Goal: Contribute content: Add original content to the website for others to see

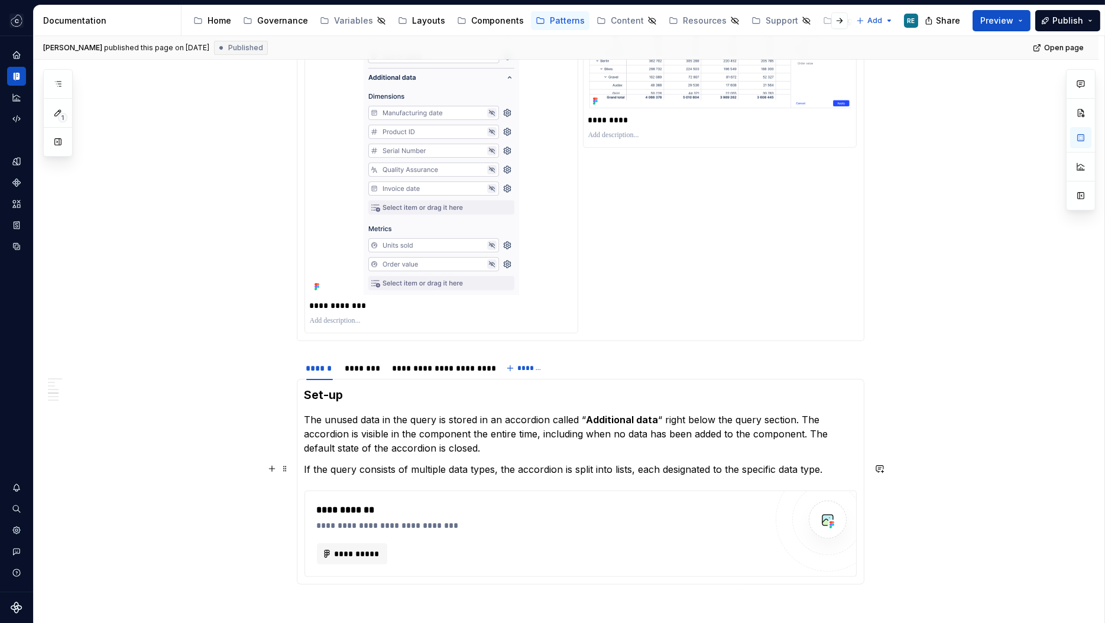
scroll to position [803, 0]
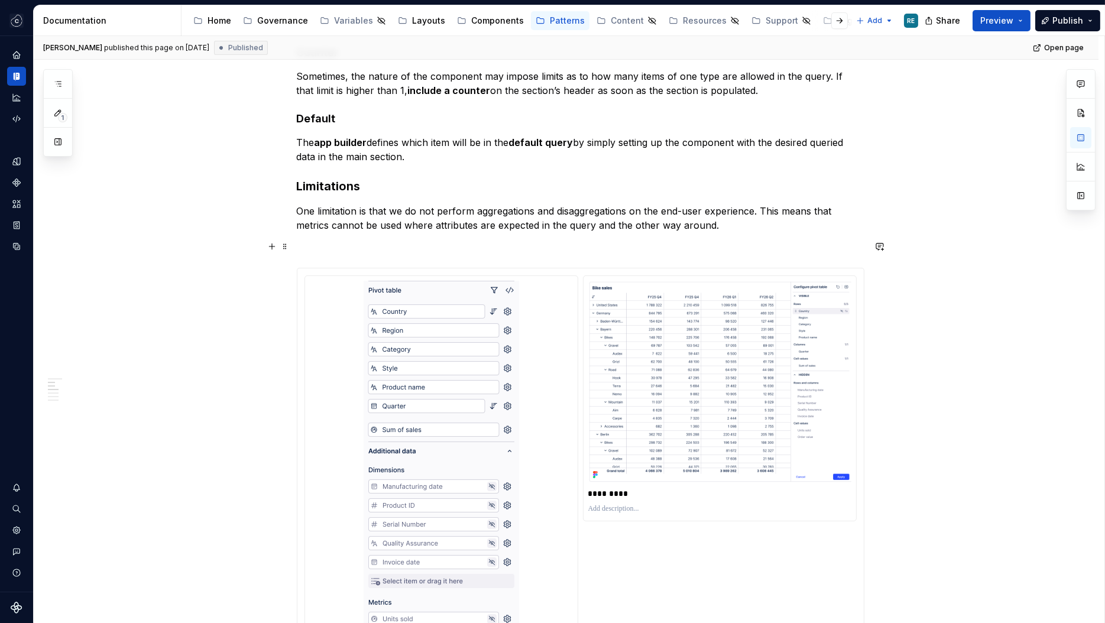
click at [524, 218] on p "One limitation is that we do not perform aggregations and disaggregations on th…" at bounding box center [581, 218] width 568 height 28
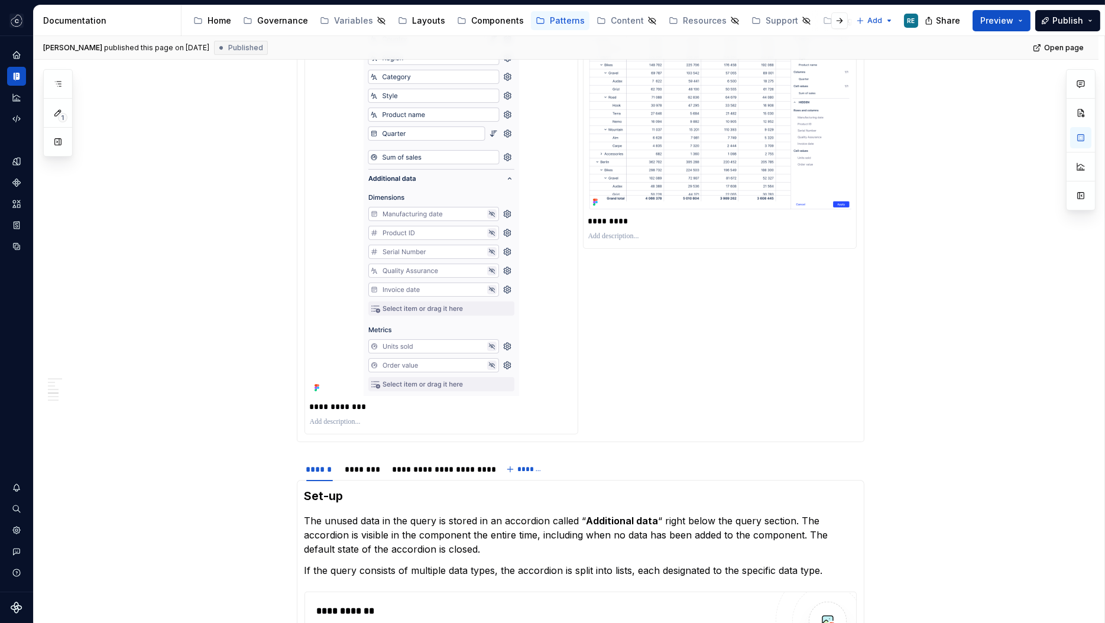
scroll to position [1366, 0]
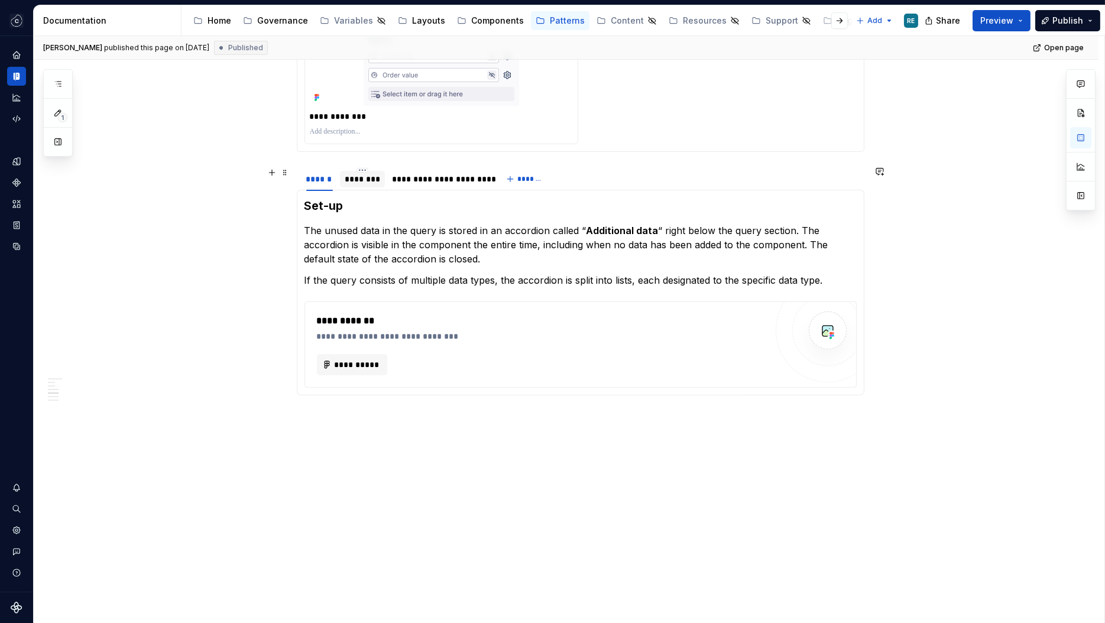
click at [367, 185] on div "********" at bounding box center [362, 179] width 45 height 17
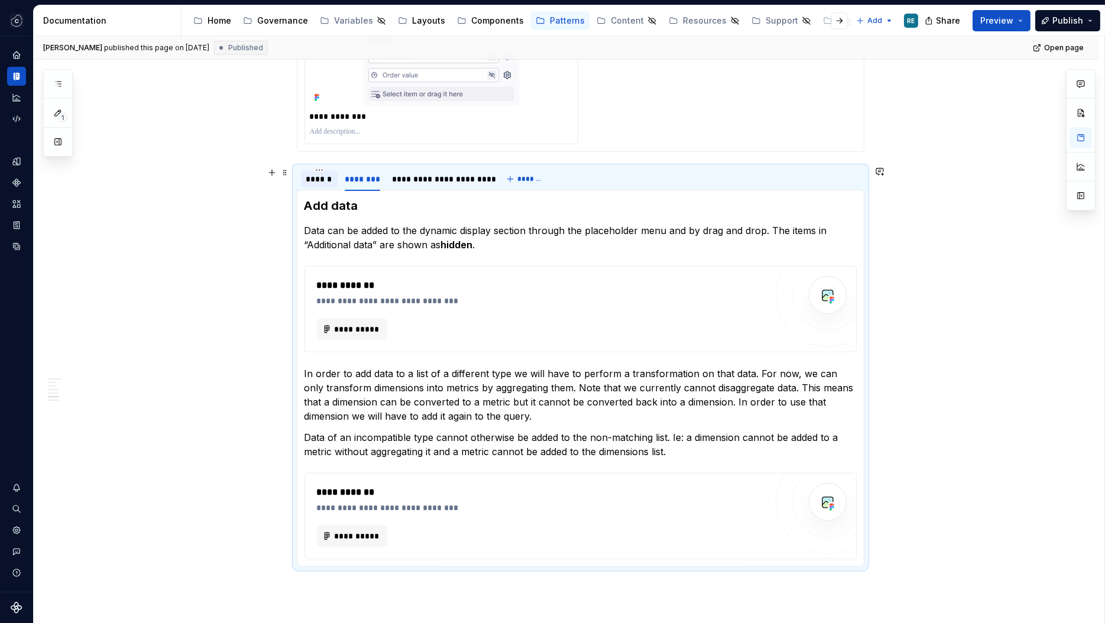
click at [318, 187] on div "******" at bounding box center [320, 179] width 36 height 19
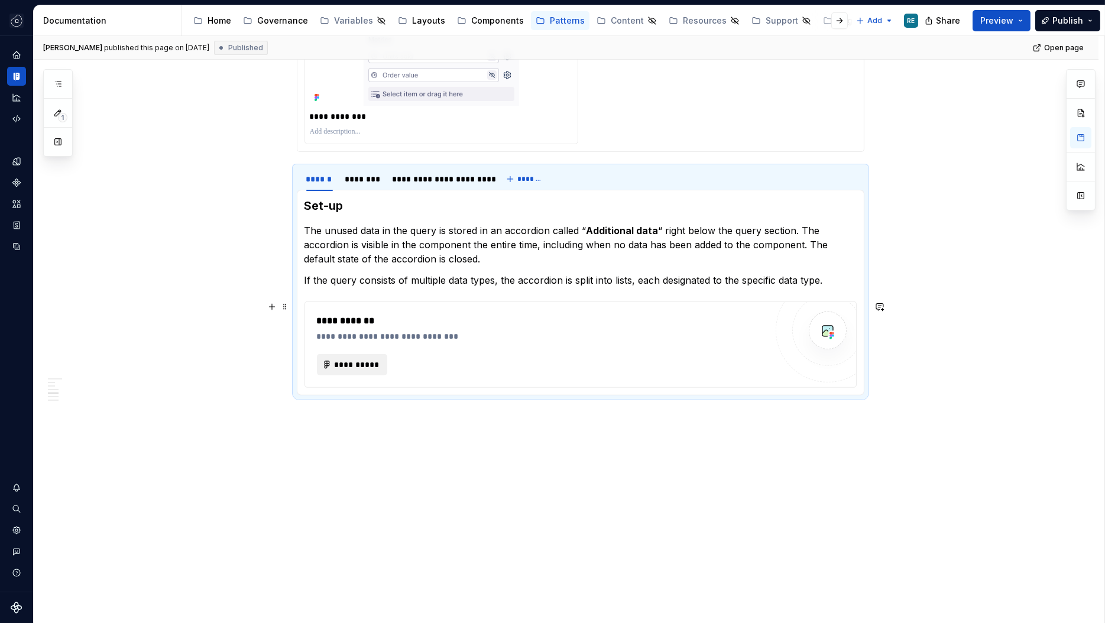
click at [356, 364] on span "**********" at bounding box center [357, 365] width 46 height 12
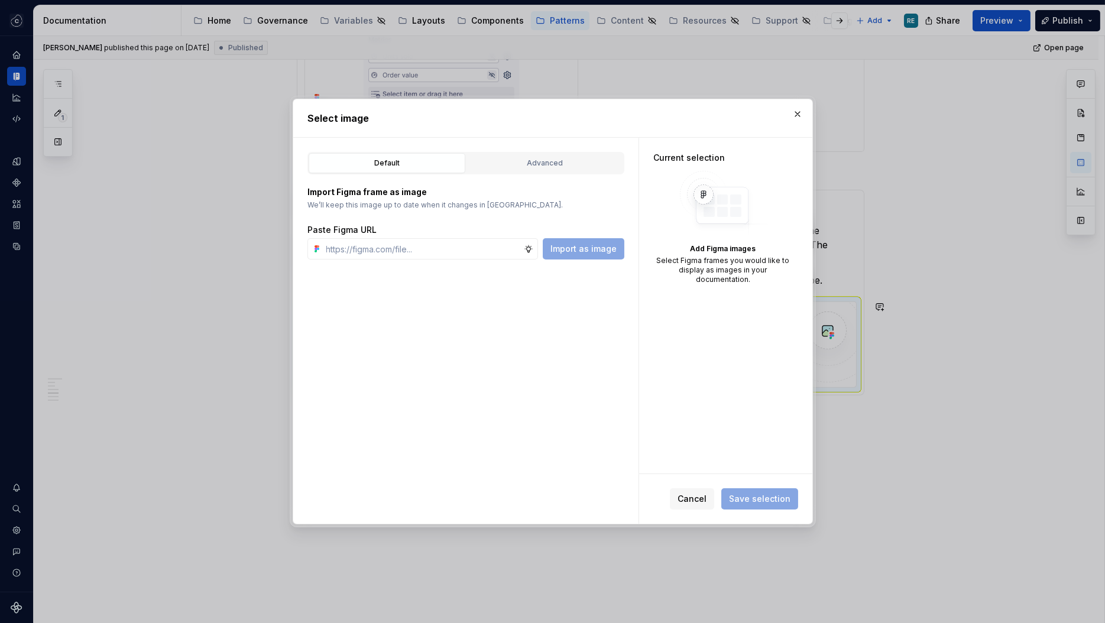
type textarea "*"
click at [436, 251] on input "text" at bounding box center [423, 248] width 202 height 21
paste input "[URL][DOMAIN_NAME]"
type input "[URL][DOMAIN_NAME]"
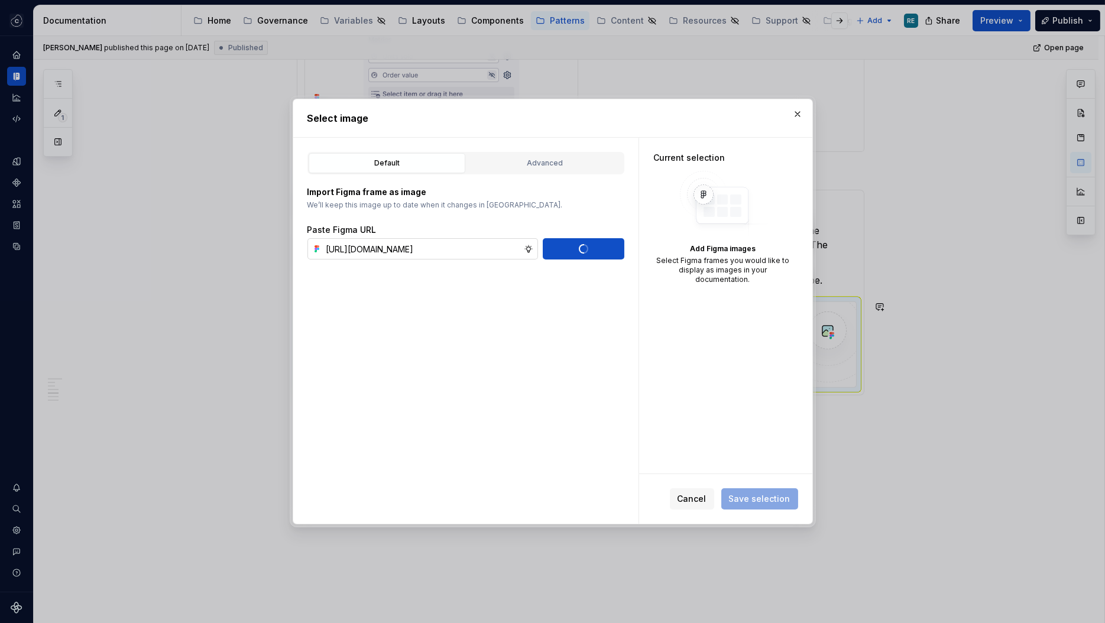
scroll to position [0, 0]
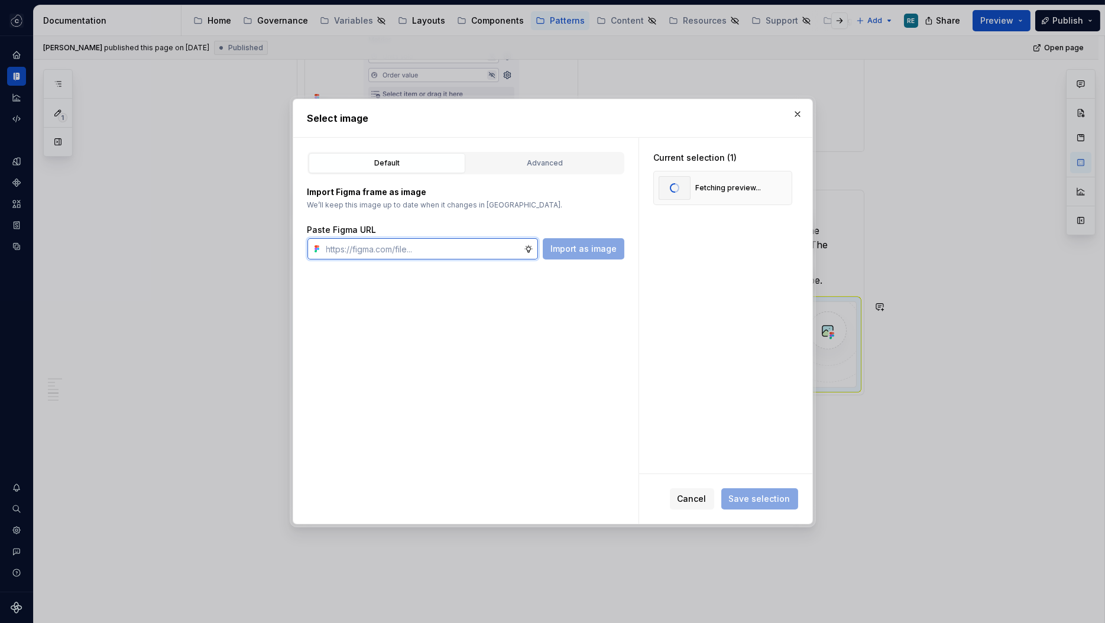
click at [362, 250] on input "text" at bounding box center [423, 248] width 202 height 21
paste input "[URL][DOMAIN_NAME]"
type input "[URL][DOMAIN_NAME]"
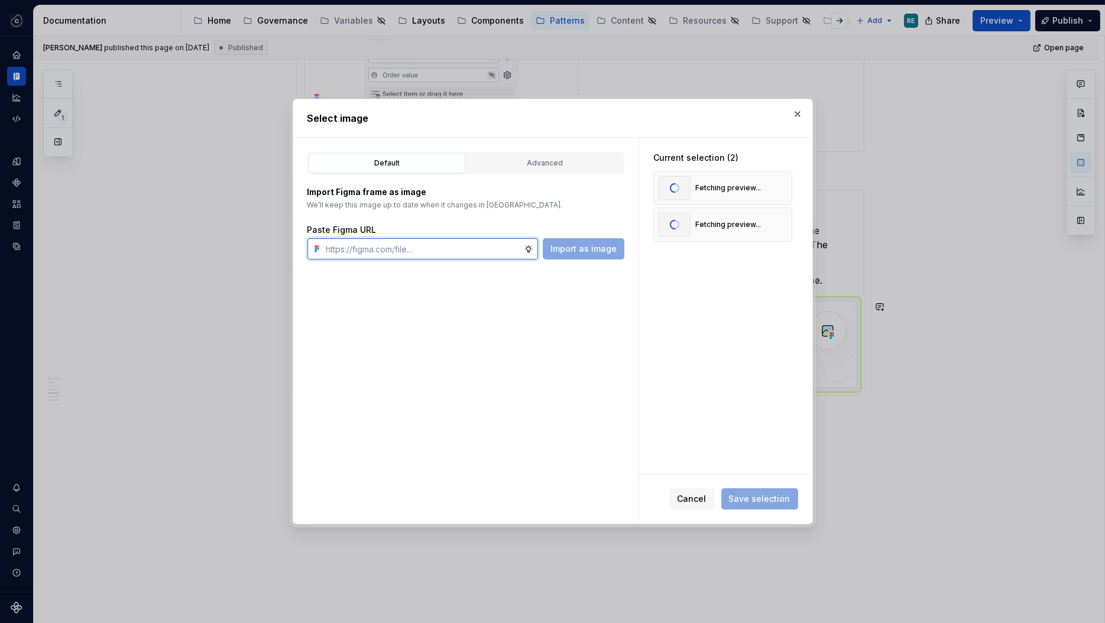
click at [404, 245] on input "text" at bounding box center [423, 248] width 202 height 21
paste input "[URL][DOMAIN_NAME]"
type input "[URL][DOMAIN_NAME]"
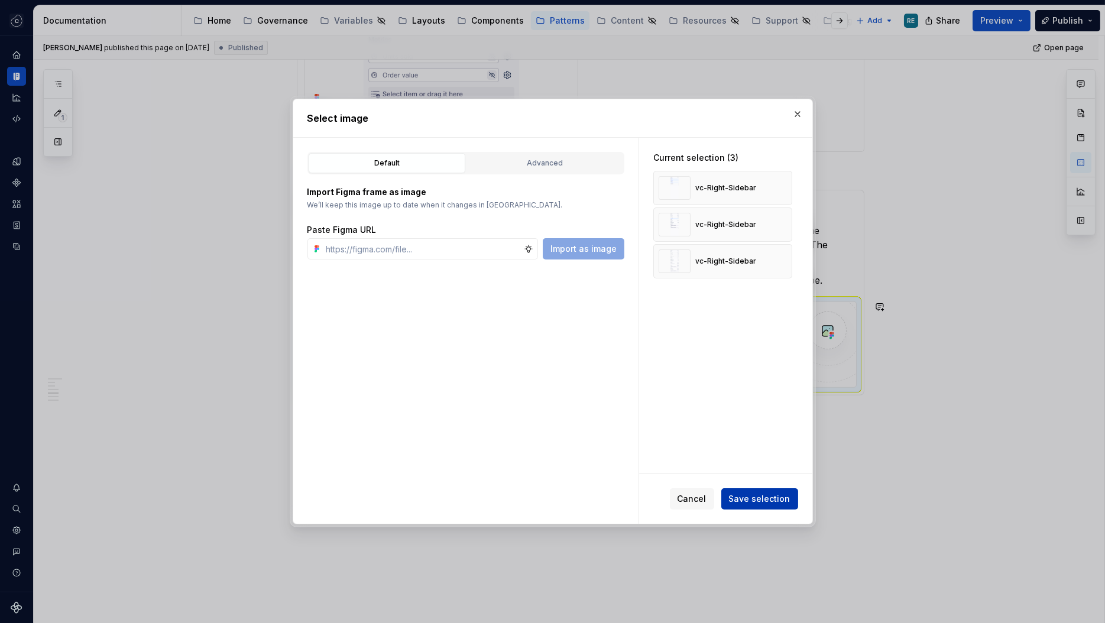
click at [776, 496] on span "Save selection" at bounding box center [760, 499] width 62 height 12
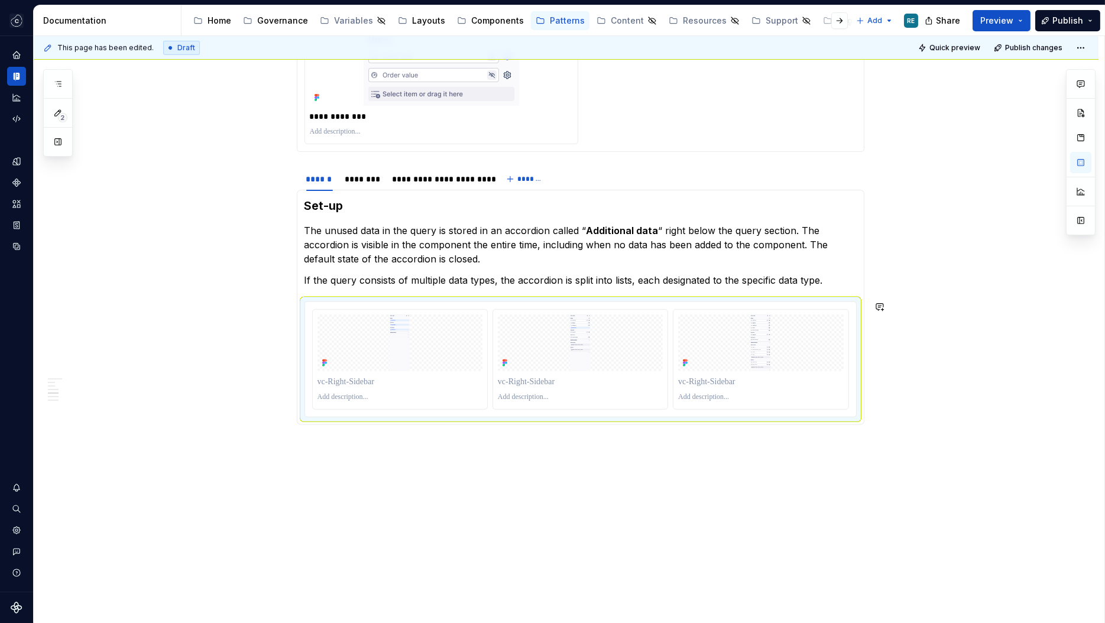
scroll to position [1326, 0]
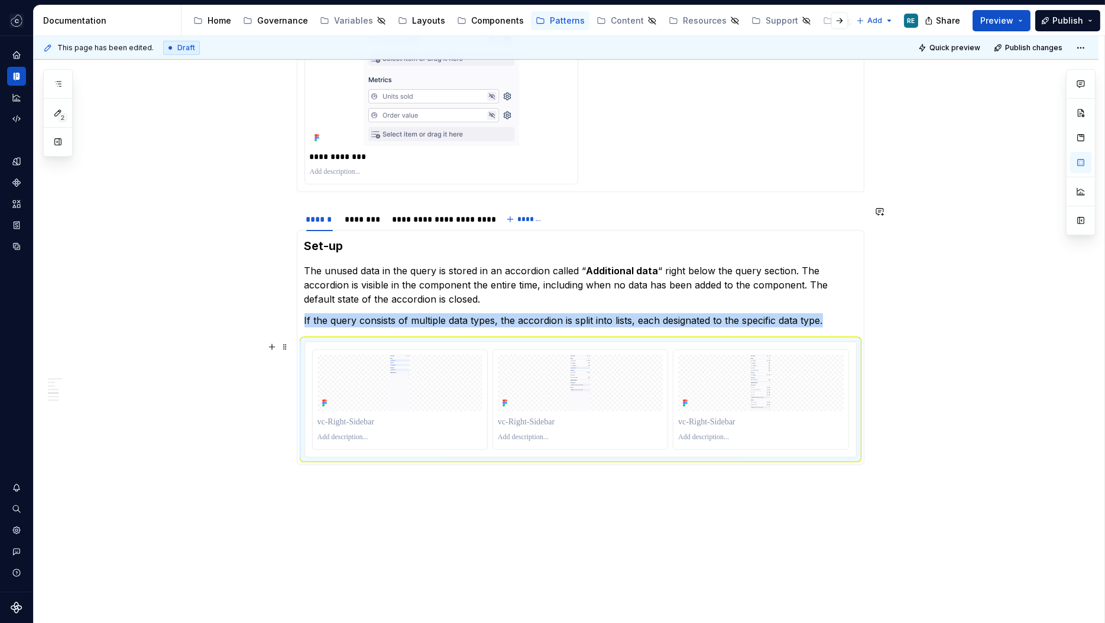
click at [828, 365] on img at bounding box center [761, 383] width 156 height 57
click at [1080, 139] on button "button" at bounding box center [1081, 137] width 21 height 21
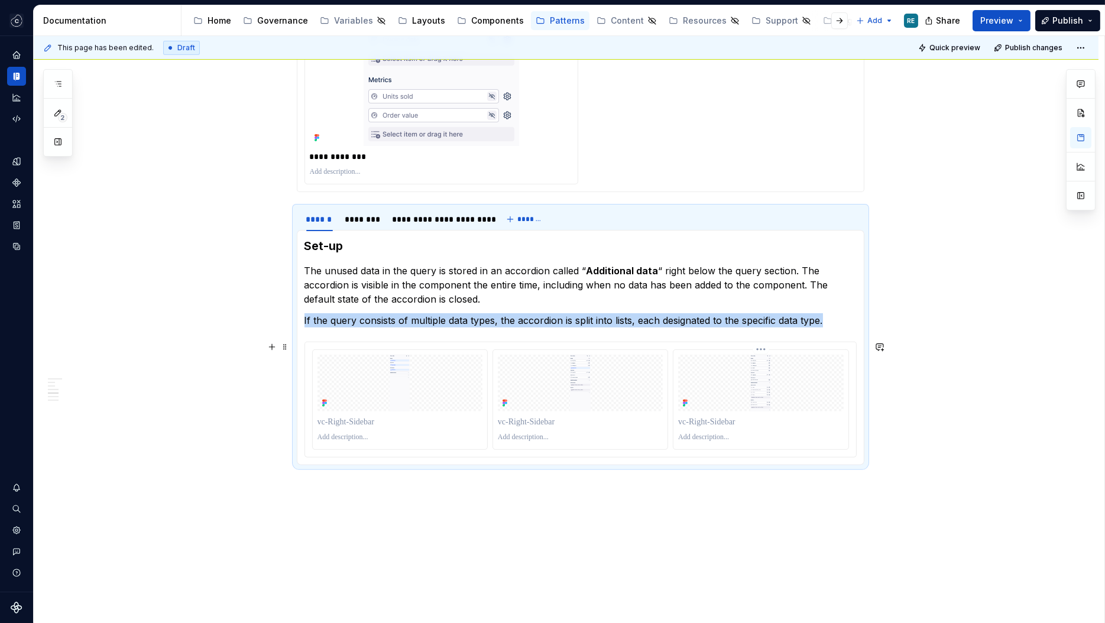
click at [722, 360] on img at bounding box center [761, 383] width 156 height 57
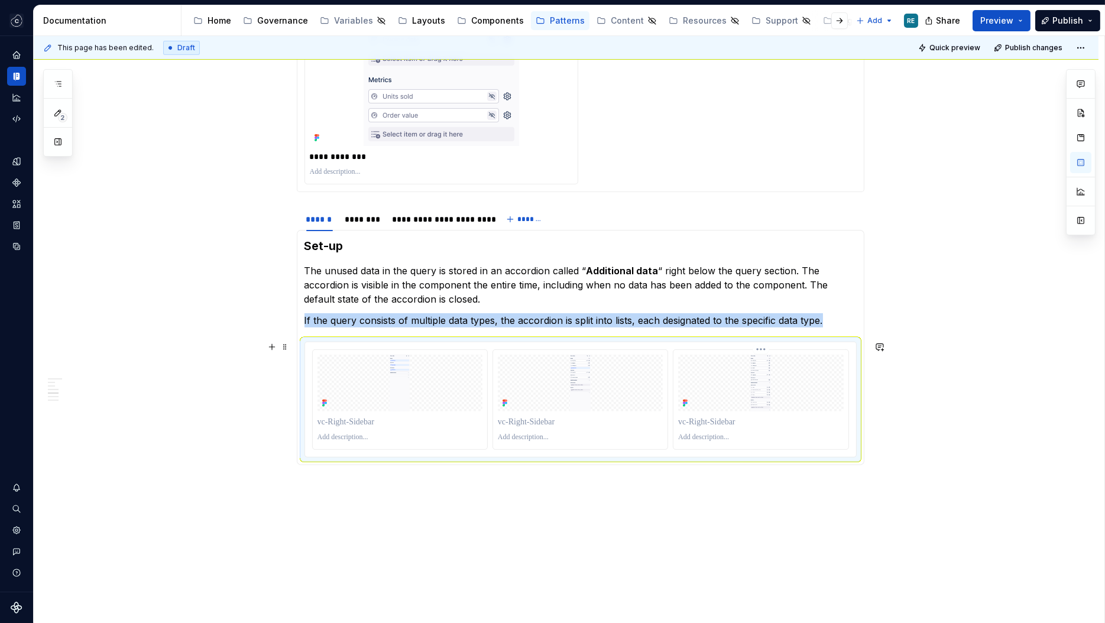
click at [722, 360] on img at bounding box center [761, 383] width 156 height 57
click at [1086, 141] on button "button" at bounding box center [1081, 137] width 21 height 21
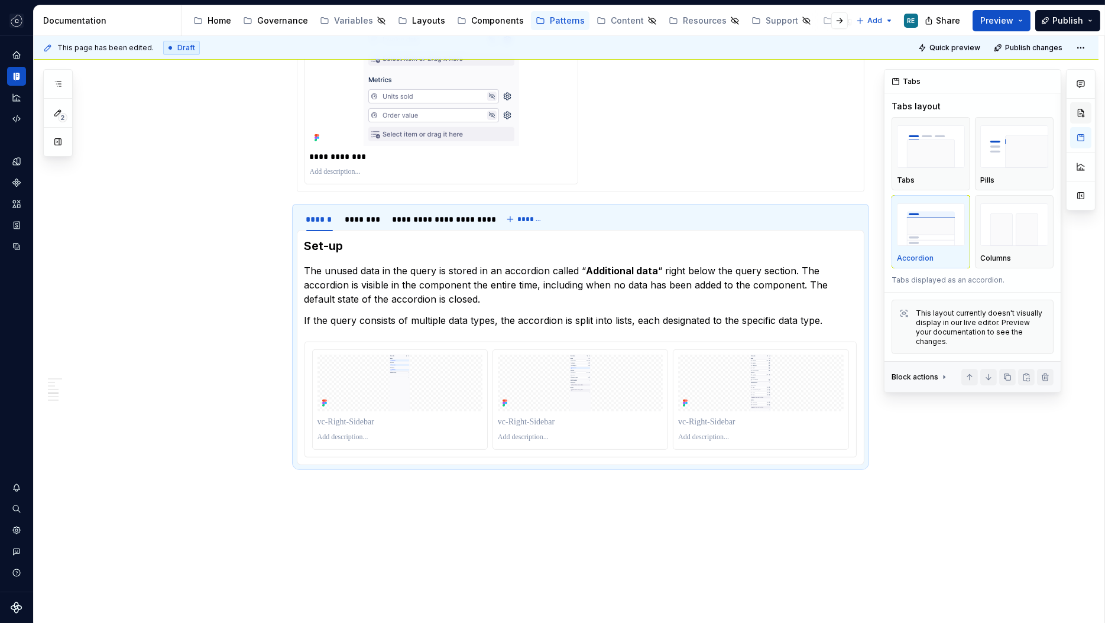
click at [1081, 114] on button "button" at bounding box center [1081, 112] width 21 height 21
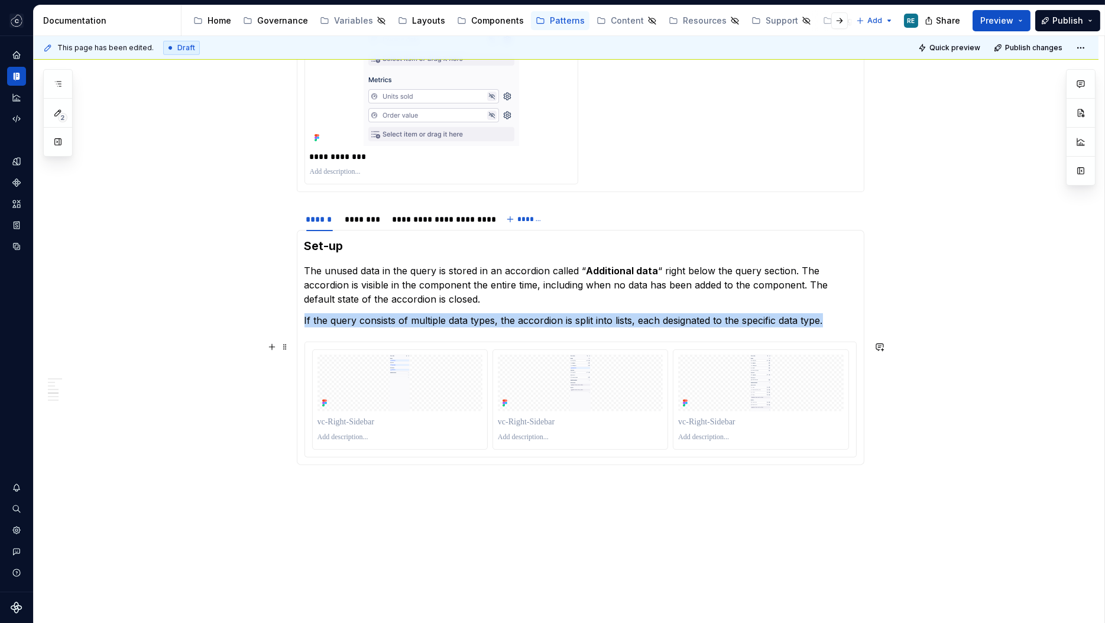
click at [667, 364] on div at bounding box center [580, 399] width 174 height 99
type textarea "*"
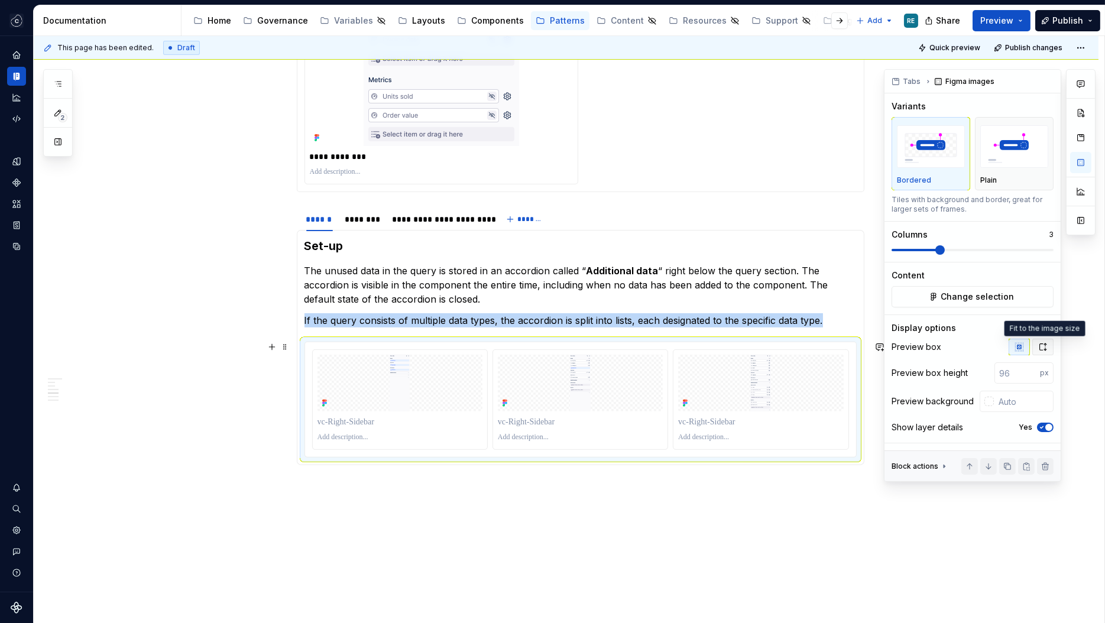
click at [1038, 350] on button "button" at bounding box center [1043, 347] width 21 height 17
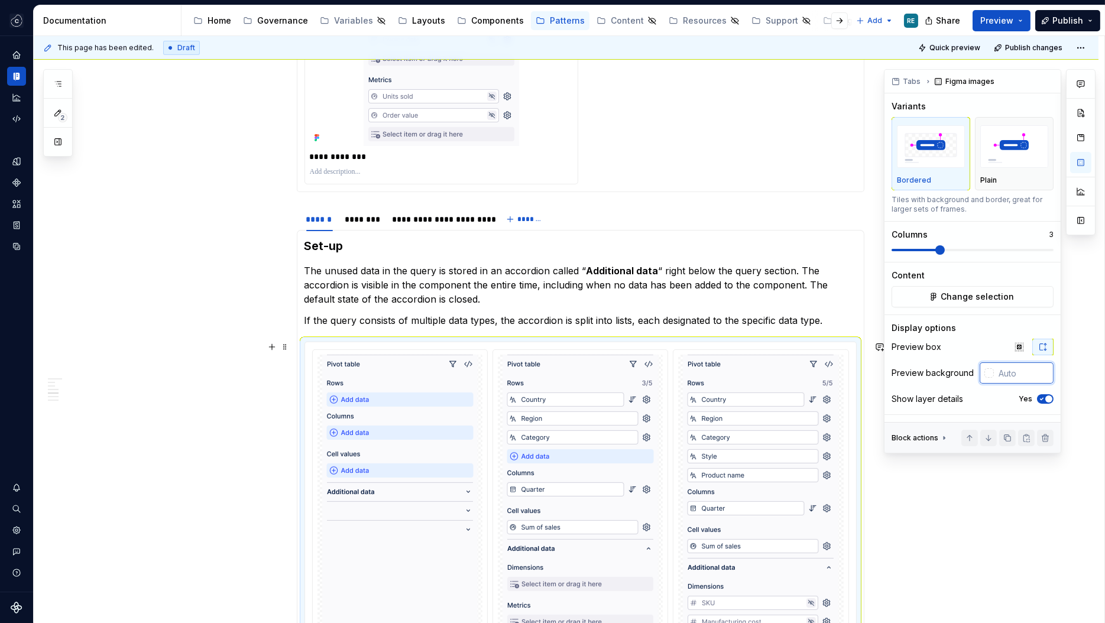
click at [1018, 381] on input "text" at bounding box center [1024, 373] width 60 height 21
type input "#FFFFFF"
type textarea "*"
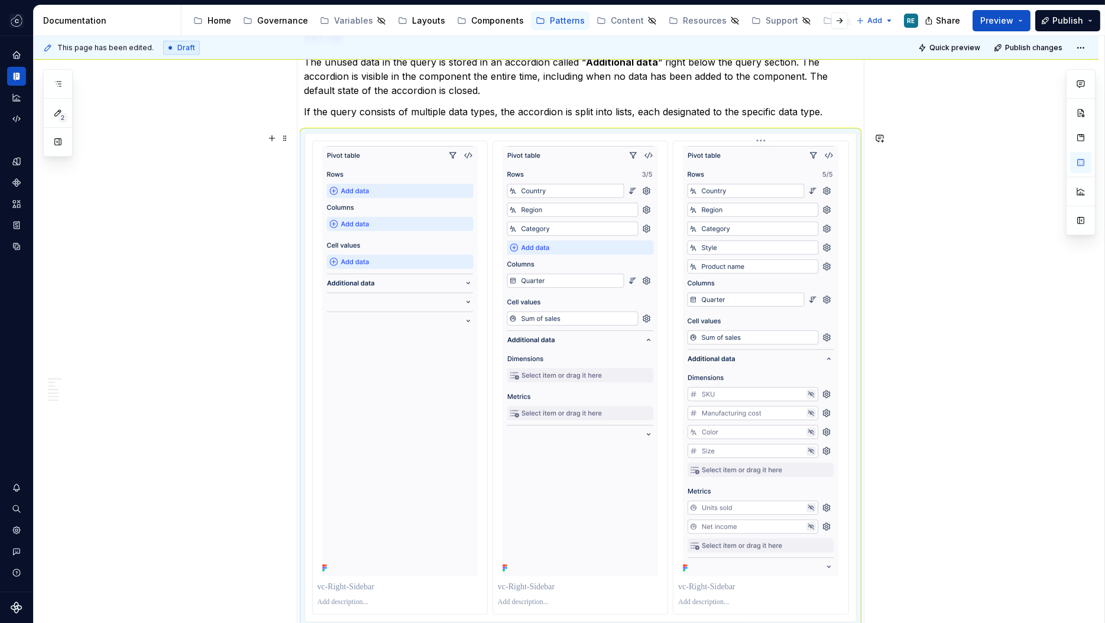
scroll to position [1558, 0]
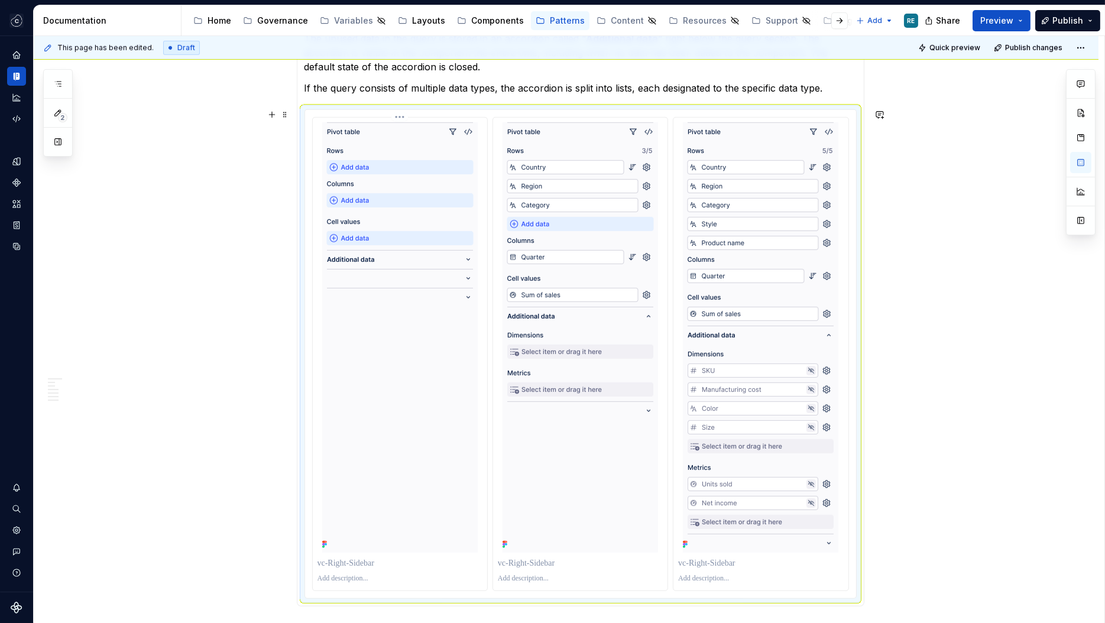
click at [377, 558] on p at bounding box center [400, 564] width 165 height 12
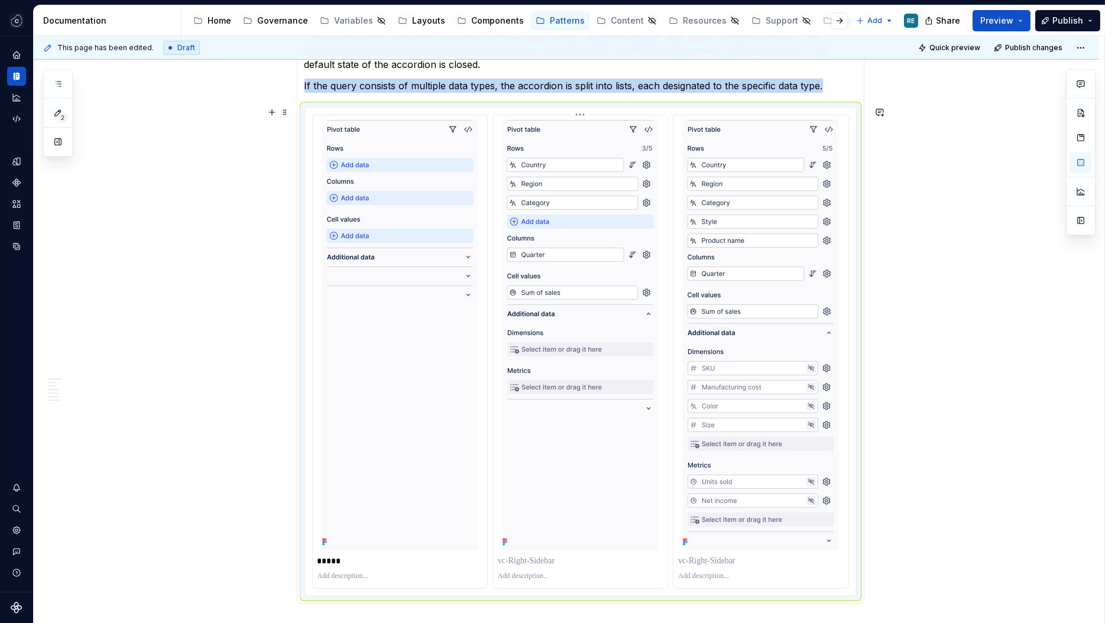
click at [531, 553] on div at bounding box center [580, 561] width 165 height 17
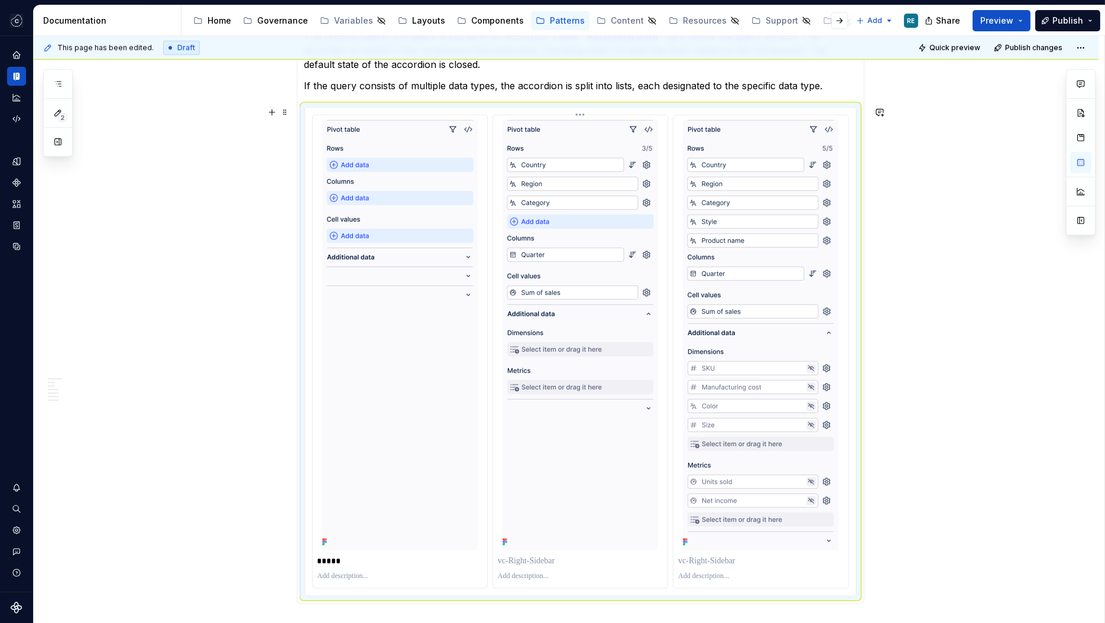
click at [532, 561] on p at bounding box center [580, 561] width 165 height 12
click at [724, 561] on p at bounding box center [760, 561] width 165 height 12
click at [695, 561] on p "**********" at bounding box center [761, 561] width 166 height 12
type textarea "*"
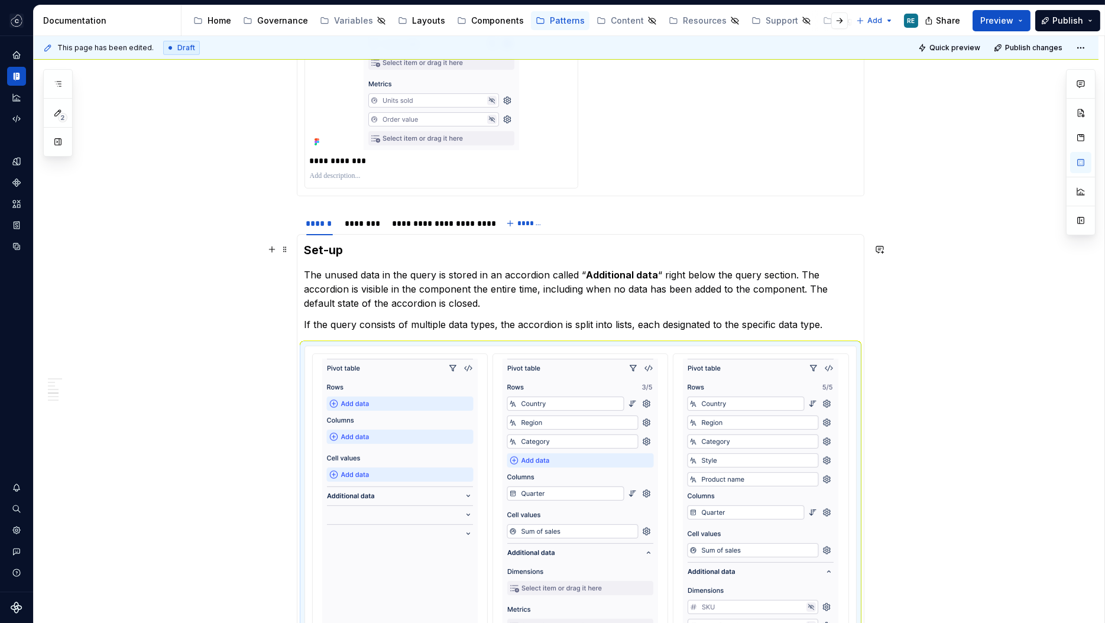
scroll to position [1314, 0]
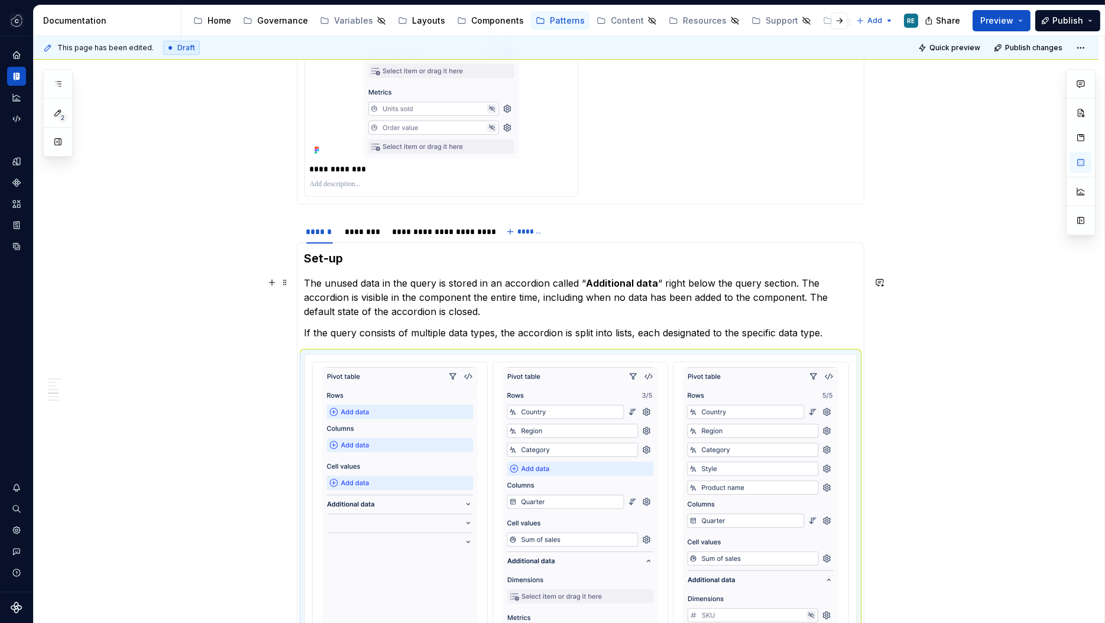
click at [489, 301] on p "The unused data in the query is stored in an accordion called “ Additional data…" at bounding box center [581, 297] width 552 height 43
click at [553, 330] on p "If the query consists of multiple data types, the accordion is split into lists…" at bounding box center [581, 333] width 552 height 14
click at [507, 313] on p "The unused data in the query is stored in an accordion called “ Additional data…" at bounding box center [581, 297] width 552 height 43
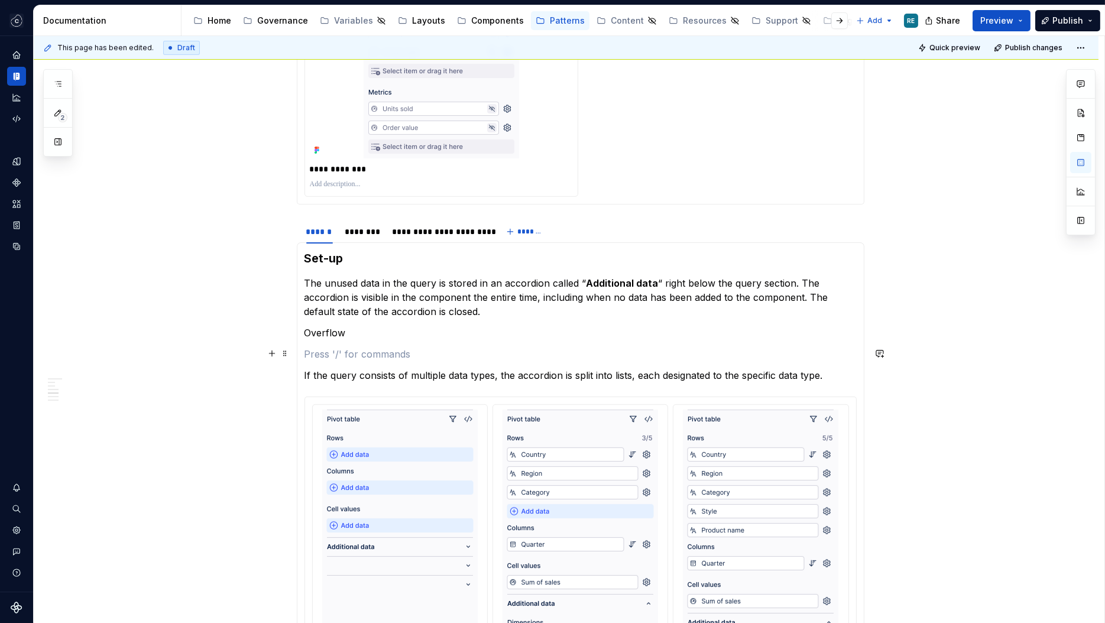
click at [331, 332] on p "Overflow" at bounding box center [581, 333] width 552 height 14
click at [418, 308] on button "button" at bounding box center [420, 310] width 17 height 17
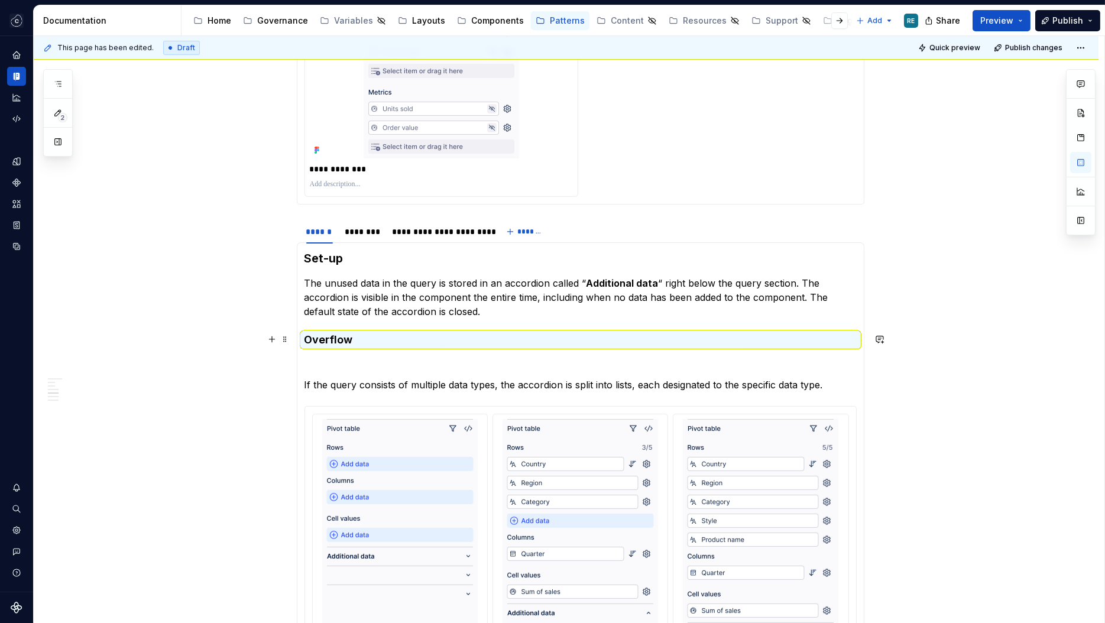
click at [341, 357] on p at bounding box center [581, 364] width 552 height 14
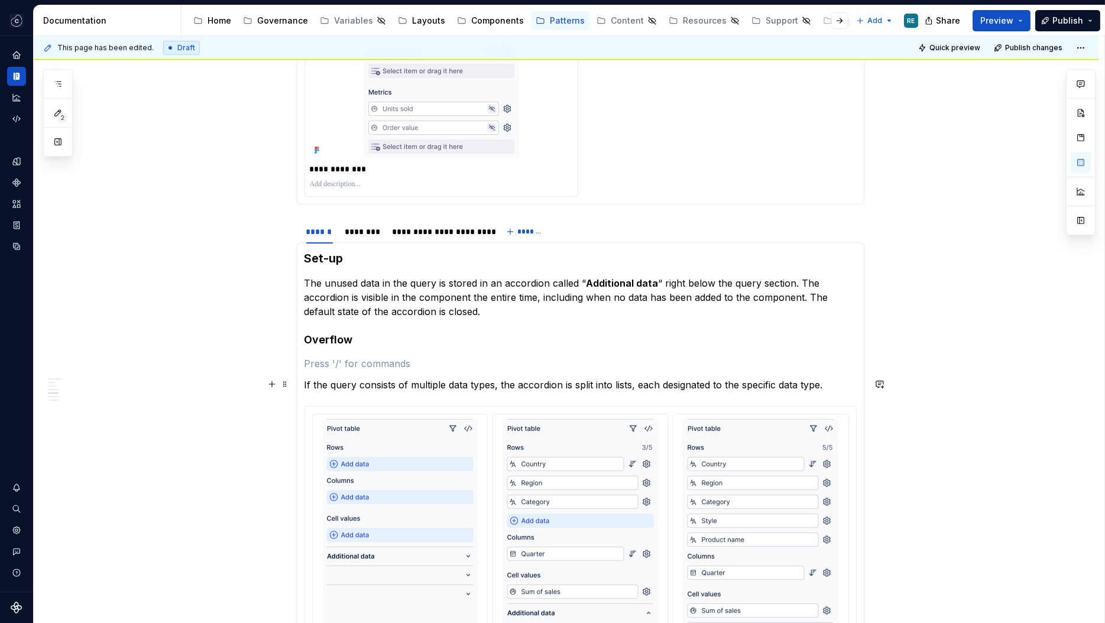
click at [425, 382] on p "If the query consists of multiple data types, the accordion is split into lists…" at bounding box center [581, 385] width 552 height 14
click at [307, 343] on h4 "Overflow" at bounding box center [581, 340] width 552 height 14
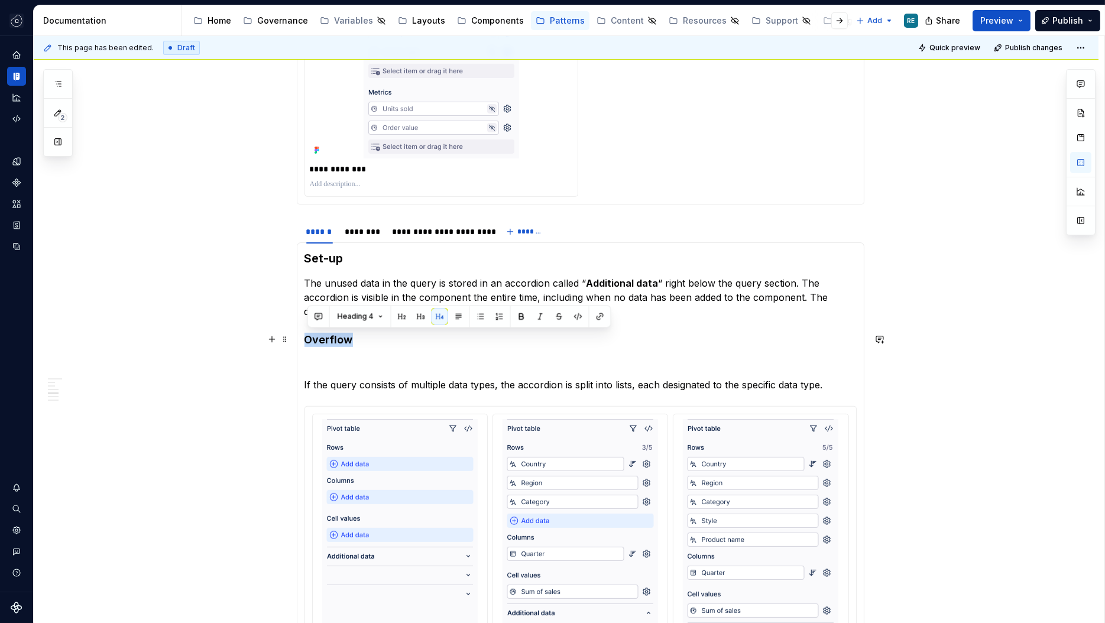
click at [307, 343] on h4 "Overflow" at bounding box center [581, 340] width 552 height 14
copy h4 "Overflow"
click at [325, 373] on section-item-column "**********" at bounding box center [581, 573] width 552 height 646
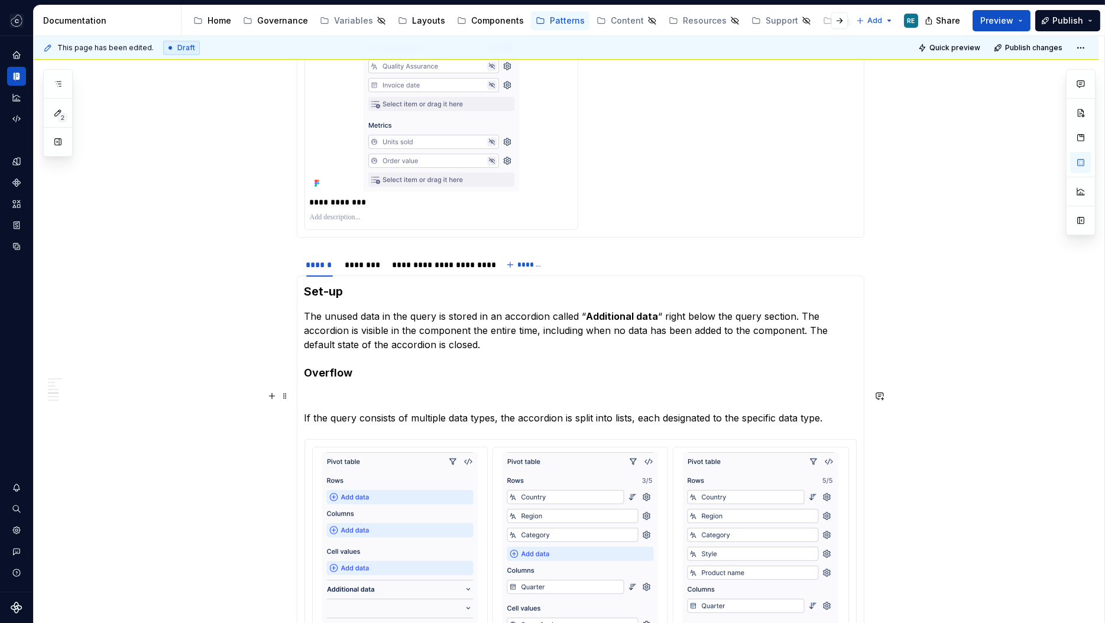
scroll to position [1284, 0]
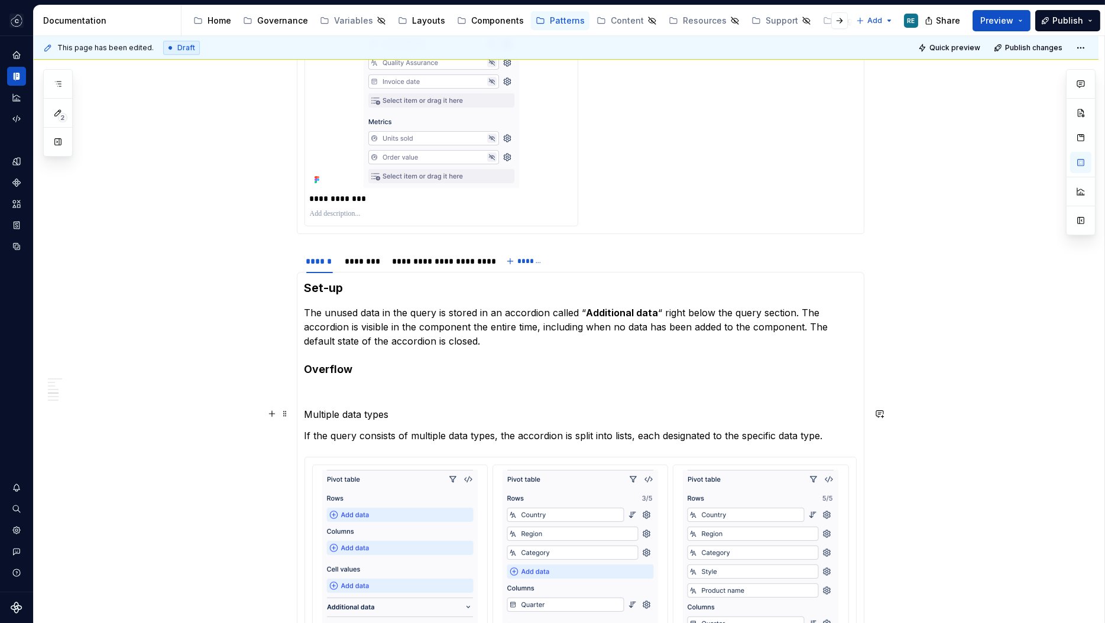
click at [313, 417] on p "Multiple data types" at bounding box center [581, 415] width 552 height 14
click at [421, 391] on button "button" at bounding box center [420, 392] width 17 height 17
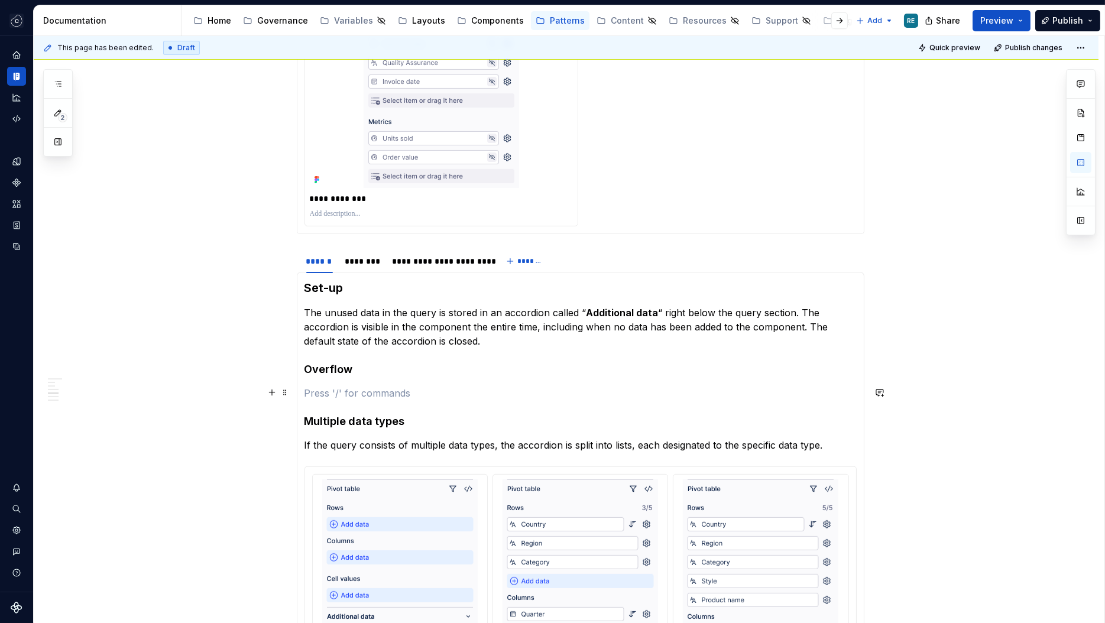
click at [356, 384] on section-item-column "**********" at bounding box center [581, 618] width 552 height 677
click at [686, 391] on p "If the component has a limit in terms of how much data does it accept," at bounding box center [581, 393] width 552 height 14
click at [487, 399] on section-item-column "**********" at bounding box center [581, 618] width 552 height 677
click at [487, 399] on button "button" at bounding box center [481, 398] width 17 height 17
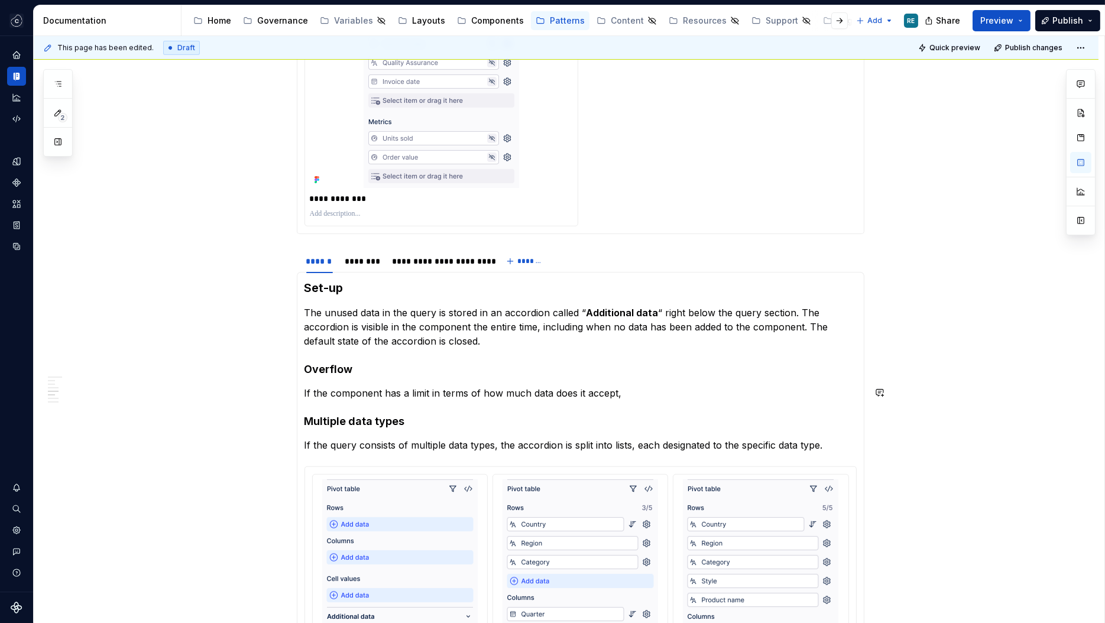
click at [659, 393] on p "If the component has a limit in terms of how much data does it accept," at bounding box center [581, 393] width 552 height 14
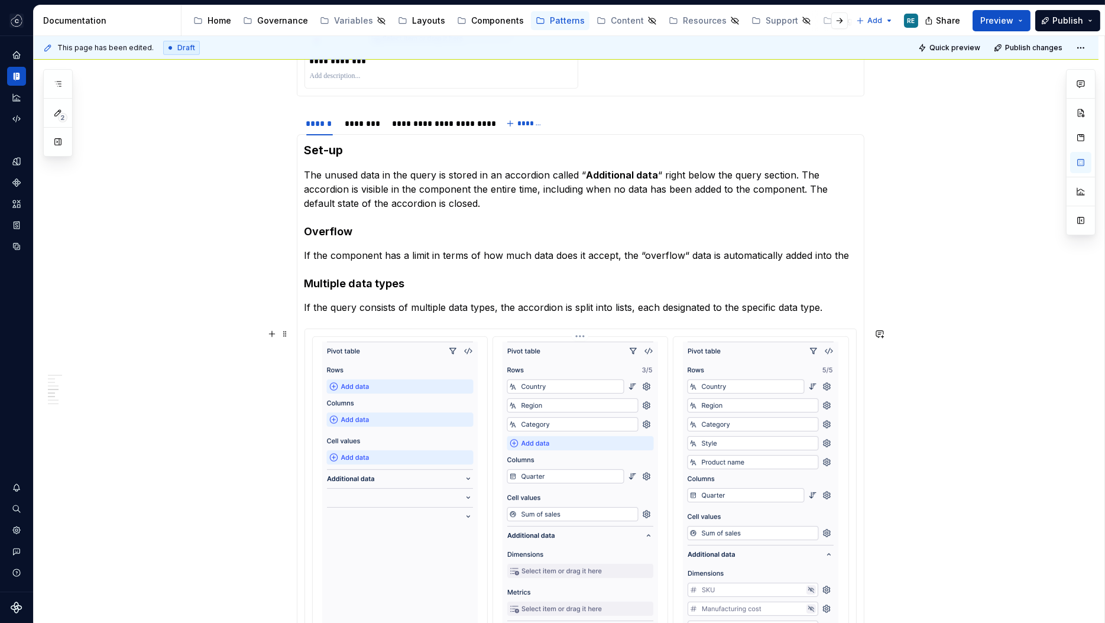
scroll to position [1425, 0]
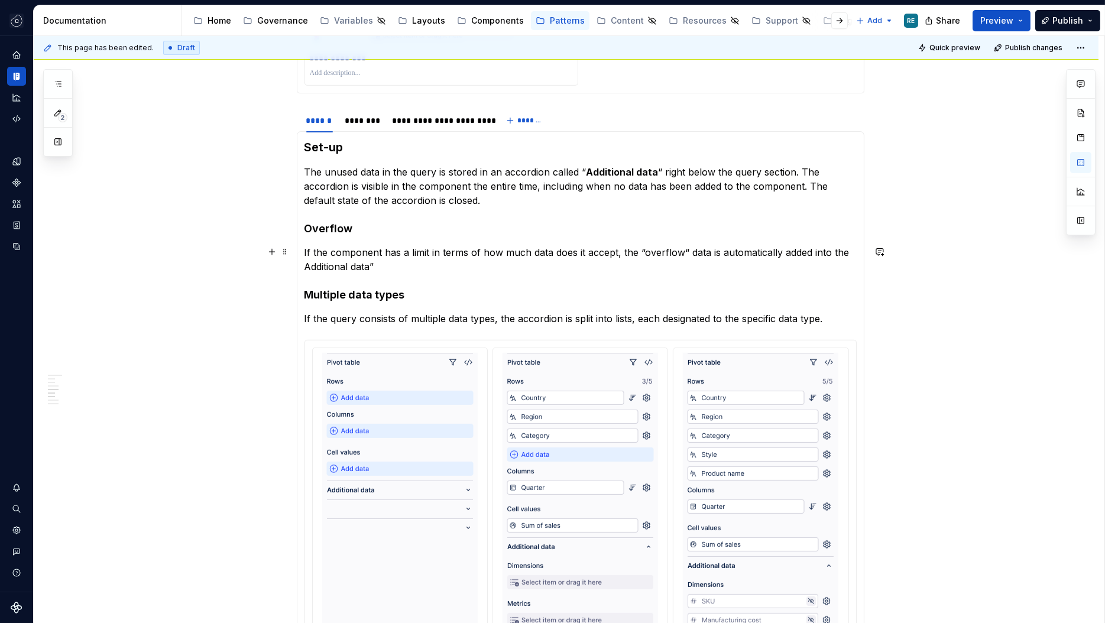
click at [303, 266] on div "**********" at bounding box center [581, 484] width 568 height 706
click at [395, 260] on p "If the component has a limit in terms of how much data does it accept, the “ove…" at bounding box center [581, 259] width 552 height 28
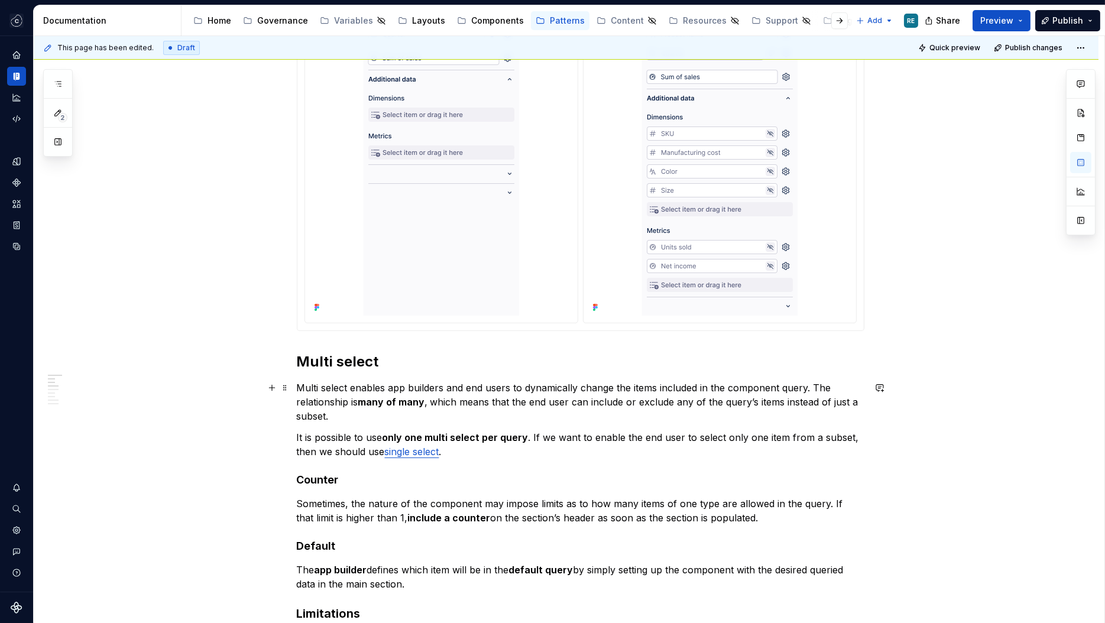
scroll to position [0, 0]
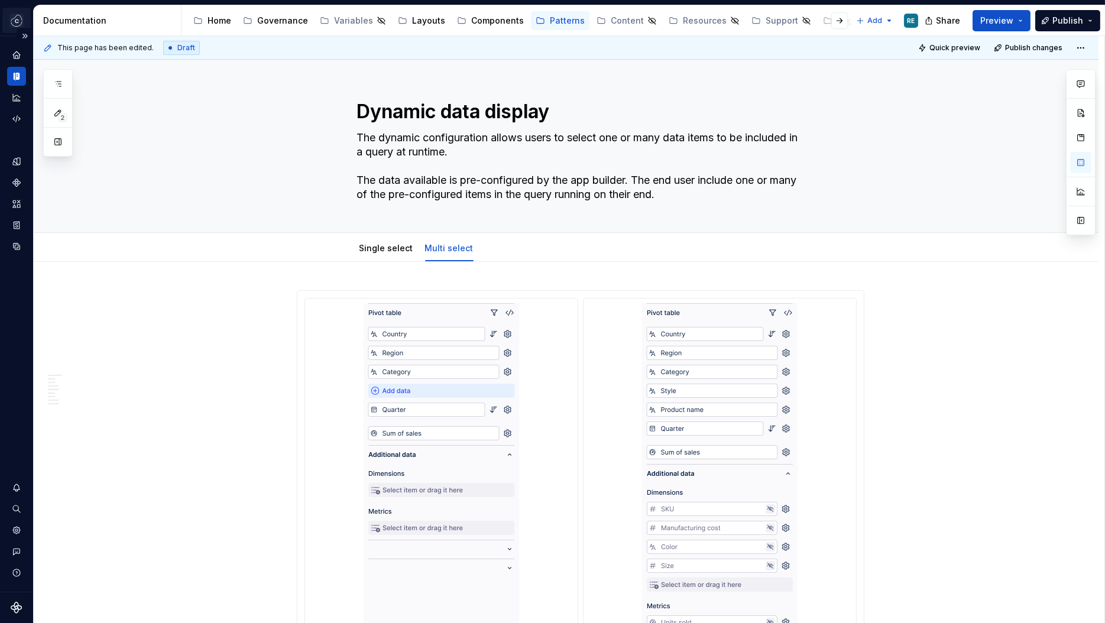
click at [27, 23] on html "Studio Views RE Design system data Documentation Accessibility guide for tree P…" at bounding box center [552, 311] width 1105 height 623
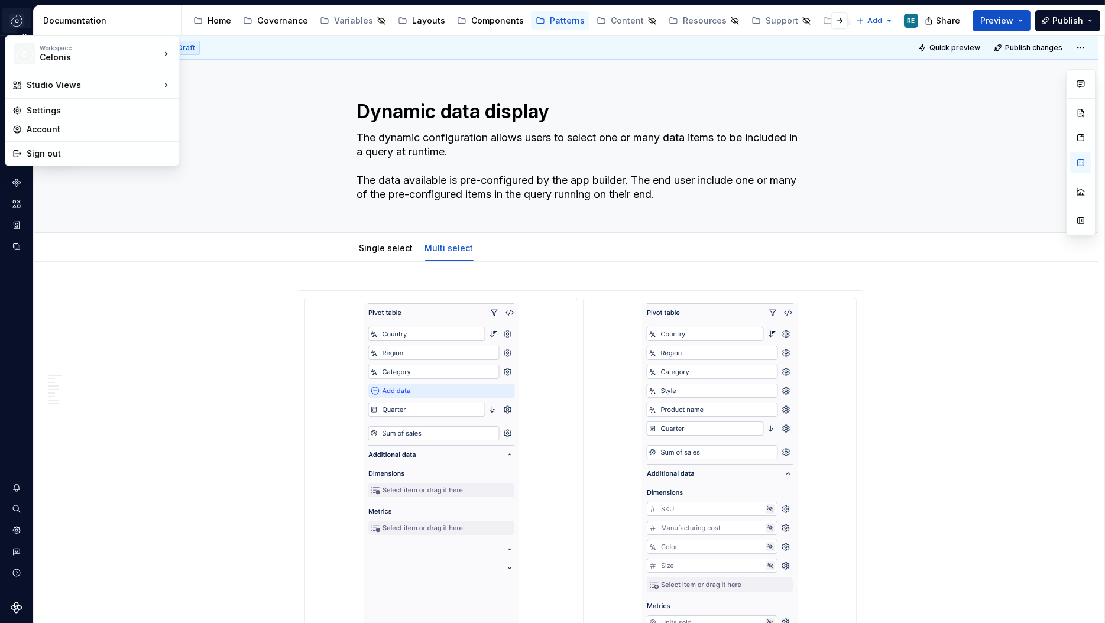
click at [17, 23] on html "Studio Views RE Design system data Documentation Accessibility guide for tree P…" at bounding box center [552, 311] width 1105 height 623
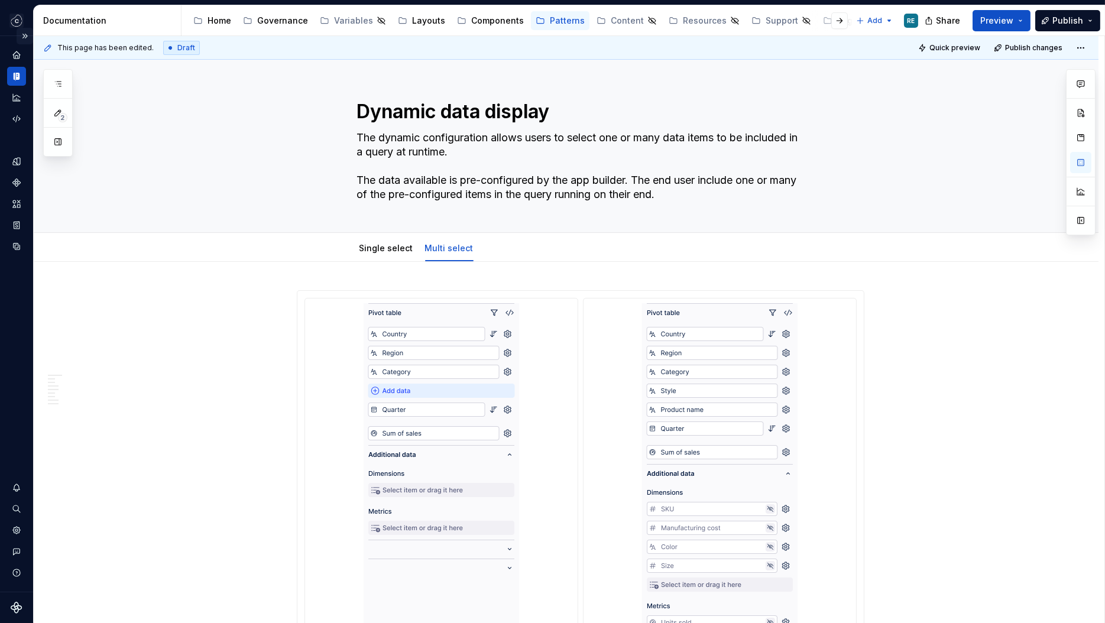
click at [24, 35] on button "Expand sidebar" at bounding box center [25, 36] width 17 height 17
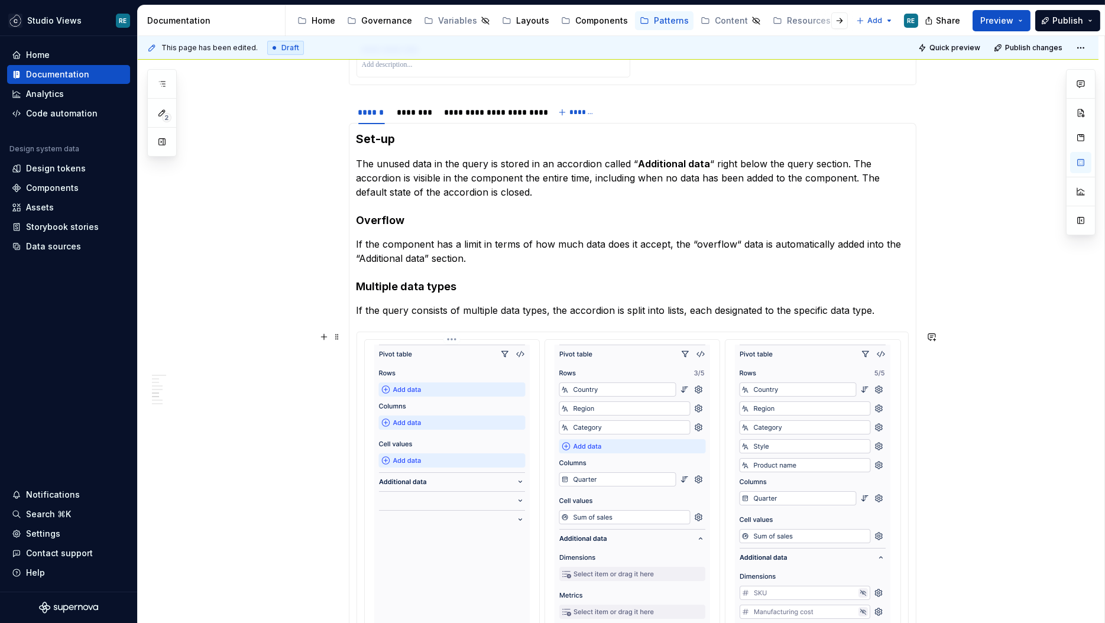
scroll to position [1419, 0]
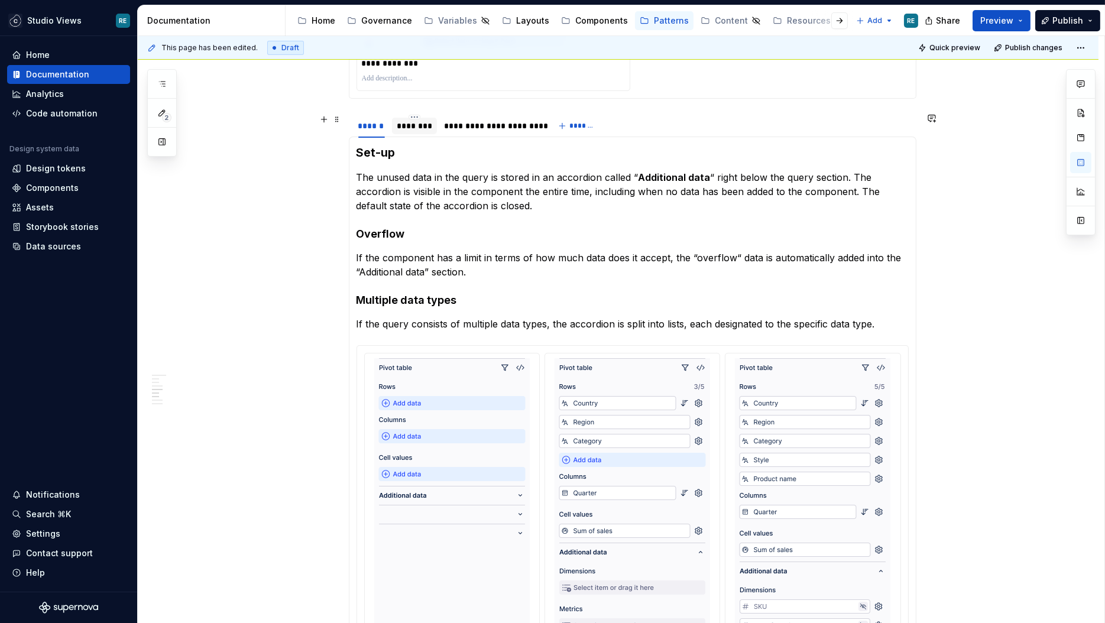
click at [419, 121] on div "********" at bounding box center [414, 126] width 35 height 12
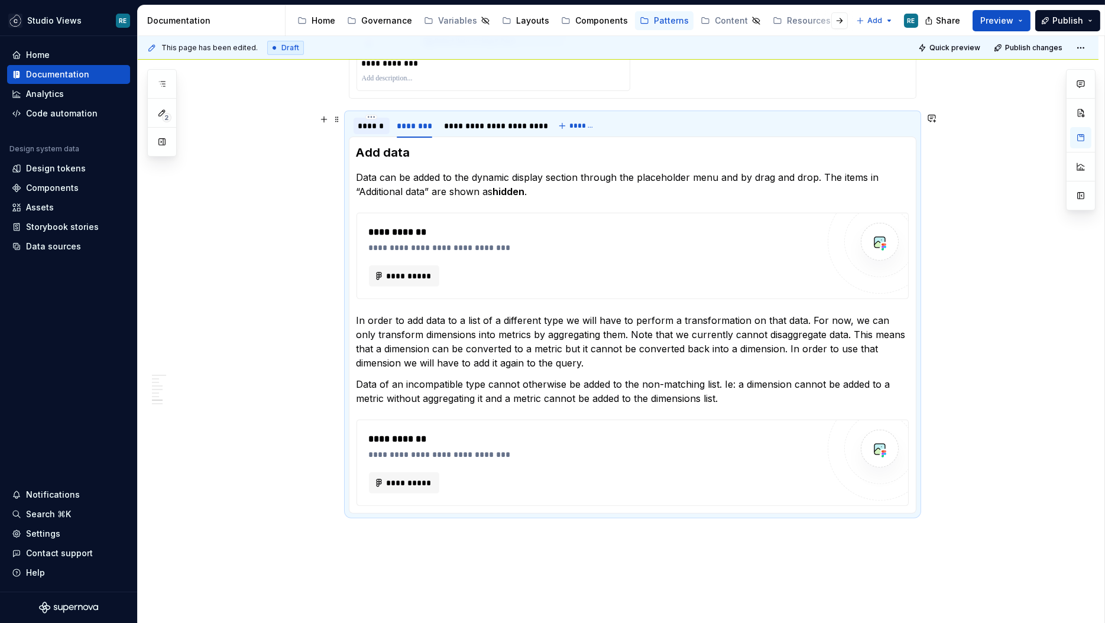
click at [376, 126] on div "******" at bounding box center [371, 126] width 27 height 12
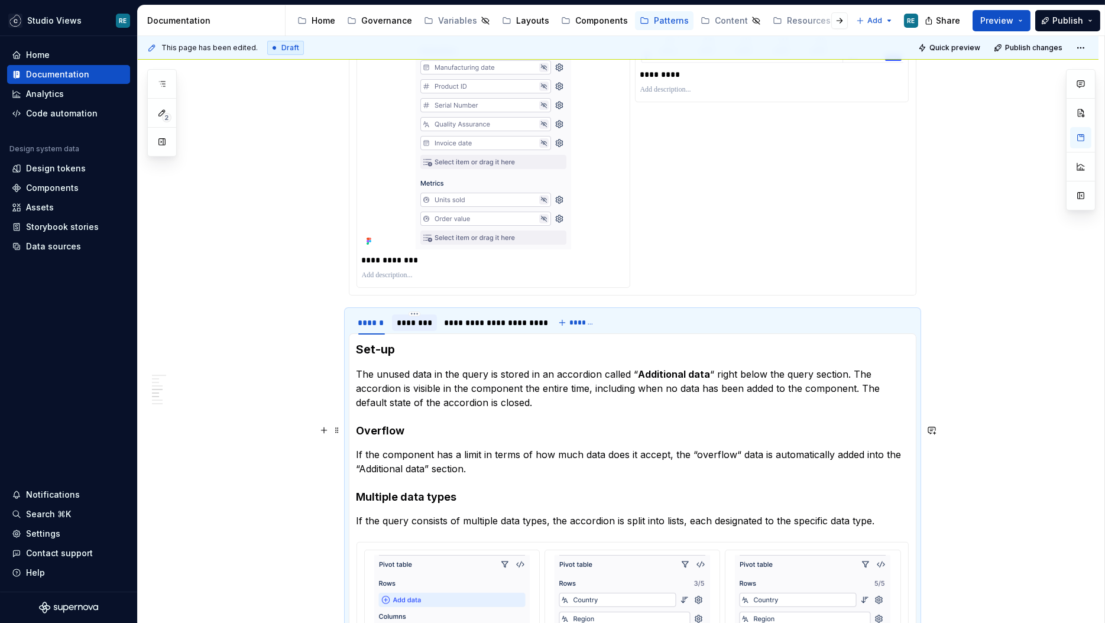
scroll to position [1208, 0]
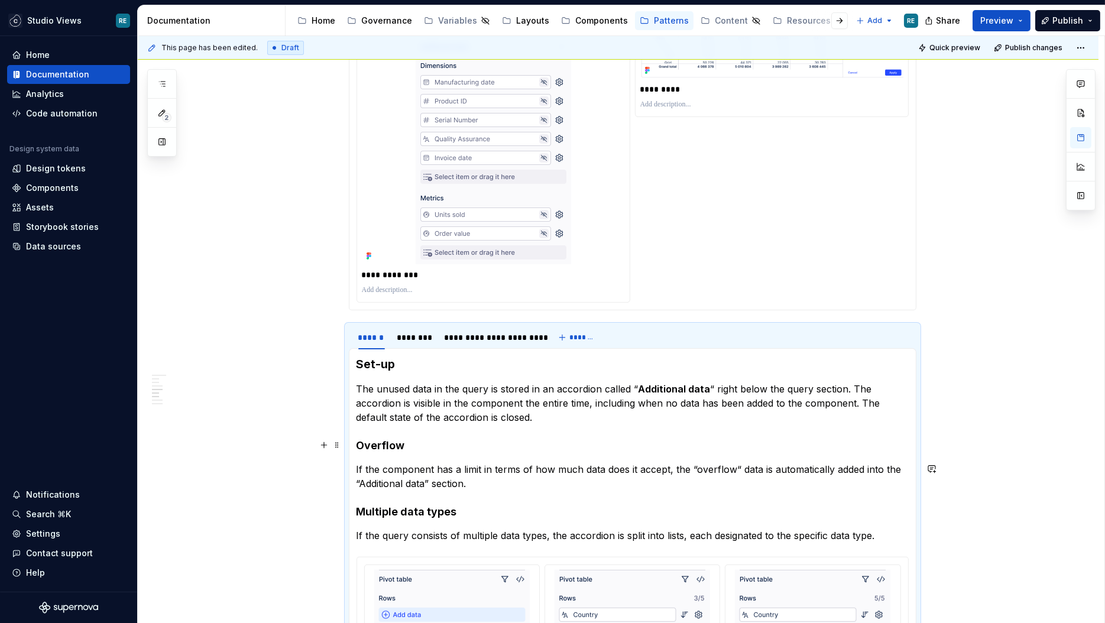
click at [373, 448] on h4 "Overflow" at bounding box center [633, 446] width 552 height 14
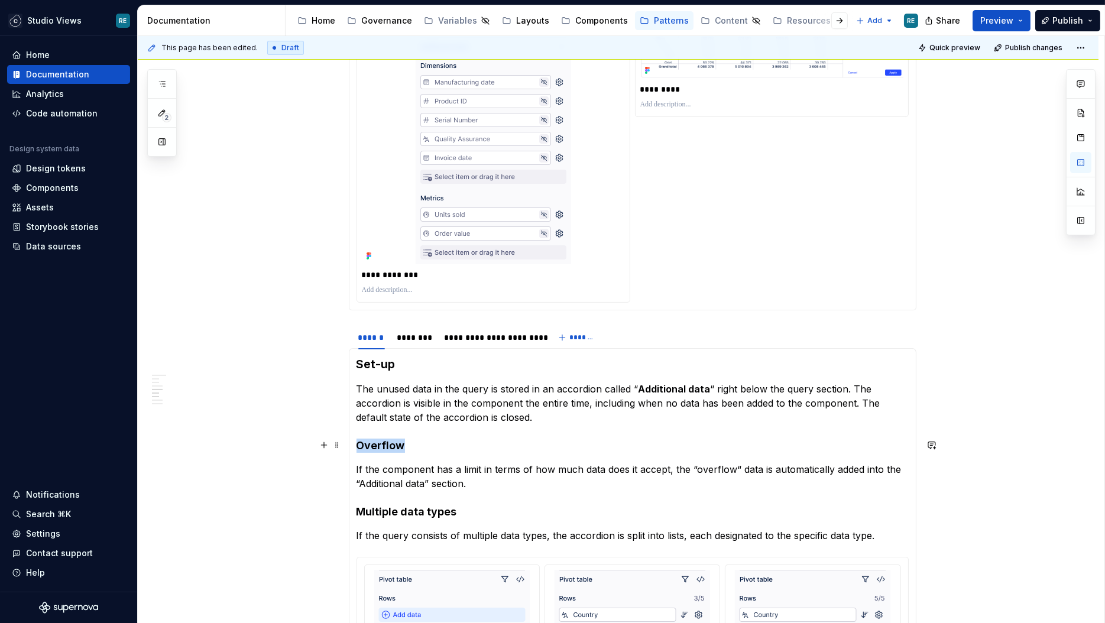
click at [373, 448] on h4 "Overflow" at bounding box center [633, 446] width 552 height 14
drag, startPoint x: 373, startPoint y: 448, endPoint x: 452, endPoint y: 477, distance: 84.4
click at [451, 477] on p "If the component has a limit in terms of how much data does it accept, the “ove…" at bounding box center [633, 477] width 552 height 28
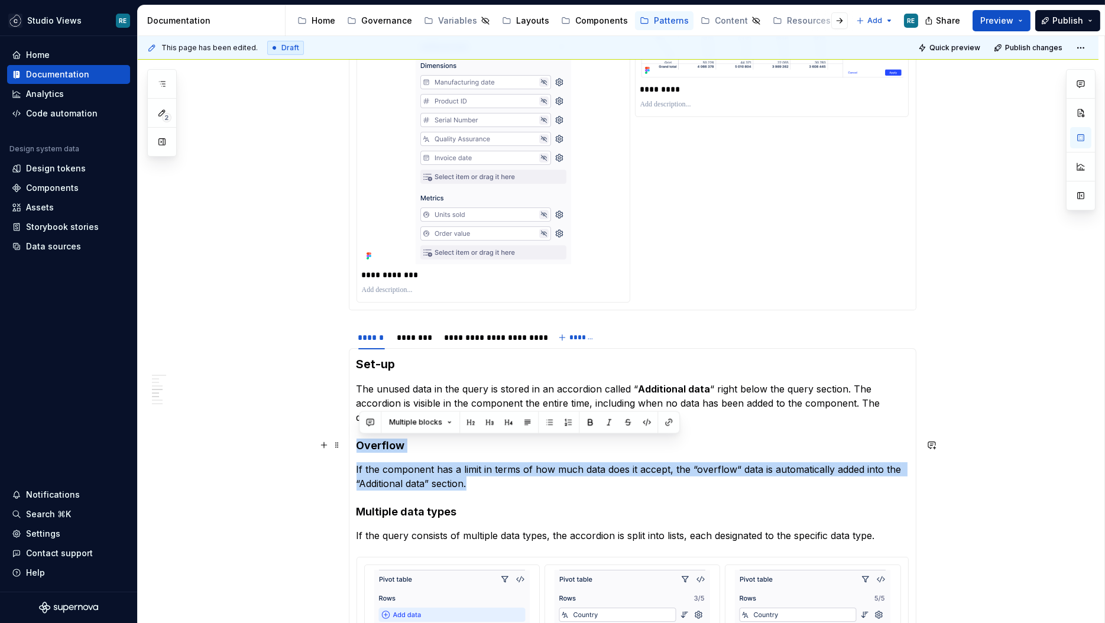
drag, startPoint x: 483, startPoint y: 488, endPoint x: 356, endPoint y: 439, distance: 136.3
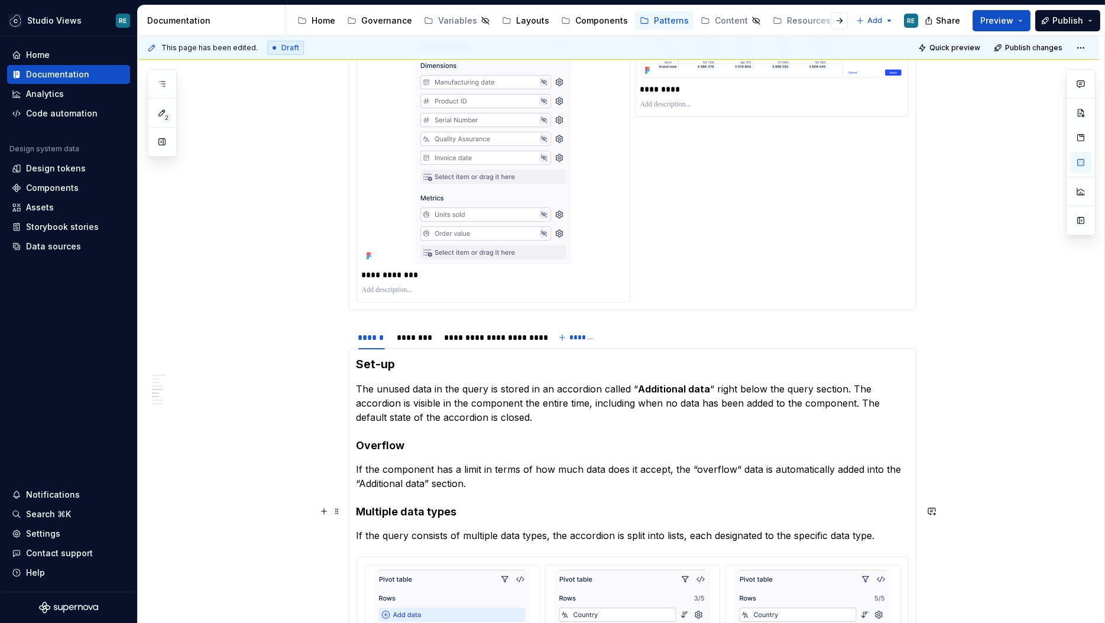
click at [373, 444] on h4 "Overflow" at bounding box center [633, 446] width 552 height 14
drag, startPoint x: 373, startPoint y: 444, endPoint x: 470, endPoint y: 482, distance: 104.7
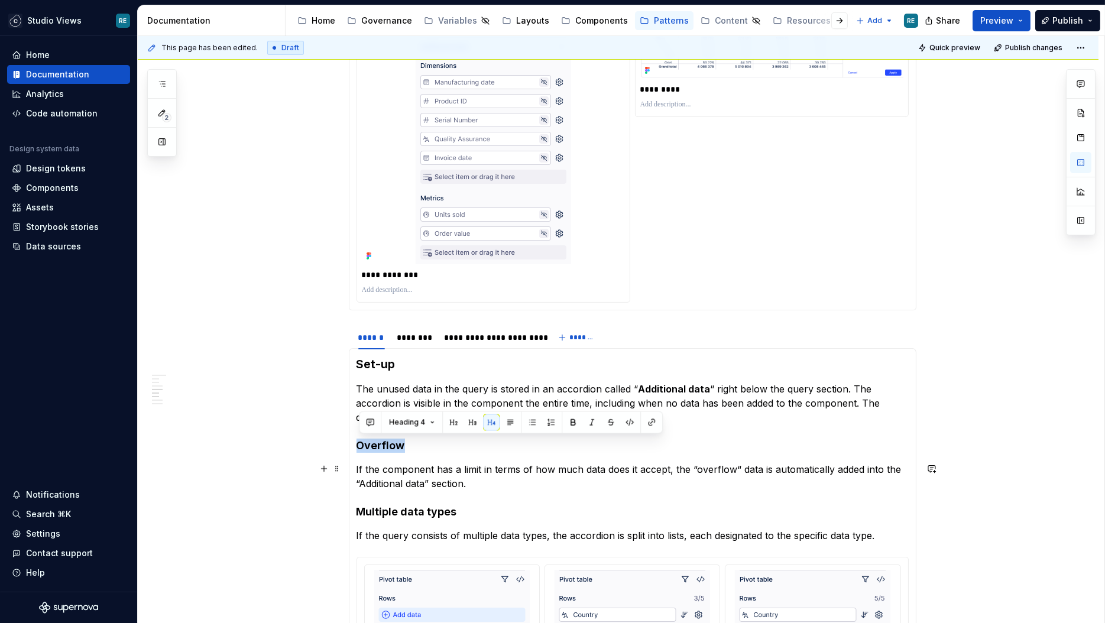
click at [470, 482] on p "If the component has a limit in terms of how much data does it accept, the “ove…" at bounding box center [633, 477] width 552 height 28
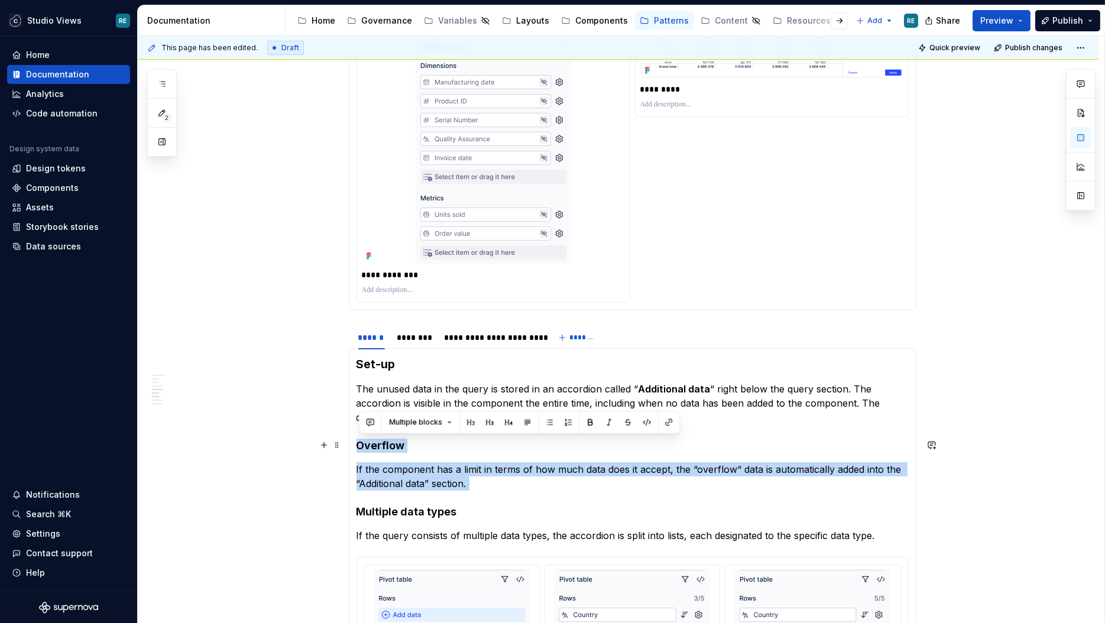
drag, startPoint x: 470, startPoint y: 482, endPoint x: 365, endPoint y: 426, distance: 119.1
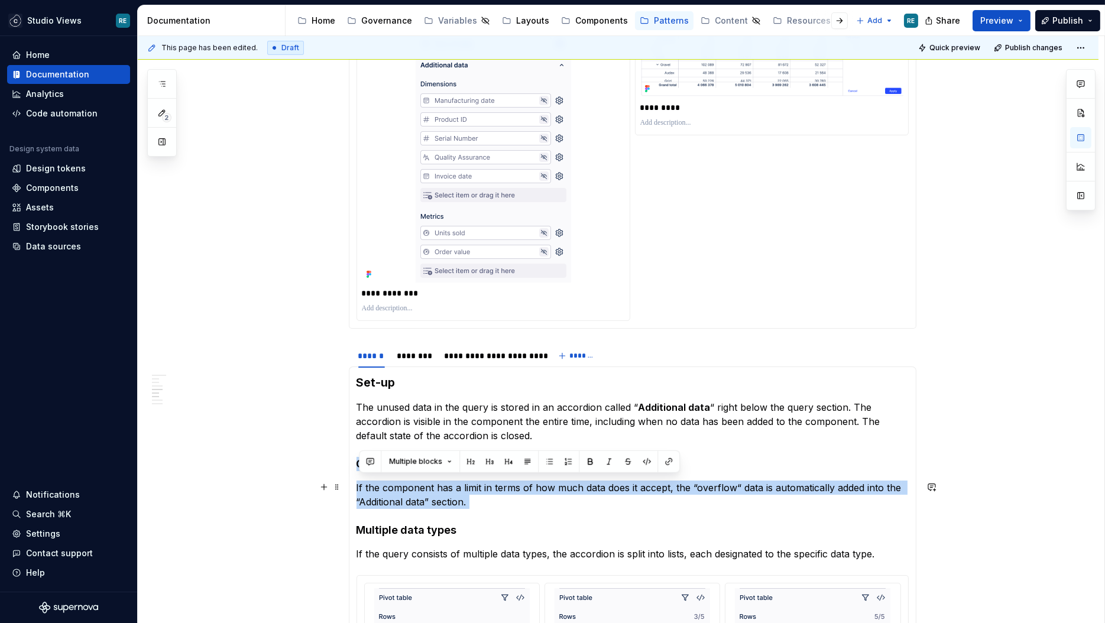
scroll to position [1204, 0]
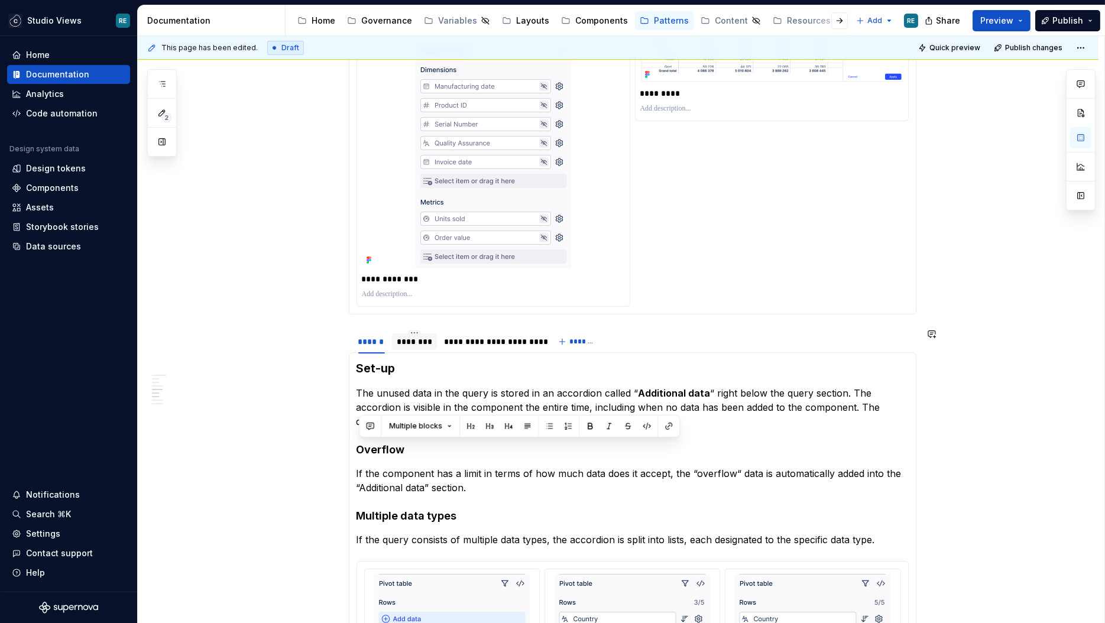
click at [419, 345] on div "********" at bounding box center [414, 342] width 35 height 12
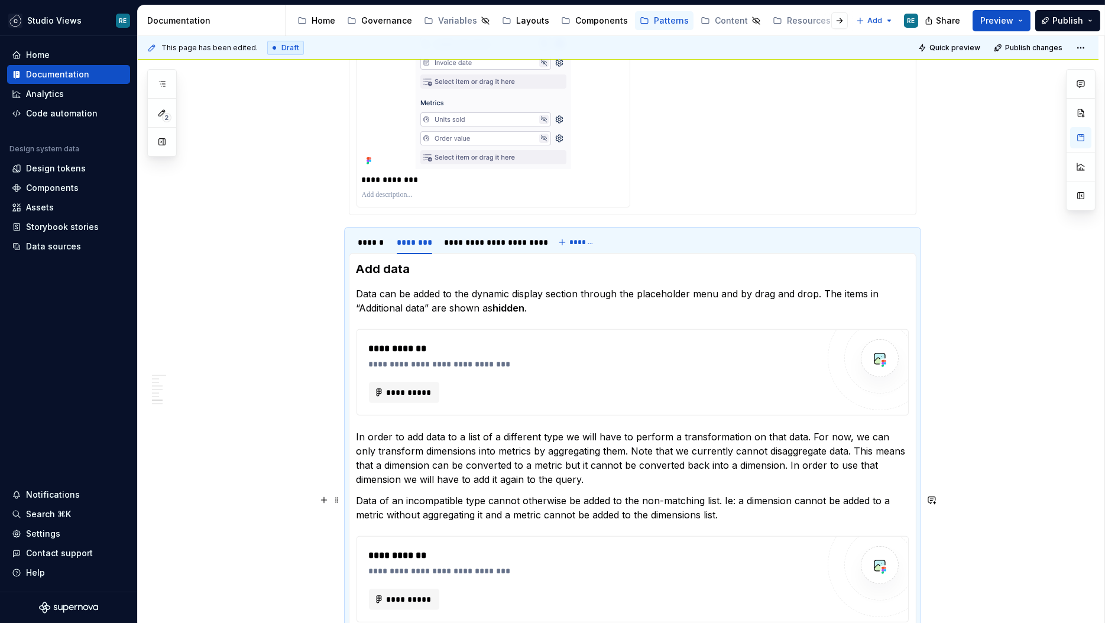
scroll to position [1311, 0]
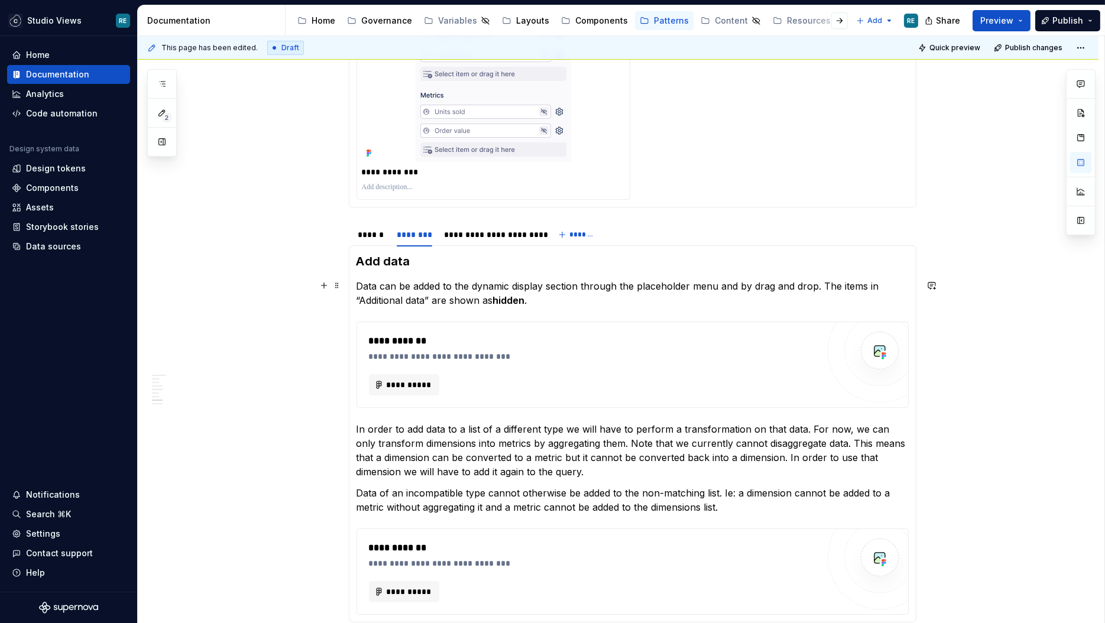
click at [710, 298] on p "Data can be added to the dynamic display section through the placeholder menu a…" at bounding box center [633, 293] width 552 height 28
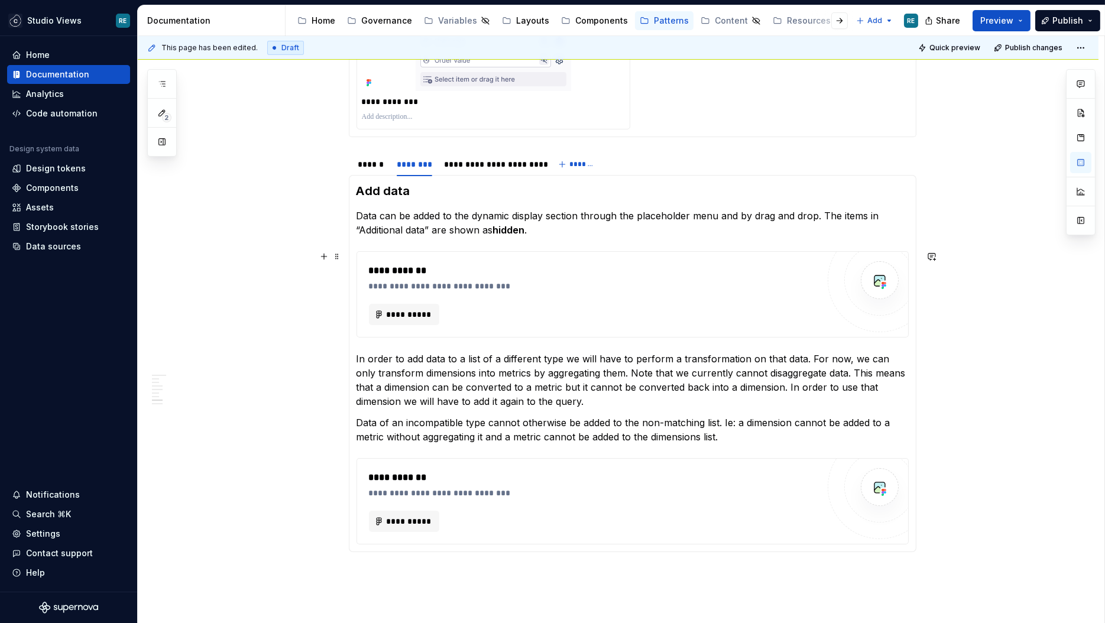
scroll to position [1387, 0]
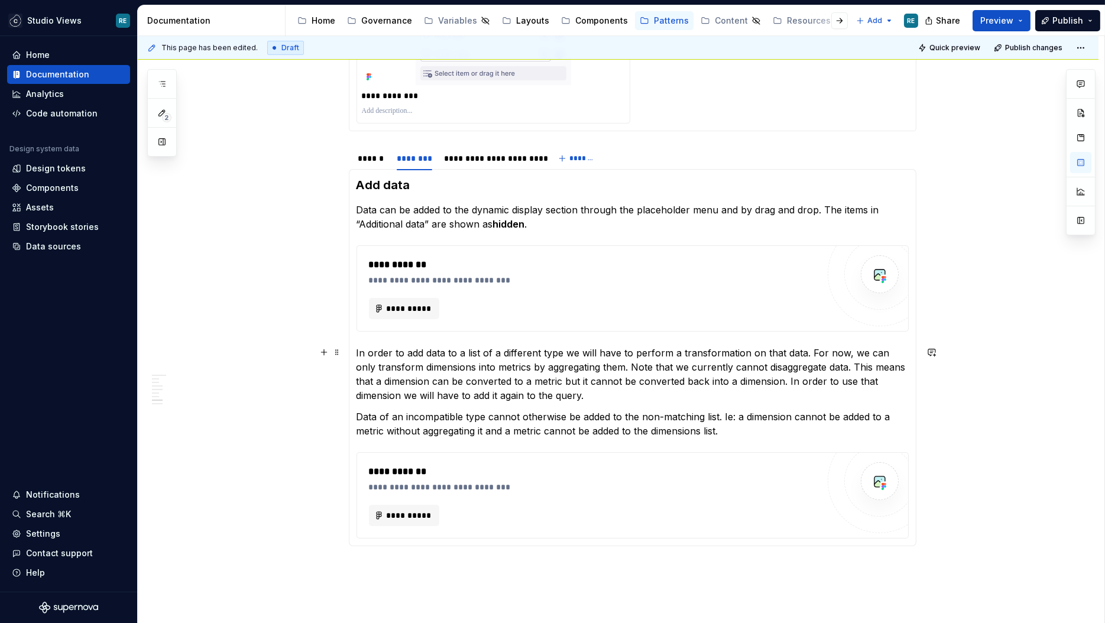
click at [531, 401] on p "In order to add data to a list of a different type we will have to perform a tr…" at bounding box center [633, 374] width 552 height 57
click at [669, 422] on p "Data of an incompatible type cannot otherwise be added to the non-matching list…" at bounding box center [633, 424] width 552 height 28
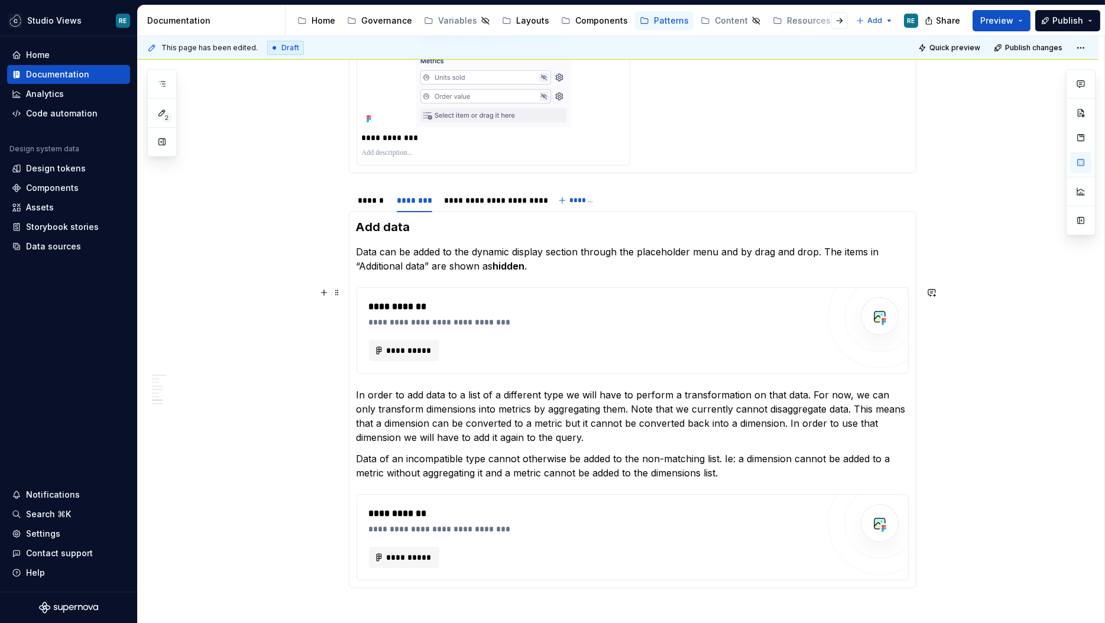
scroll to position [1330, 0]
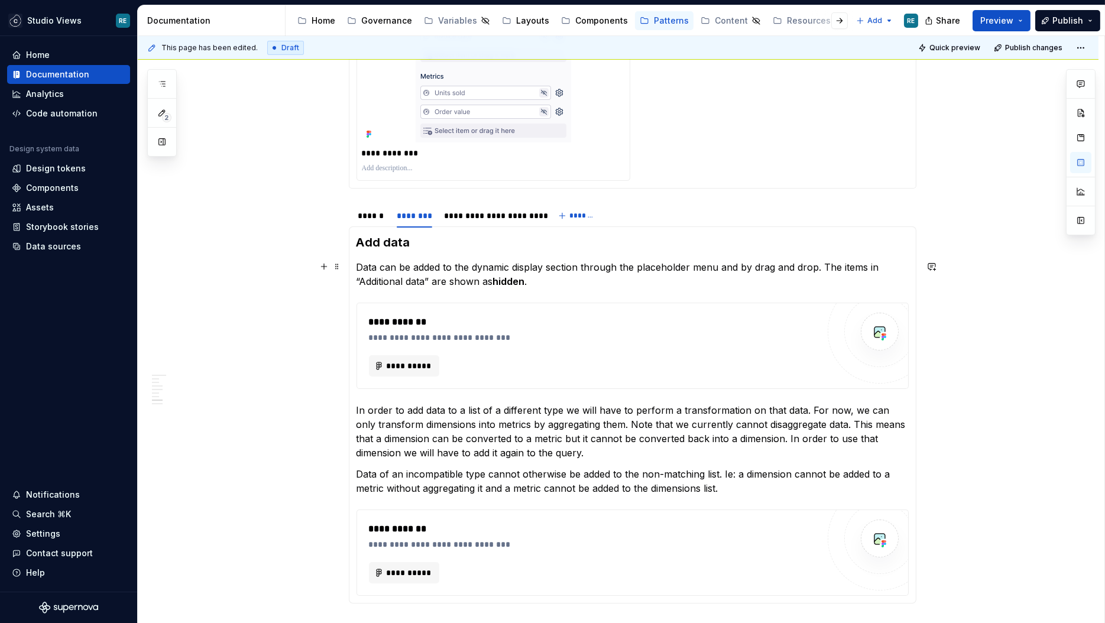
click at [648, 280] on p "Data can be added to the dynamic display section through the placeholder menu a…" at bounding box center [633, 274] width 552 height 28
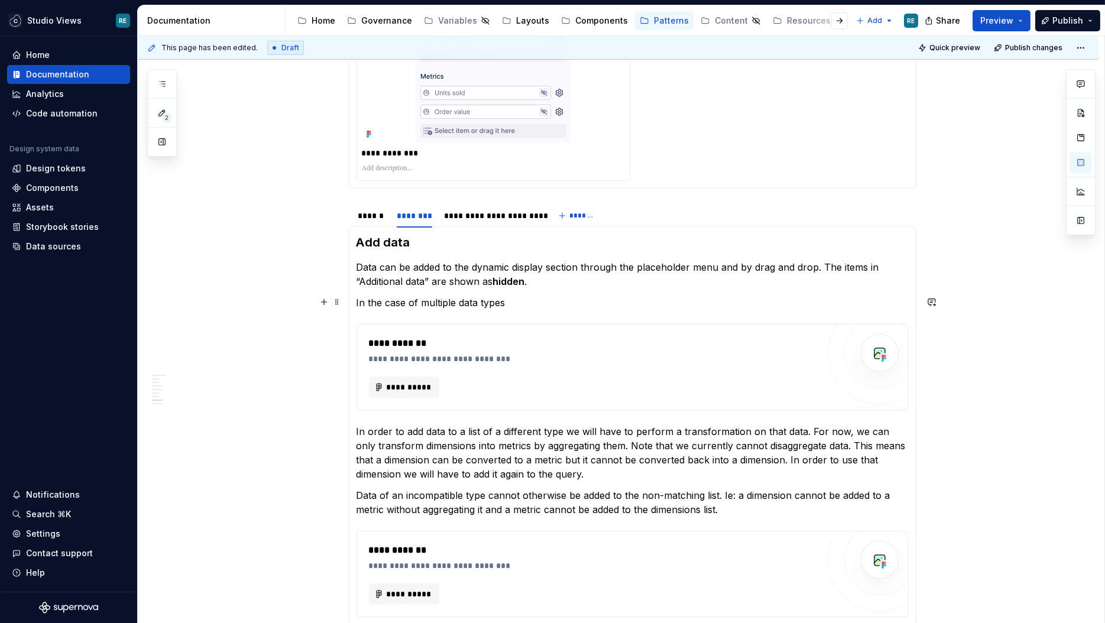
click at [512, 306] on p "In the case of multiple data types" at bounding box center [633, 303] width 552 height 14
click at [607, 297] on p "In the case of multiple data types, the menu of each list" at bounding box center [633, 303] width 552 height 14
click at [566, 445] on p "In order to add data to a list of a different type we will have to perform a tr…" at bounding box center [633, 453] width 552 height 57
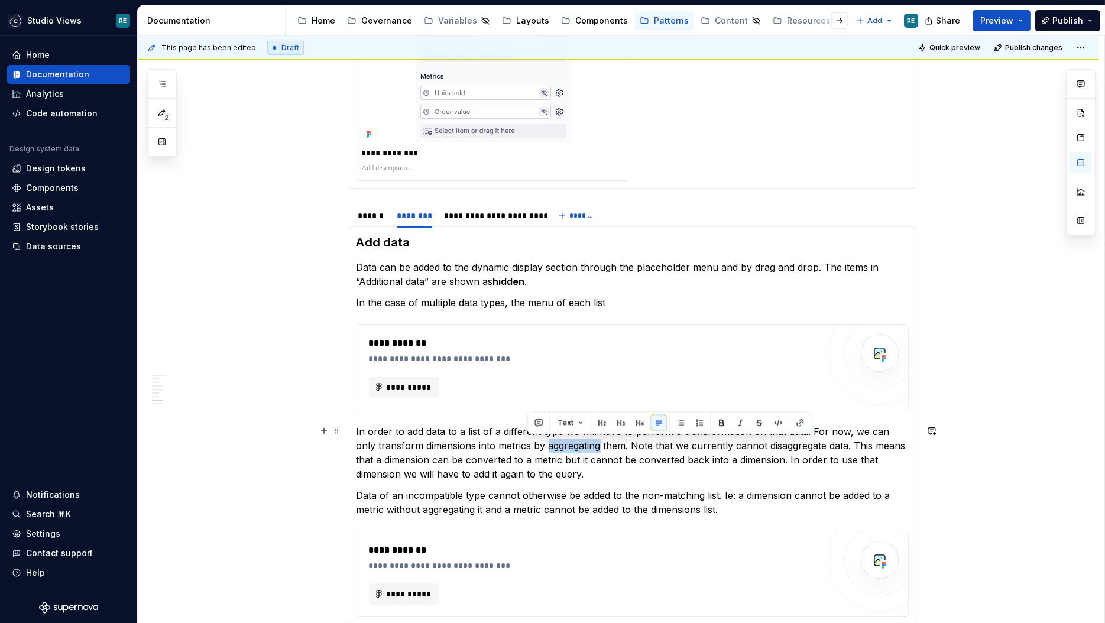
click at [566, 445] on p "In order to add data to a list of a different type we will have to perform a tr…" at bounding box center [633, 453] width 552 height 57
drag, startPoint x: 566, startPoint y: 445, endPoint x: 605, endPoint y: 517, distance: 81.5
click at [605, 517] on section-item-column "**********" at bounding box center [633, 425] width 552 height 383
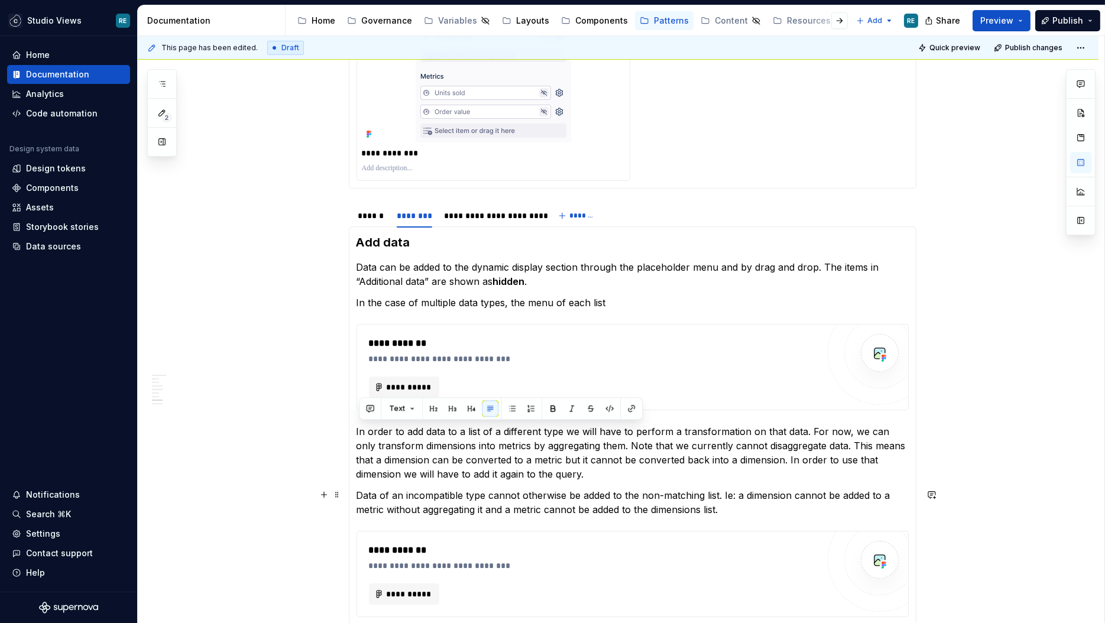
click at [718, 511] on p "Data of an incompatible type cannot otherwise be added to the non-matching list…" at bounding box center [633, 503] width 552 height 28
drag, startPoint x: 732, startPoint y: 511, endPoint x: 353, endPoint y: 423, distance: 389.1
click at [353, 423] on div "**********" at bounding box center [633, 426] width 568 height 399
click at [483, 299] on p "In the case of multiple data types, the menu of each list" at bounding box center [633, 303] width 552 height 14
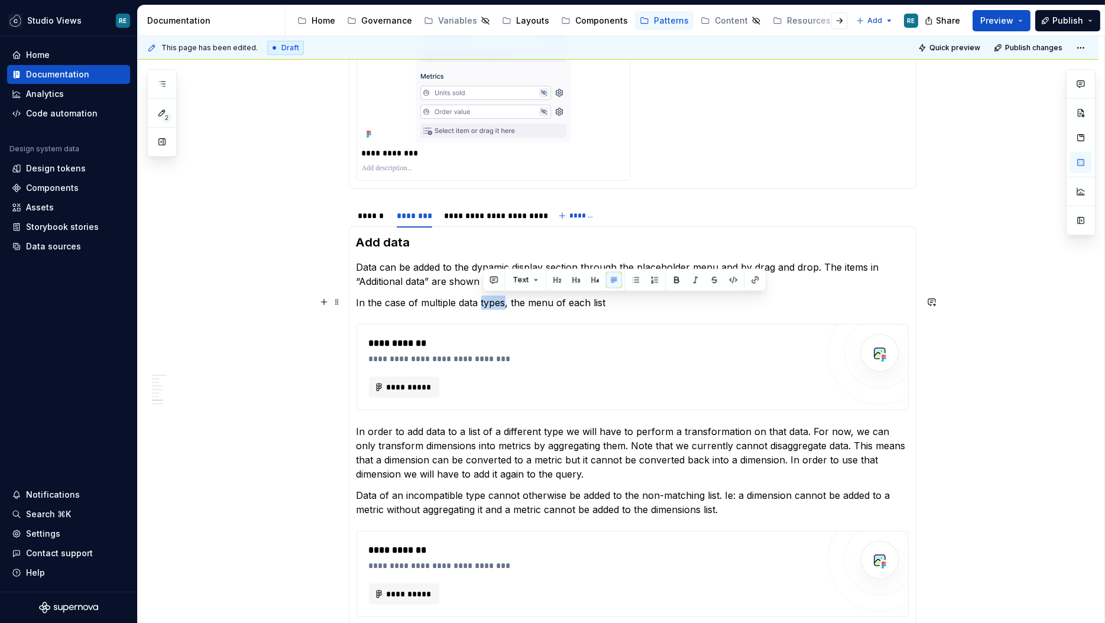
click at [483, 299] on p "In the case of multiple data types, the menu of each list" at bounding box center [633, 303] width 552 height 14
click at [481, 300] on p "In the case of multiple data types, the menu of each list" at bounding box center [633, 303] width 552 height 14
click at [619, 299] on p "In the case of multiple data types, the menu of each list" at bounding box center [633, 303] width 552 height 14
click at [651, 266] on p "Data can be added to the dynamic display section through the placeholder menu a…" at bounding box center [633, 274] width 552 height 28
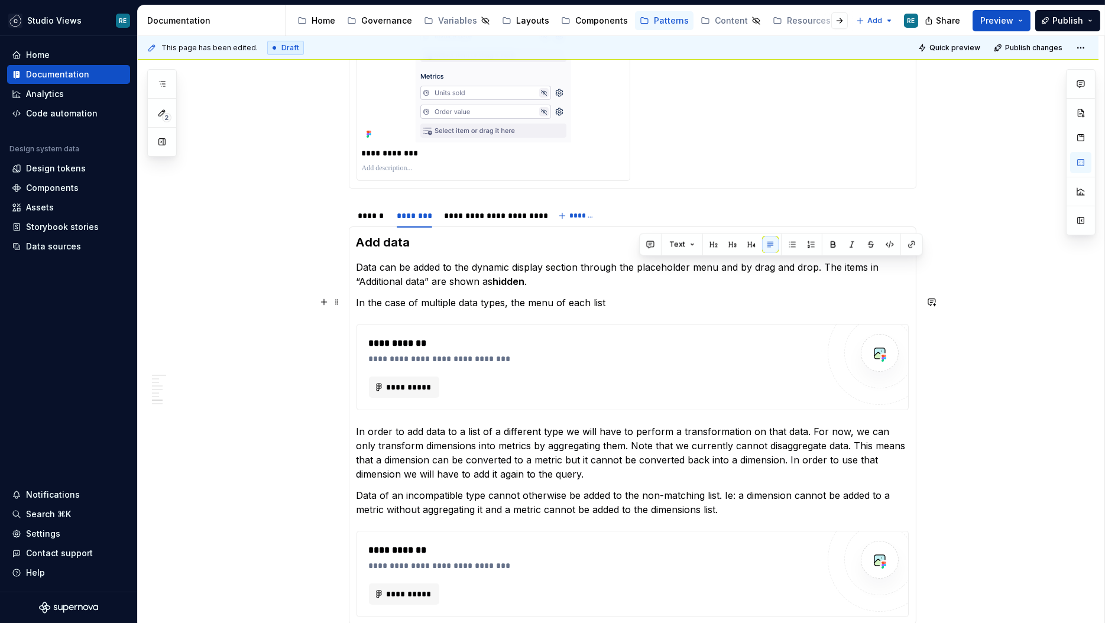
click at [639, 305] on p "In the case of multiple data types, the menu of each list" at bounding box center [633, 303] width 552 height 14
click at [579, 299] on p "In the case of multiple data types, the menu of each list" at bounding box center [633, 303] width 552 height 14
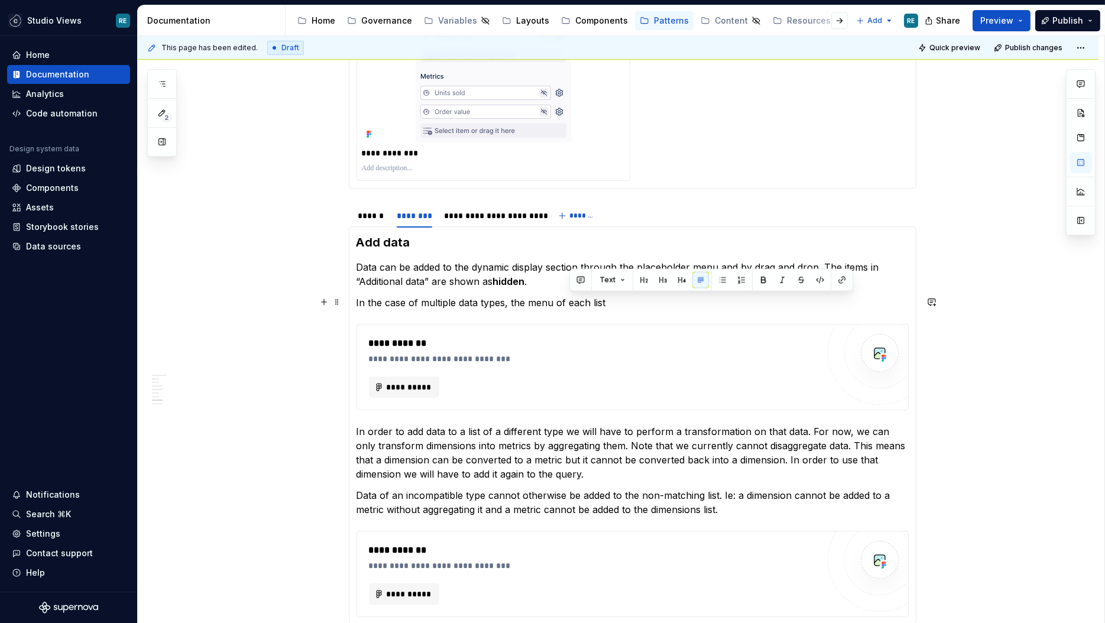
click at [538, 302] on p "In the case of multiple data types, the menu of each list" at bounding box center [633, 303] width 552 height 14
drag, startPoint x: 538, startPoint y: 302, endPoint x: 596, endPoint y: 302, distance: 58.0
click at [596, 302] on p "In the case of multiple data types, the menu of each list" at bounding box center [633, 303] width 552 height 14
drag, startPoint x: 596, startPoint y: 302, endPoint x: 580, endPoint y: 303, distance: 16.6
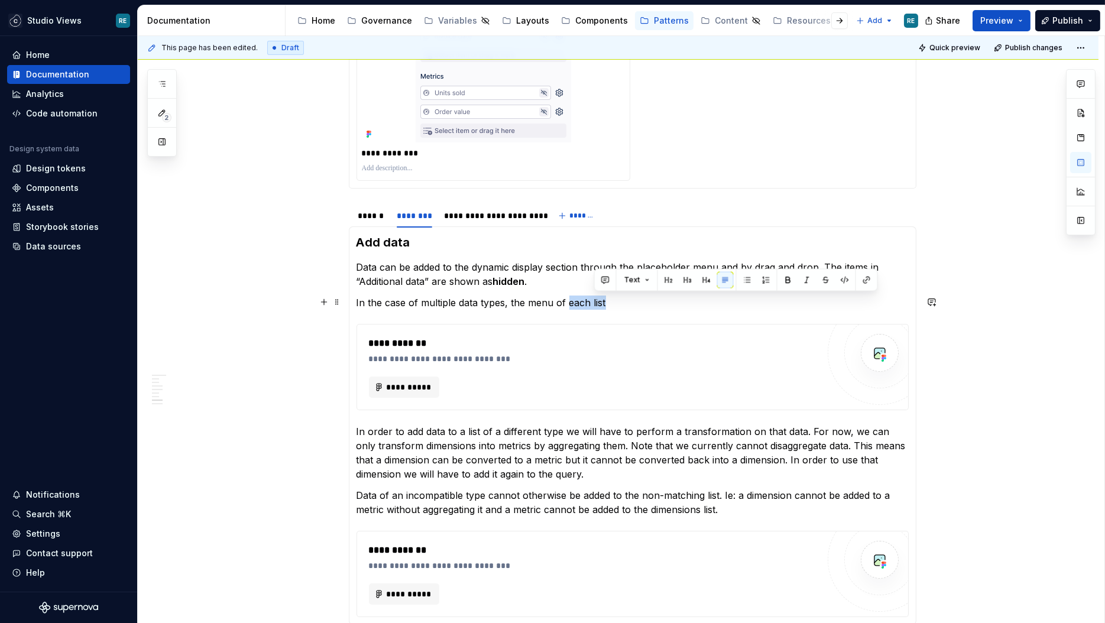
click at [580, 303] on p "In the case of multiple data types, the menu of each list" at bounding box center [633, 303] width 552 height 14
click at [642, 304] on p "In the case of multiple data types, the menu of list only displays compatible d…" at bounding box center [633, 303] width 552 height 14
click at [733, 308] on p "In the case of multiple data types, the menu of list only displays the compatib…" at bounding box center [633, 303] width 552 height 14
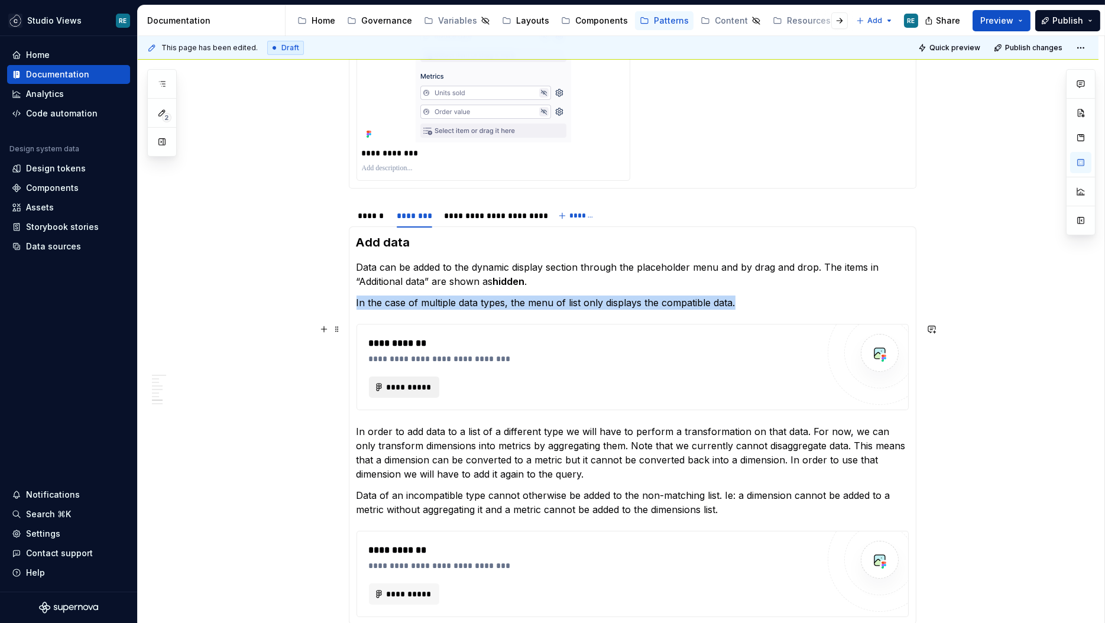
click at [410, 377] on button "**********" at bounding box center [404, 387] width 71 height 21
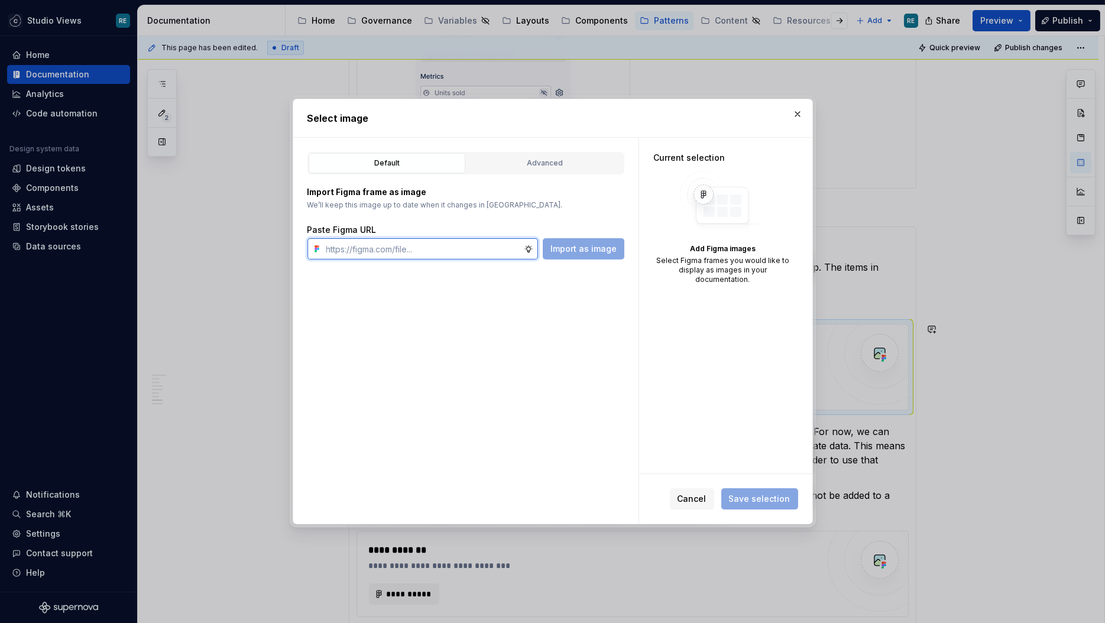
click at [485, 242] on input "text" at bounding box center [423, 248] width 202 height 21
type textarea "*"
paste input "[URL][DOMAIN_NAME]"
type input "[URL][DOMAIN_NAME]"
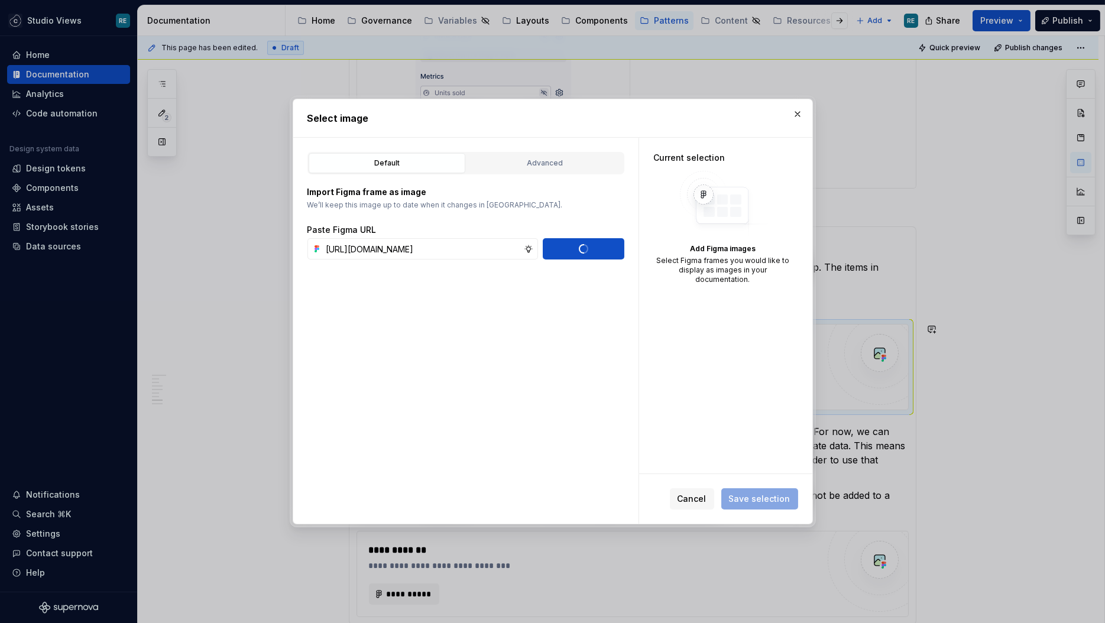
scroll to position [0, 0]
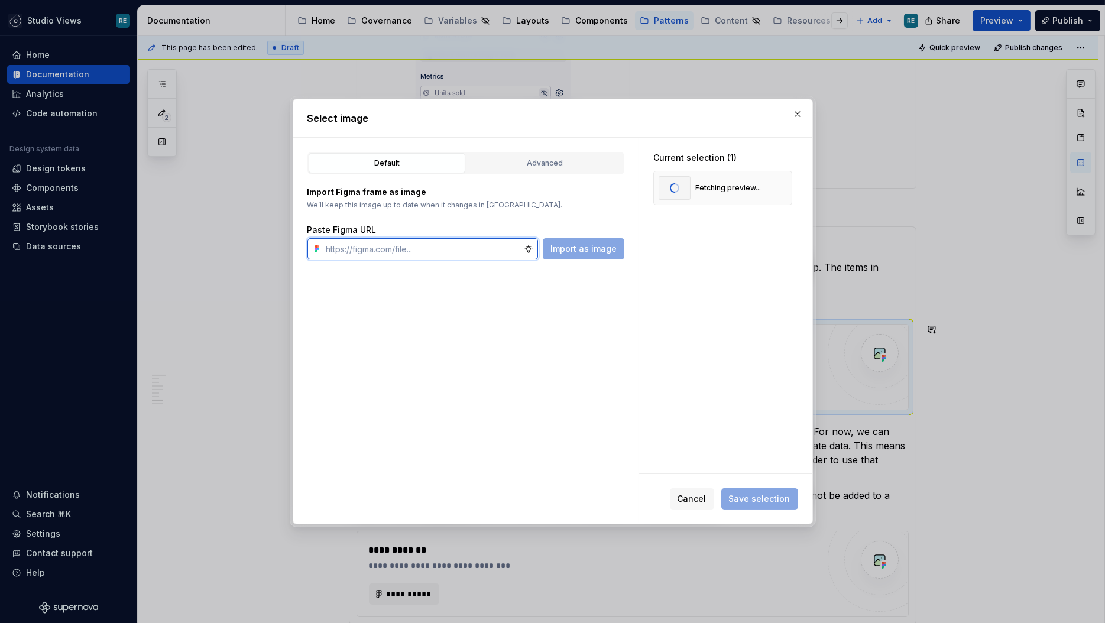
paste input "[URL][DOMAIN_NAME]"
type input "[URL][DOMAIN_NAME]"
click at [429, 249] on input "text" at bounding box center [423, 248] width 202 height 21
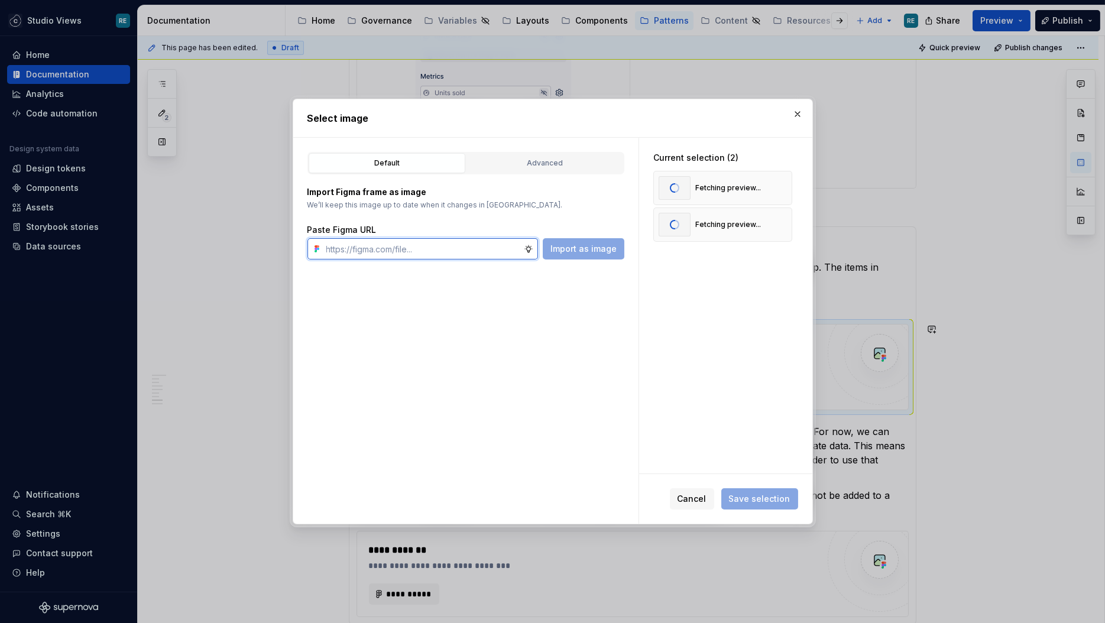
paste input "[URL][DOMAIN_NAME]"
type input "[URL][DOMAIN_NAME]"
click at [437, 245] on input "text" at bounding box center [423, 248] width 202 height 21
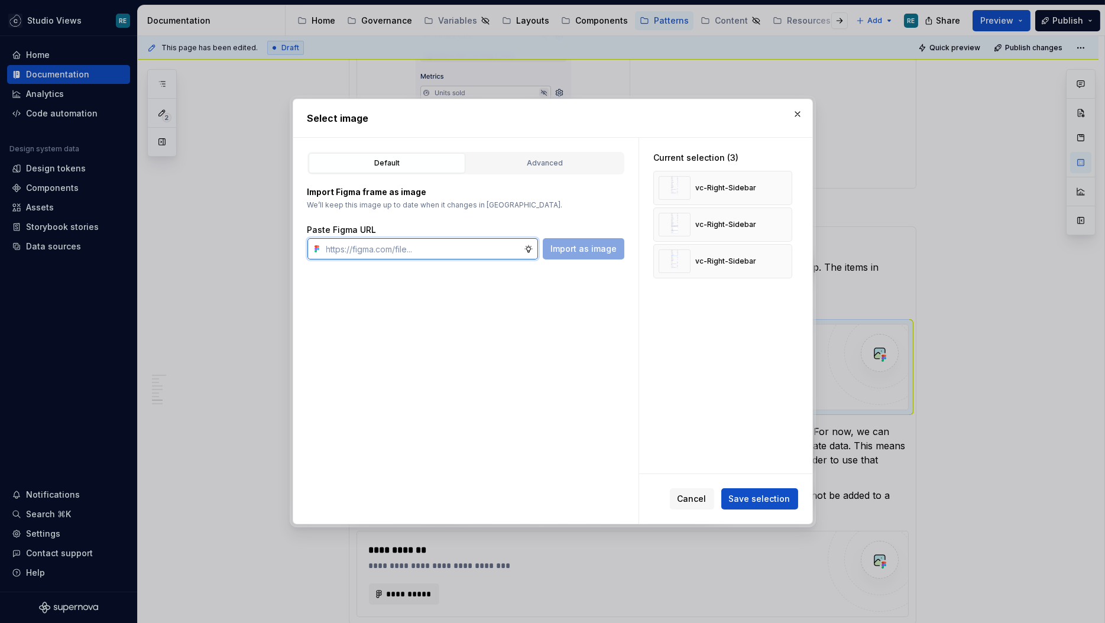
paste input "[URL][DOMAIN_NAME]"
type input "[URL][DOMAIN_NAME]"
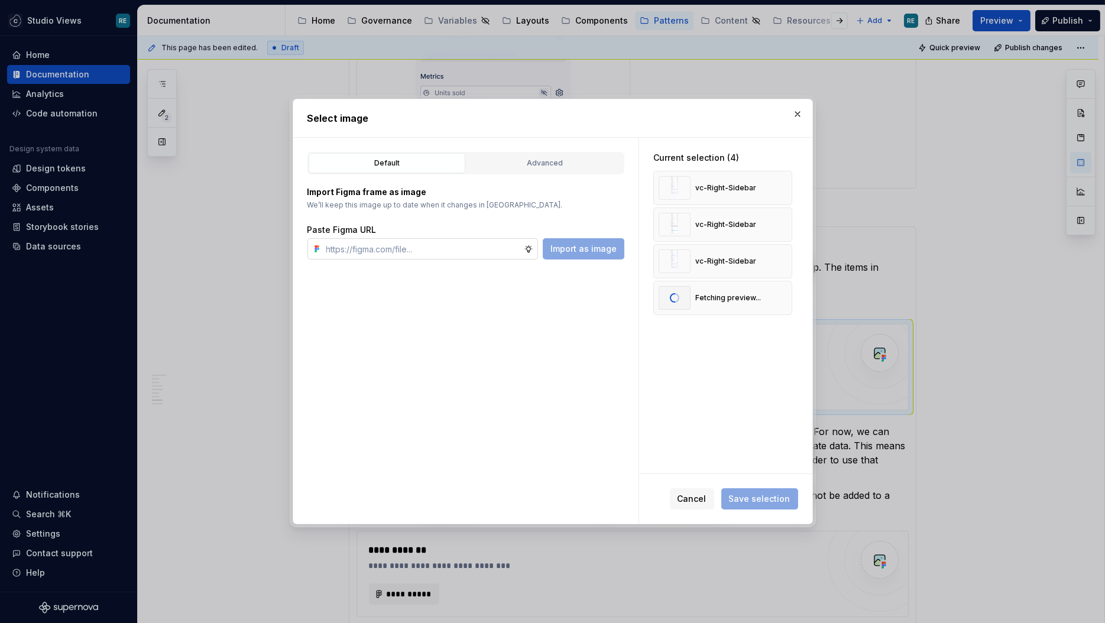
type textarea "*"
paste input "[URL][DOMAIN_NAME]"
type input "[URL][DOMAIN_NAME]"
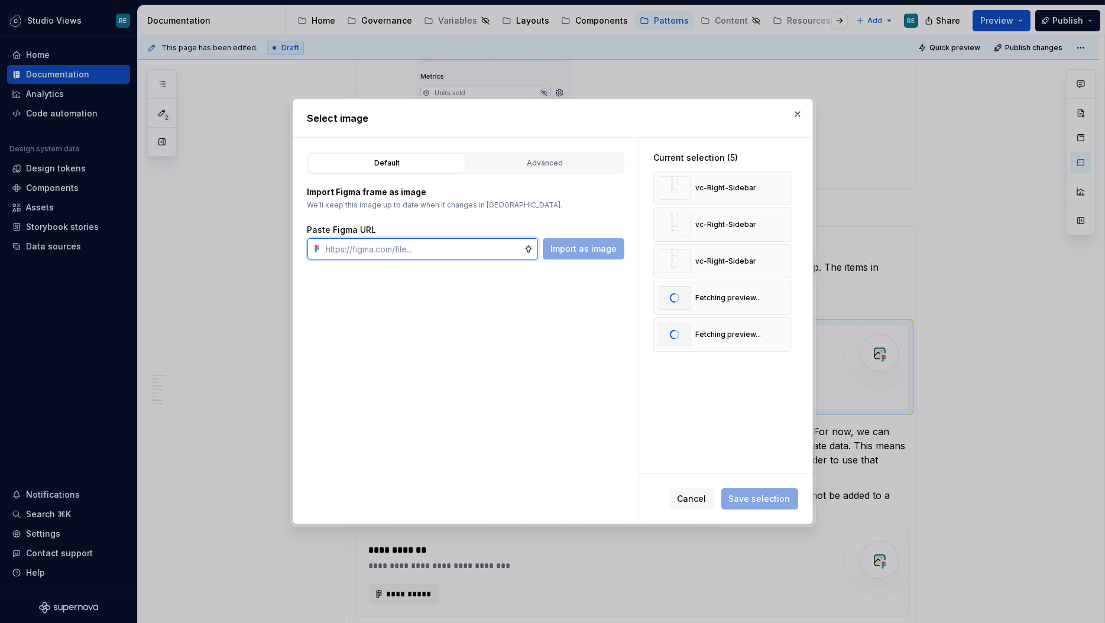
paste input "[URL][DOMAIN_NAME]"
type input "[URL][DOMAIN_NAME]"
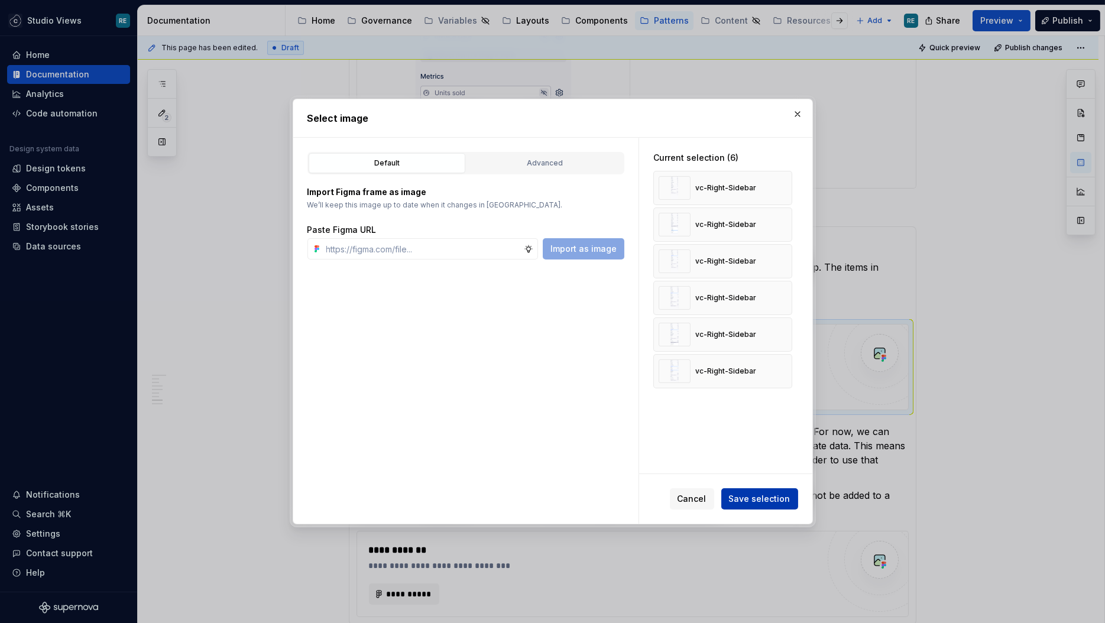
click at [764, 501] on span "Save selection" at bounding box center [760, 499] width 62 height 12
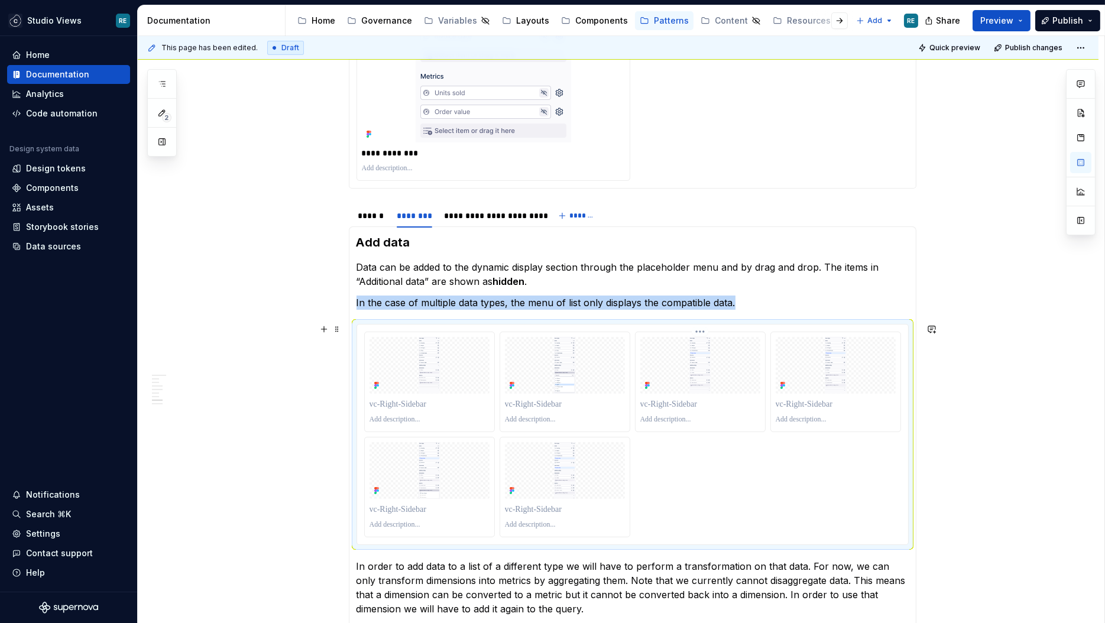
click at [638, 342] on div at bounding box center [700, 382] width 131 height 101
click at [730, 337] on img at bounding box center [701, 365] width 120 height 57
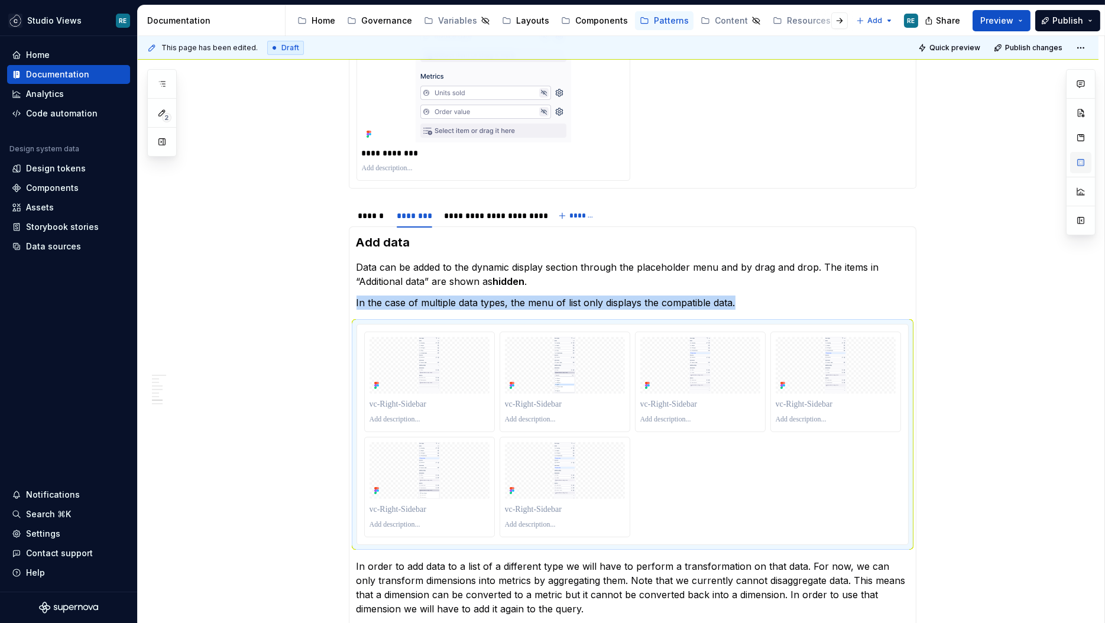
type textarea "*"
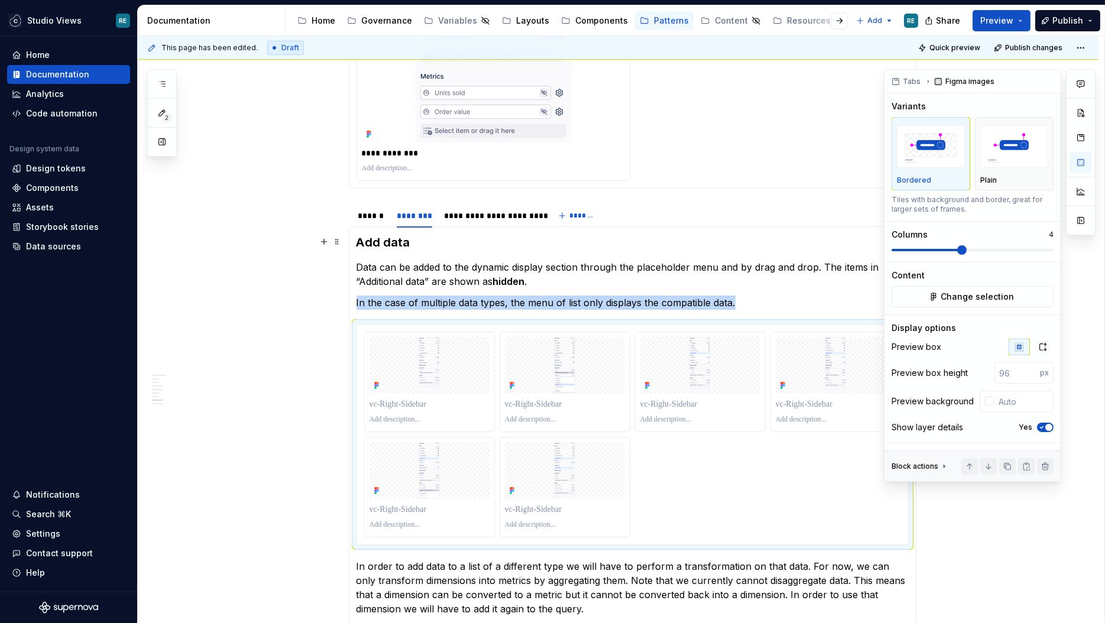
click at [947, 249] on span at bounding box center [926, 250] width 69 height 2
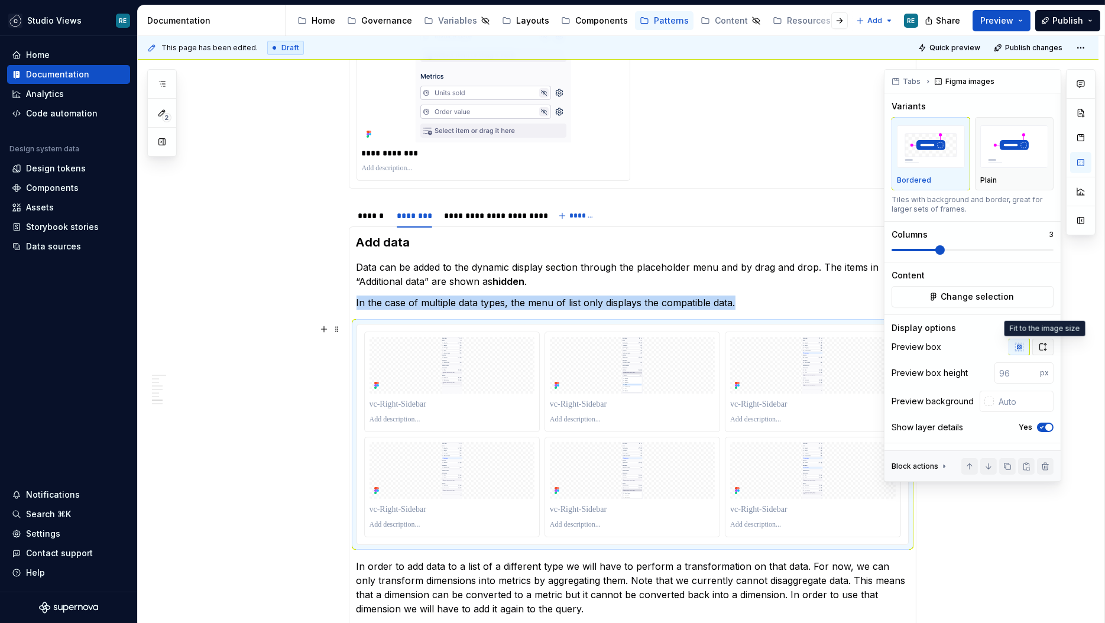
click at [1041, 348] on icon "button" at bounding box center [1043, 346] width 9 height 9
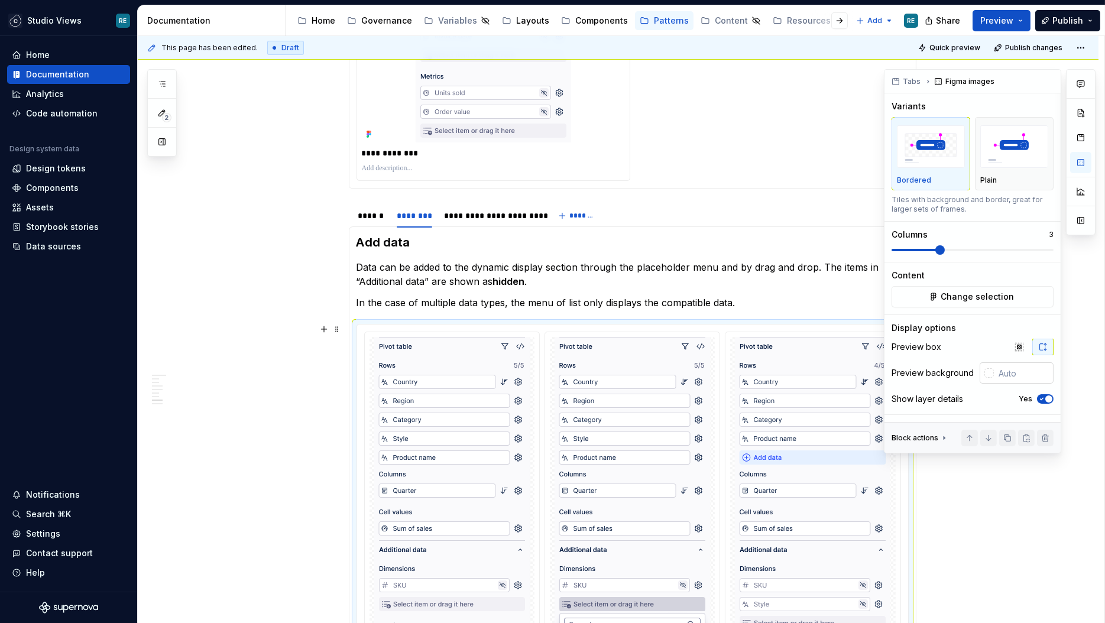
click at [1031, 378] on input "text" at bounding box center [1024, 373] width 60 height 21
type input "#FFFFFF"
type textarea "*"
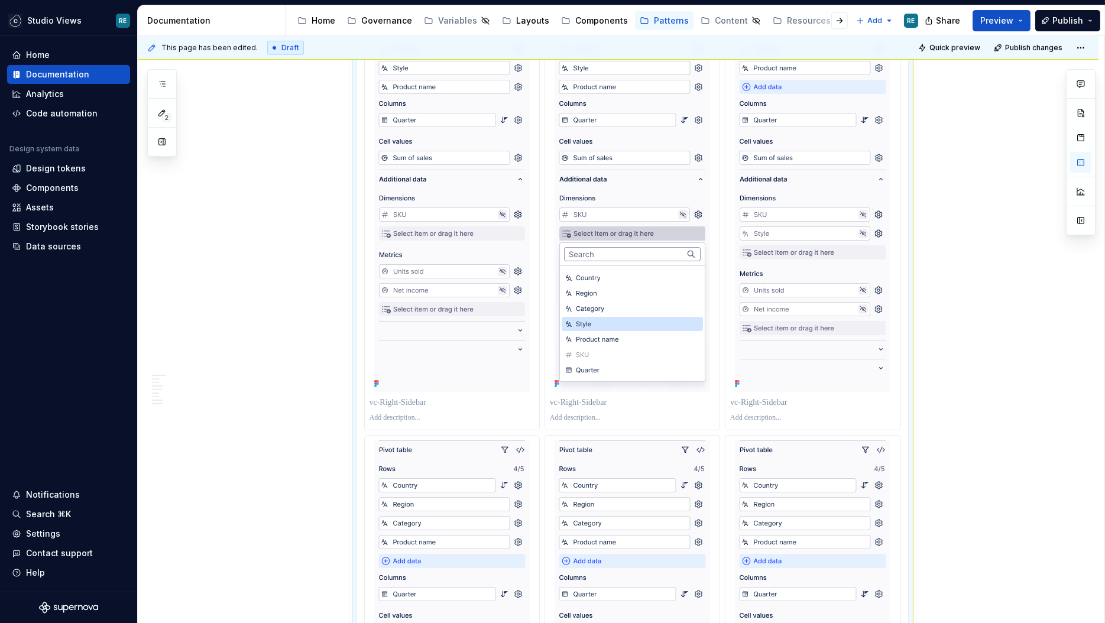
click at [420, 403] on p at bounding box center [452, 403] width 165 height 12
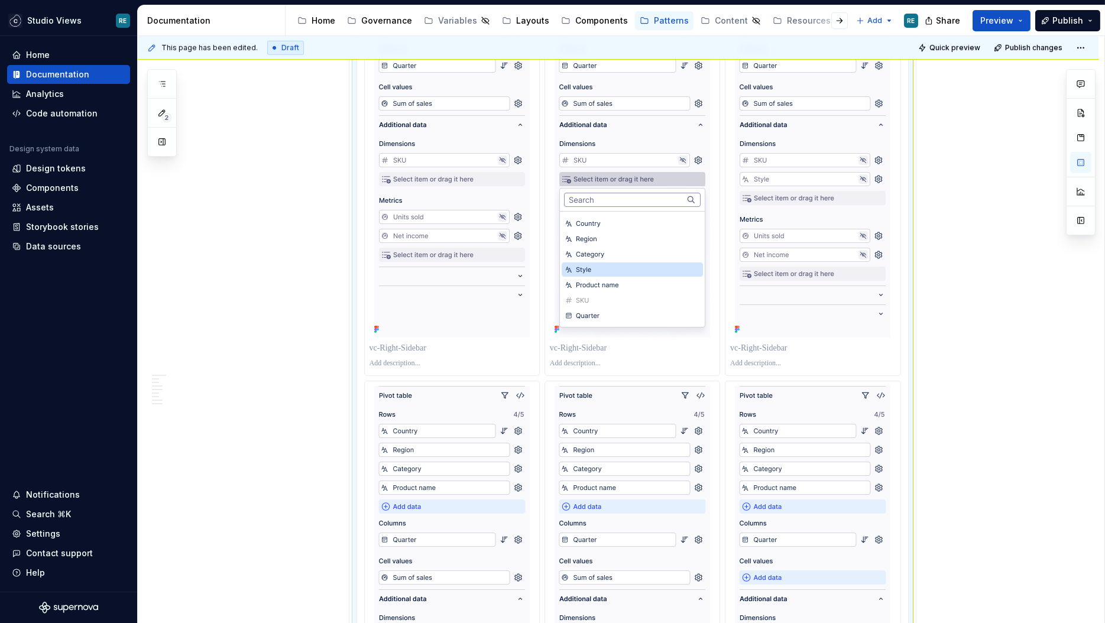
scroll to position [1756, 0]
click at [470, 347] on p "*********" at bounding box center [453, 347] width 166 height 12
click at [470, 346] on p "*********" at bounding box center [453, 347] width 166 height 12
click at [575, 345] on p at bounding box center [632, 347] width 165 height 12
paste div
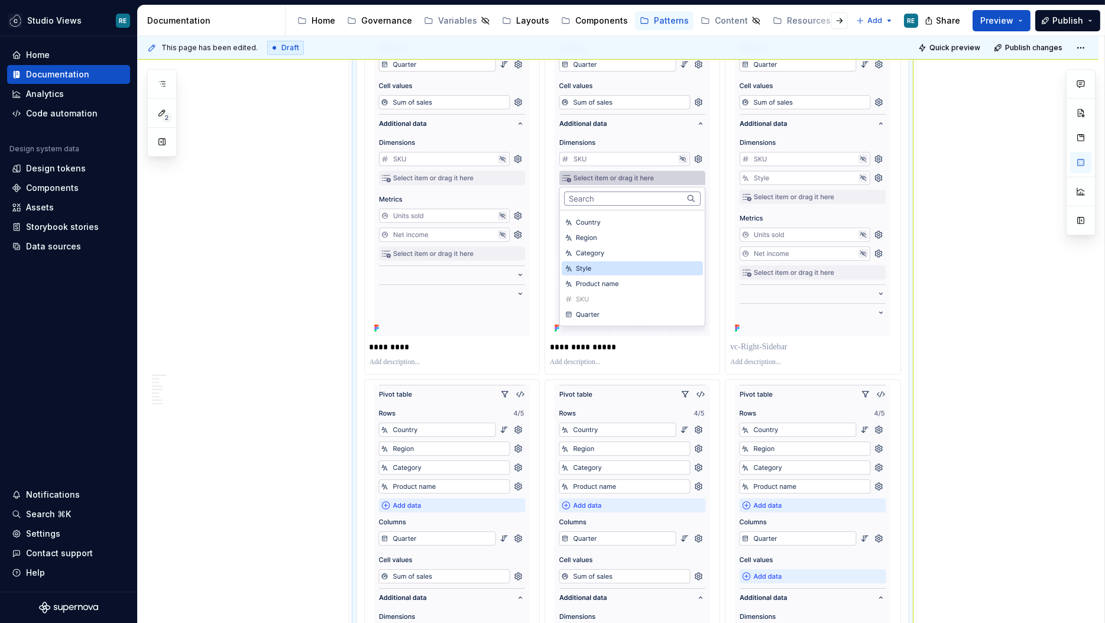
click at [592, 347] on p "**********" at bounding box center [633, 347] width 166 height 12
click at [762, 344] on p at bounding box center [812, 347] width 165 height 12
paste div
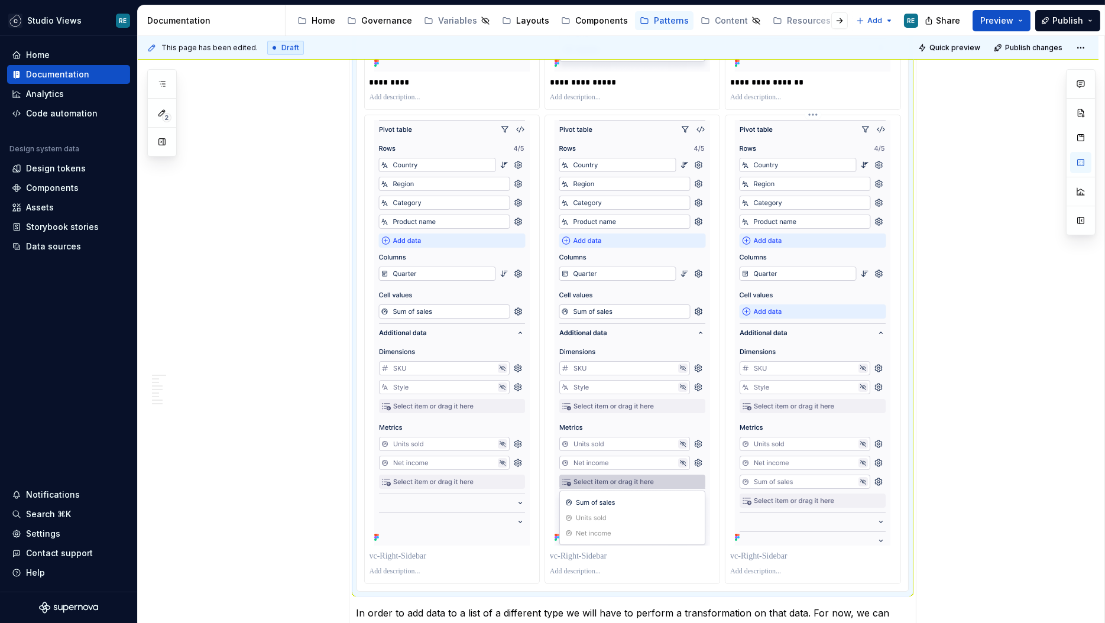
scroll to position [2032, 0]
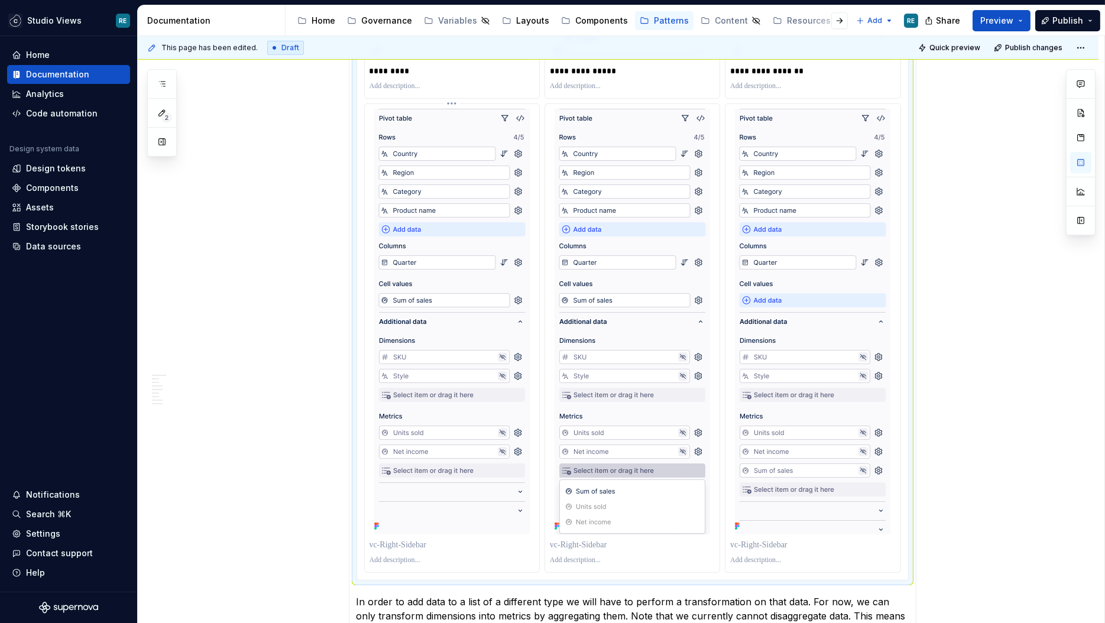
click at [387, 546] on p at bounding box center [452, 545] width 165 height 12
paste div
click at [384, 541] on p "**********" at bounding box center [453, 545] width 166 height 12
click at [416, 543] on p "**********" at bounding box center [453, 545] width 166 height 12
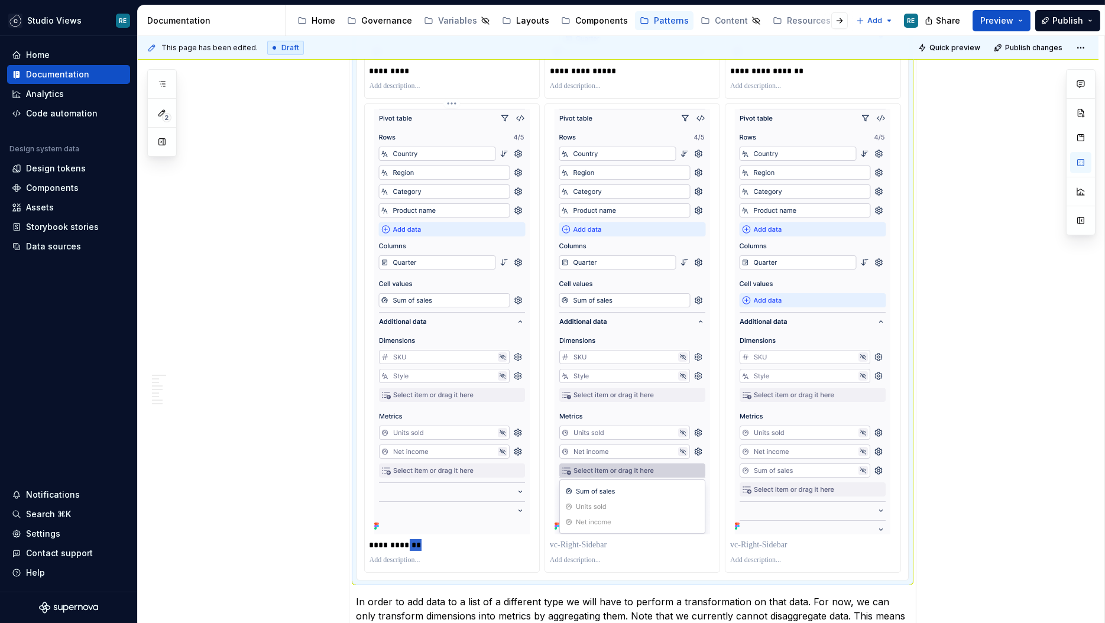
click at [416, 543] on p "**********" at bounding box center [453, 545] width 166 height 12
click at [417, 542] on p "**********" at bounding box center [453, 545] width 166 height 12
click at [576, 549] on p at bounding box center [632, 545] width 165 height 12
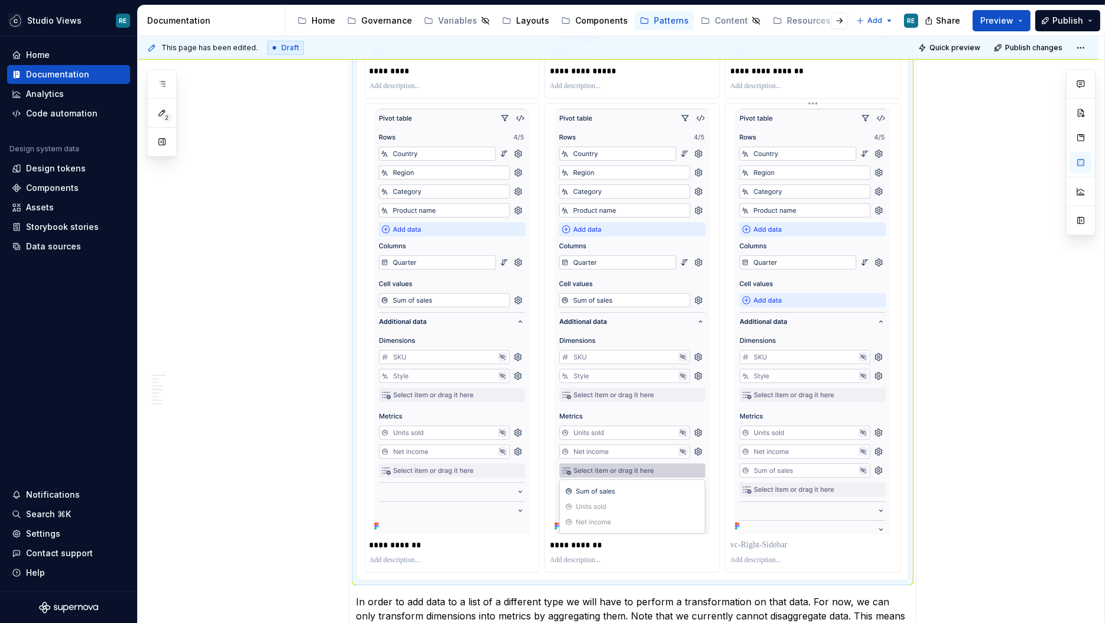
click at [822, 539] on p at bounding box center [812, 545] width 165 height 12
paste div
click at [442, 542] on p "**********" at bounding box center [453, 545] width 166 height 12
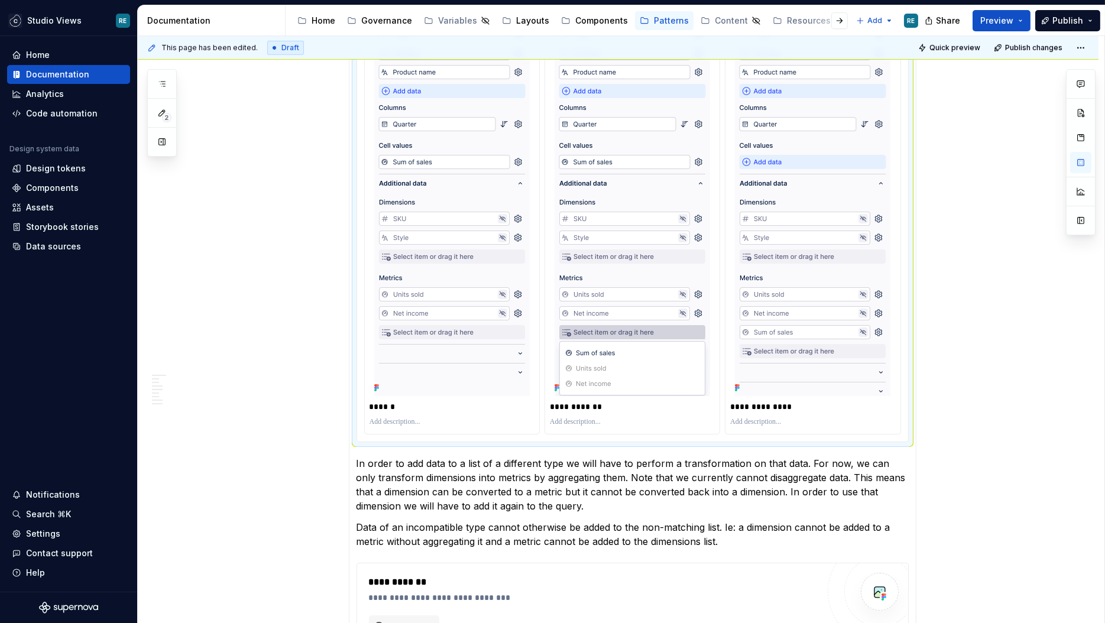
scroll to position [2292, 0]
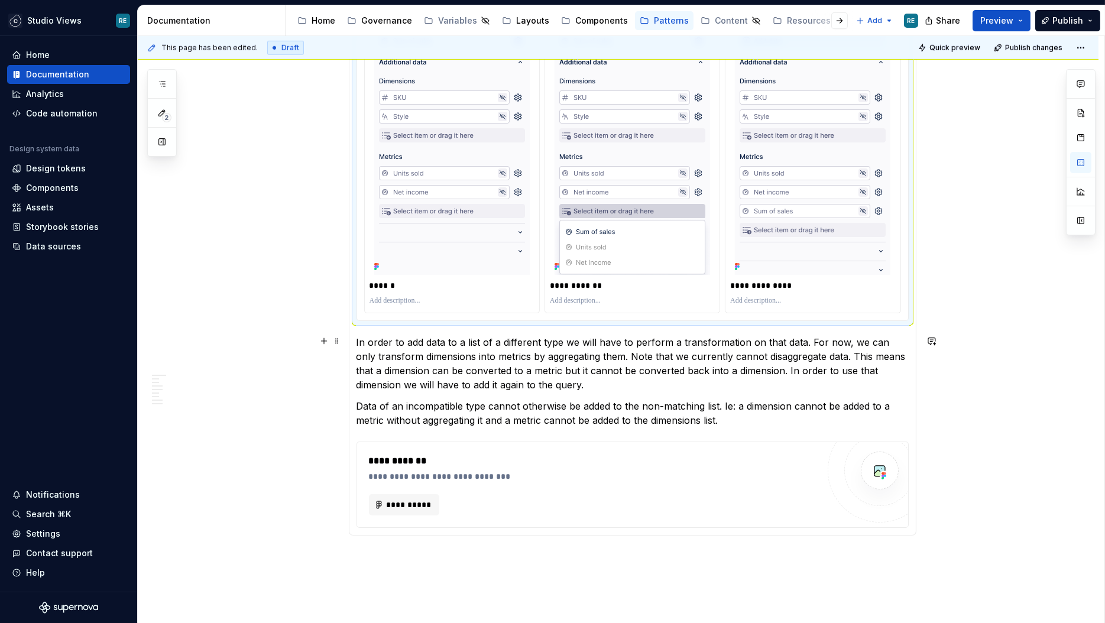
click at [702, 352] on p "In order to add data to a list of a different type we will have to perform a tr…" at bounding box center [633, 363] width 552 height 57
click at [688, 405] on p "Data of an incompatible type cannot otherwise be added to the non-matching list…" at bounding box center [633, 413] width 552 height 28
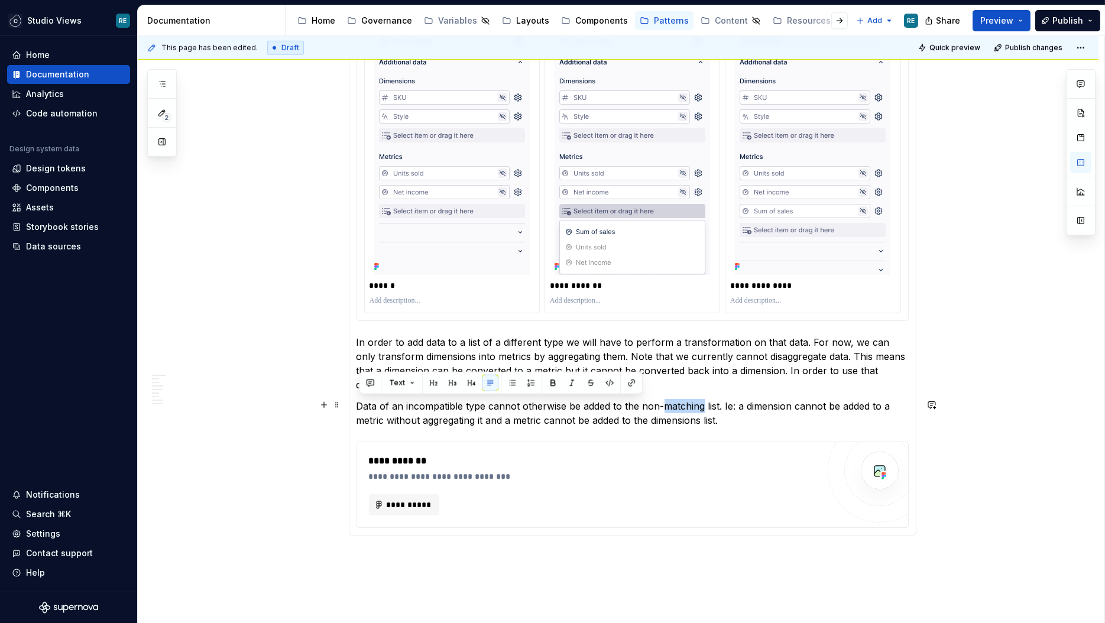
click at [688, 405] on p "Data of an incompatible type cannot otherwise be added to the non-matching list…" at bounding box center [633, 413] width 552 height 28
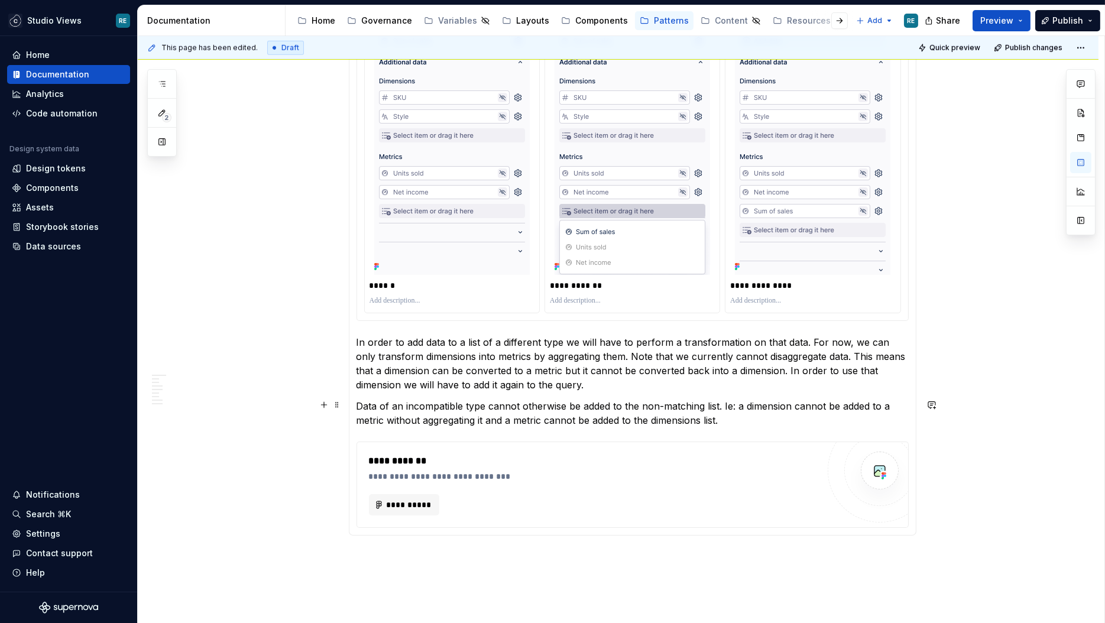
click at [745, 416] on p "Data of an incompatible type cannot otherwise be added to the non-matching list…" at bounding box center [633, 413] width 552 height 28
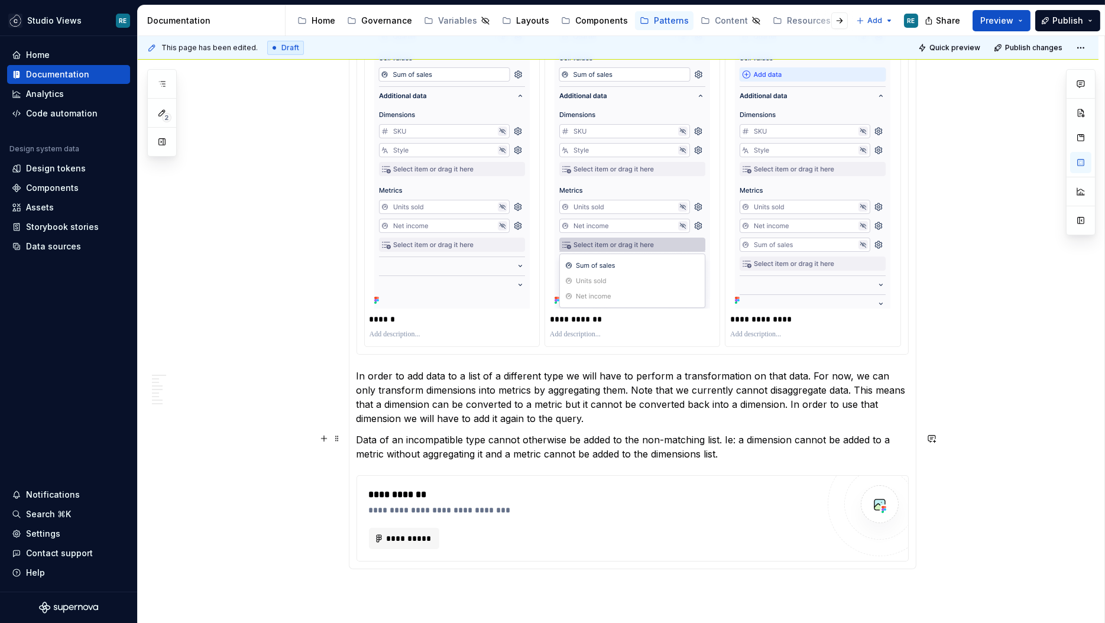
scroll to position [2245, 0]
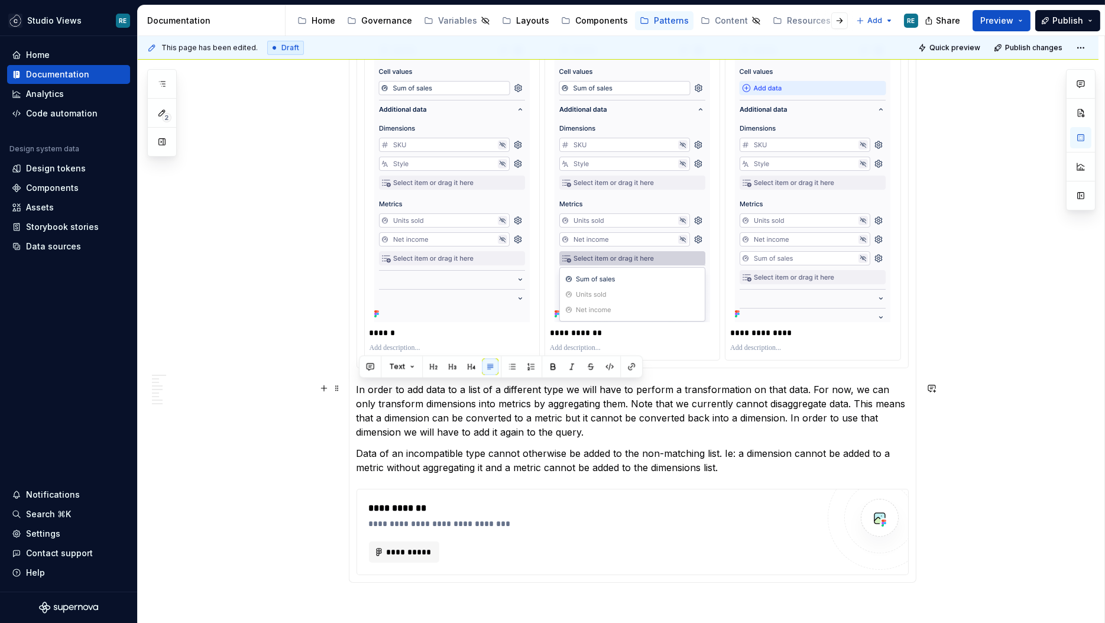
drag, startPoint x: 710, startPoint y: 470, endPoint x: 354, endPoint y: 393, distance: 363.8
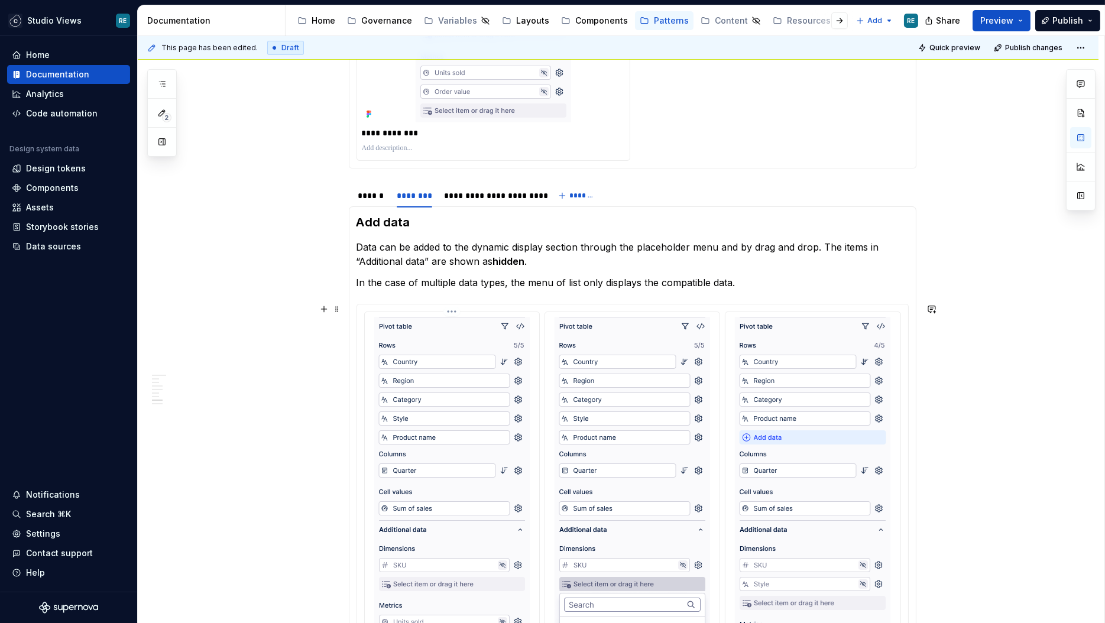
scroll to position [1354, 0]
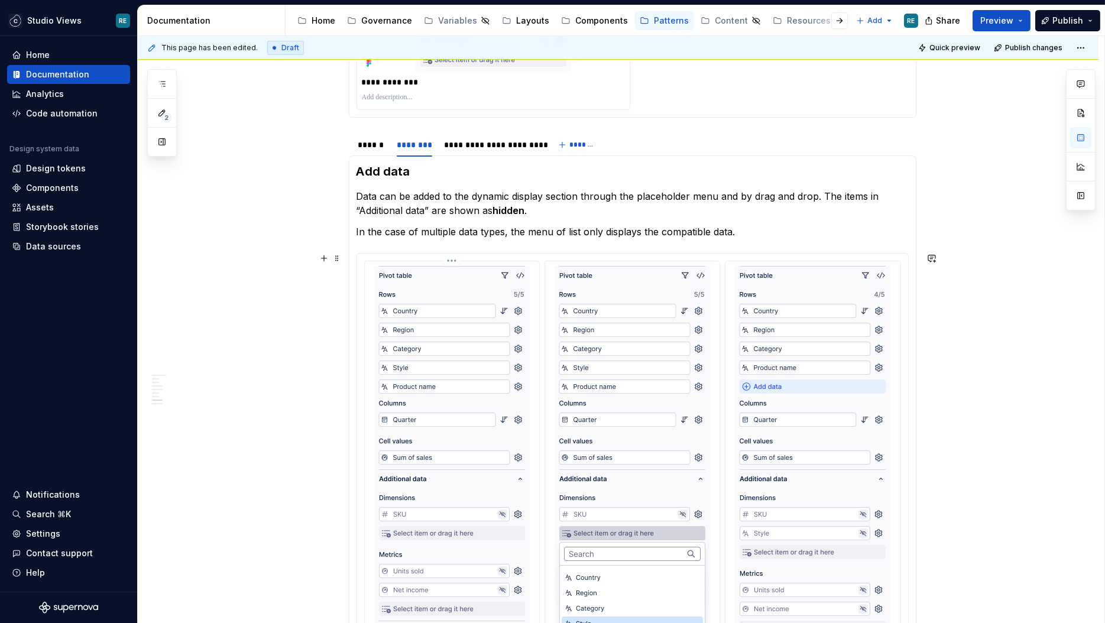
click at [409, 338] on img at bounding box center [452, 479] width 156 height 426
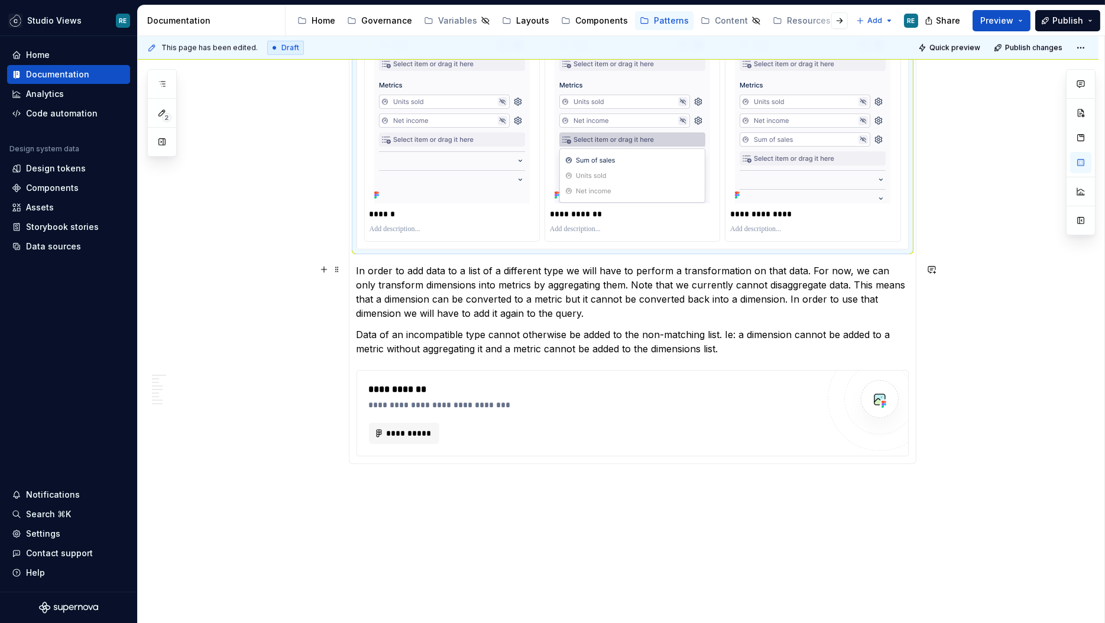
scroll to position [2381, 0]
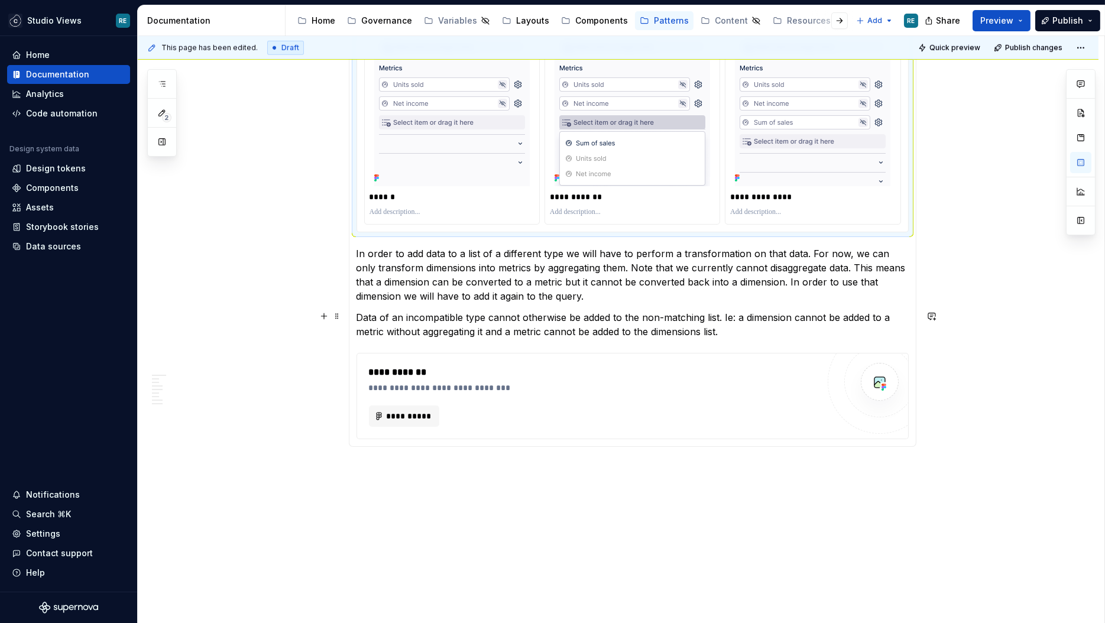
click at [470, 331] on p "Data of an incompatible type cannot otherwise be added to the non-matching list…" at bounding box center [633, 325] width 552 height 28
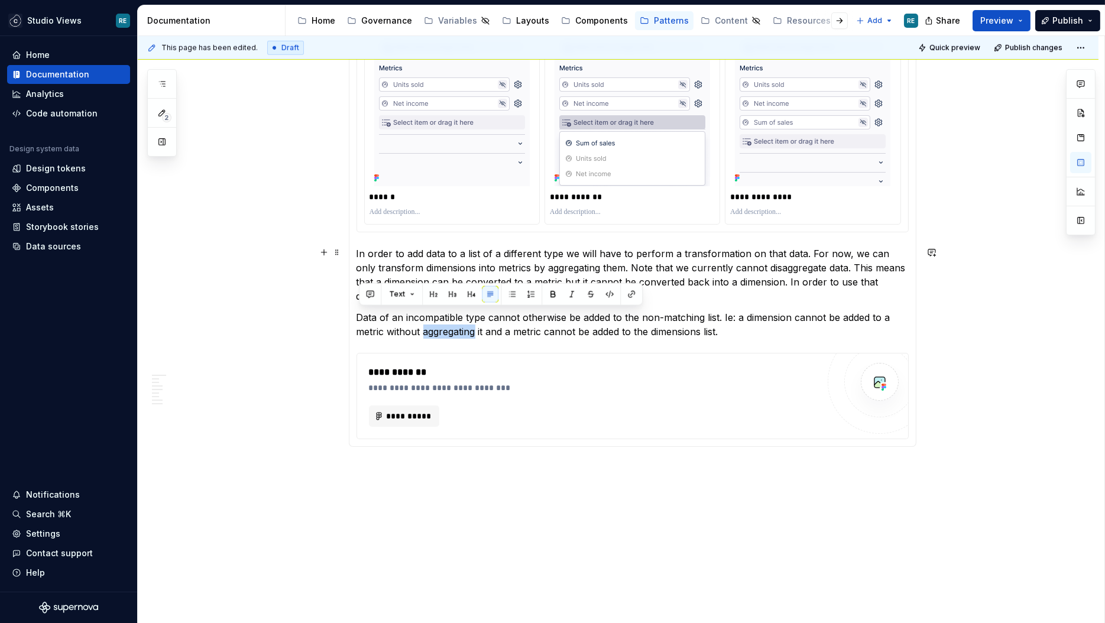
drag, startPoint x: 470, startPoint y: 331, endPoint x: 467, endPoint y: 256, distance: 75.2
click at [467, 256] on p "In order to add data to a list of a different type we will have to perform a tr…" at bounding box center [633, 275] width 552 height 57
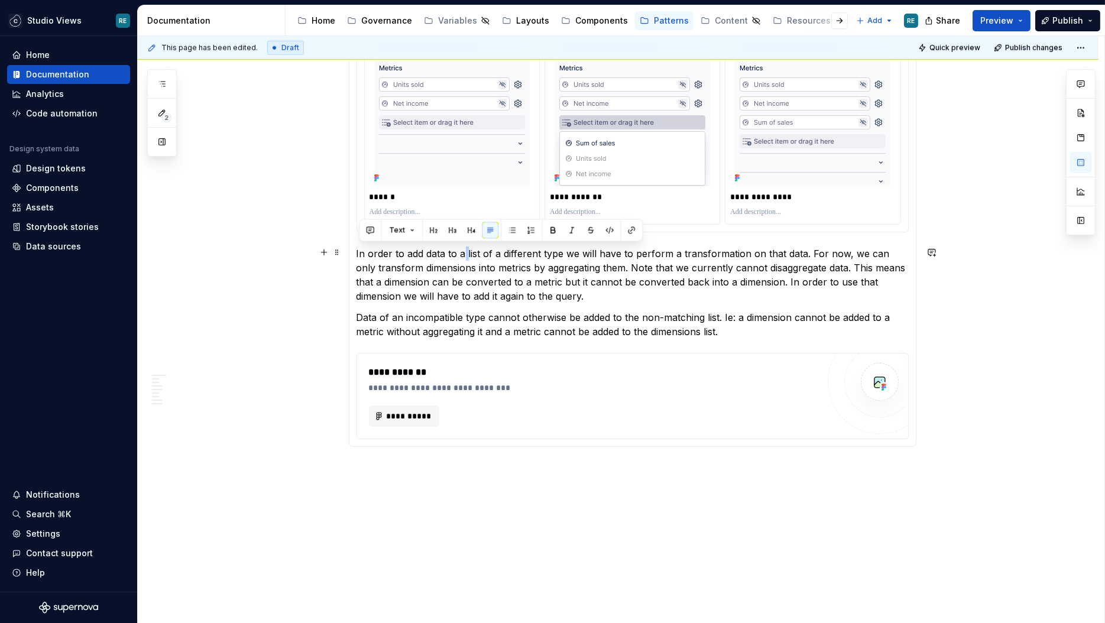
drag, startPoint x: 467, startPoint y: 256, endPoint x: 520, endPoint y: 308, distance: 74.4
click at [568, 267] on p "In order to add data to a list of a different type we will have to perform a tr…" at bounding box center [633, 275] width 552 height 57
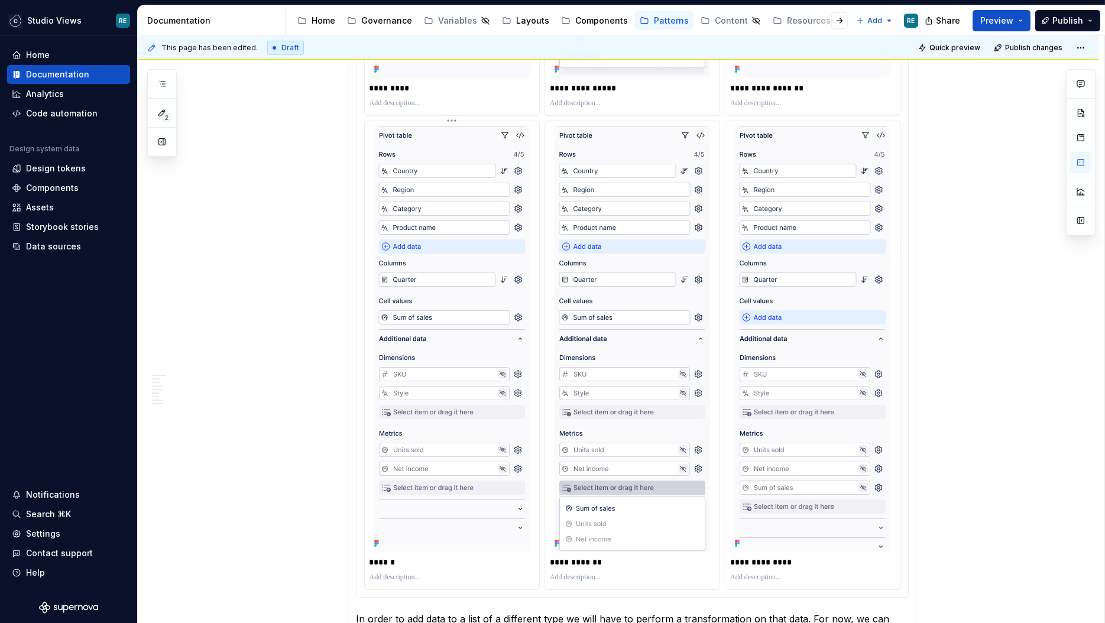
scroll to position [2431, 0]
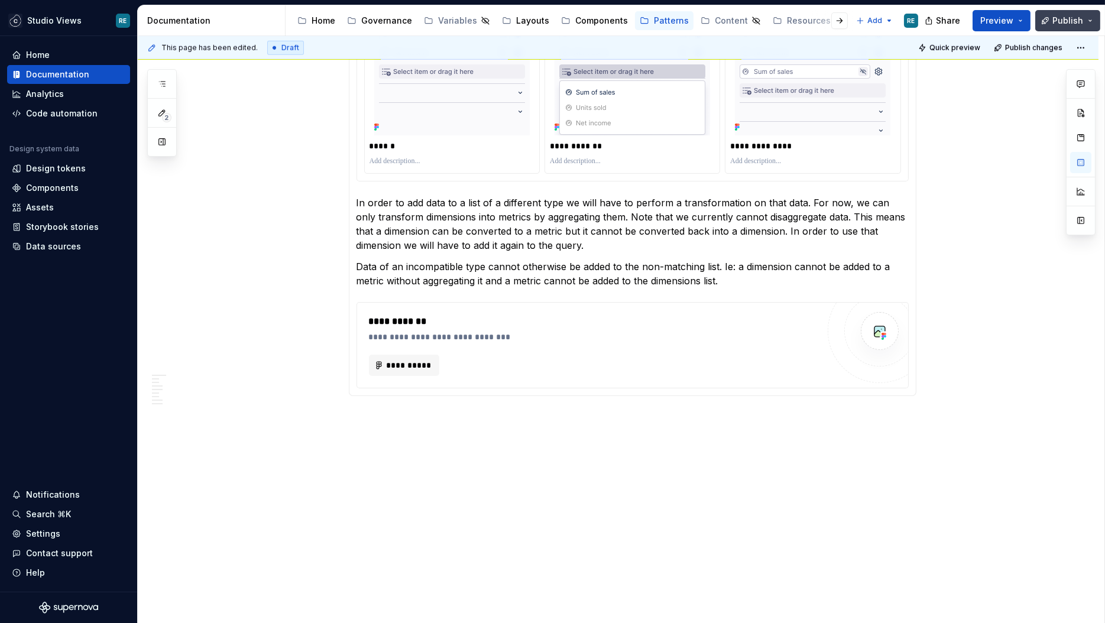
click at [1072, 20] on span "Publish" at bounding box center [1068, 21] width 31 height 12
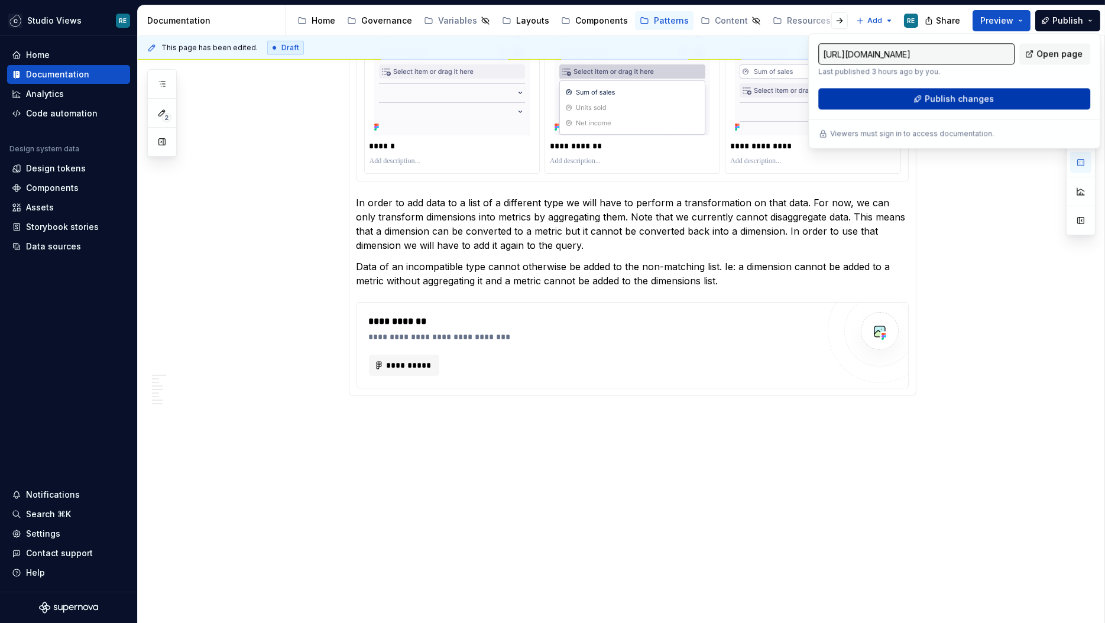
click at [918, 109] on button "Publish changes" at bounding box center [955, 98] width 272 height 21
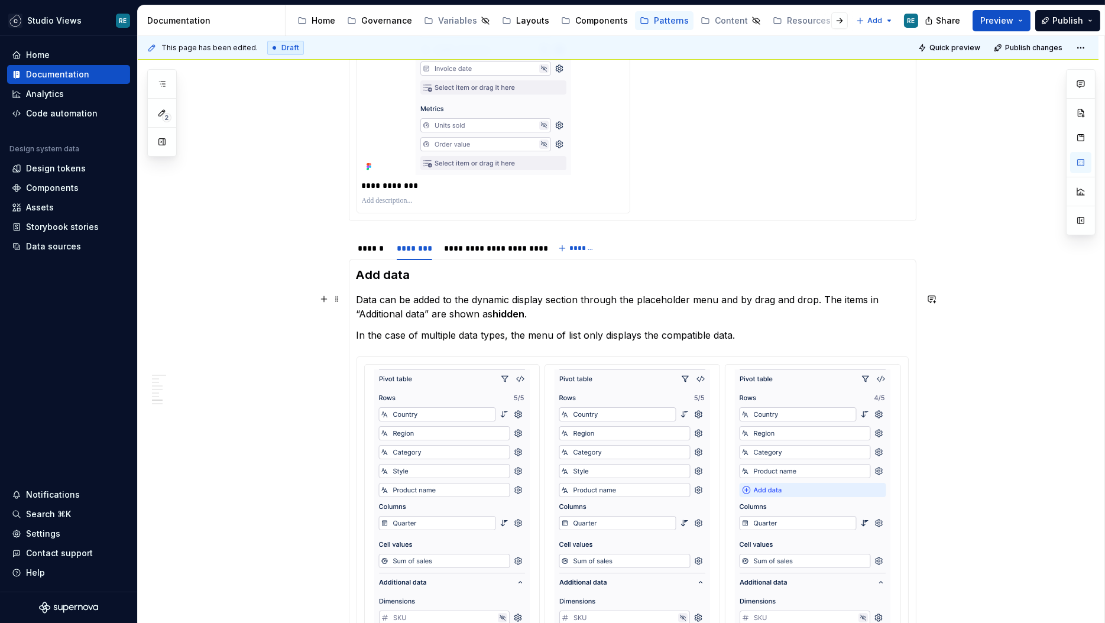
scroll to position [1250, 0]
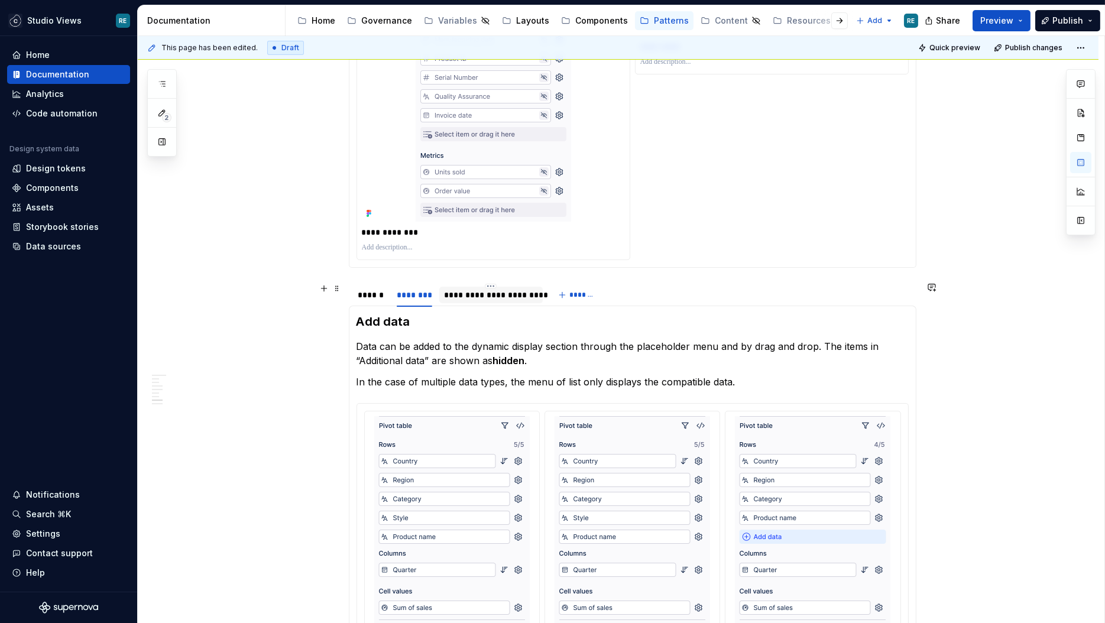
click at [480, 297] on div "**********" at bounding box center [491, 295] width 94 height 12
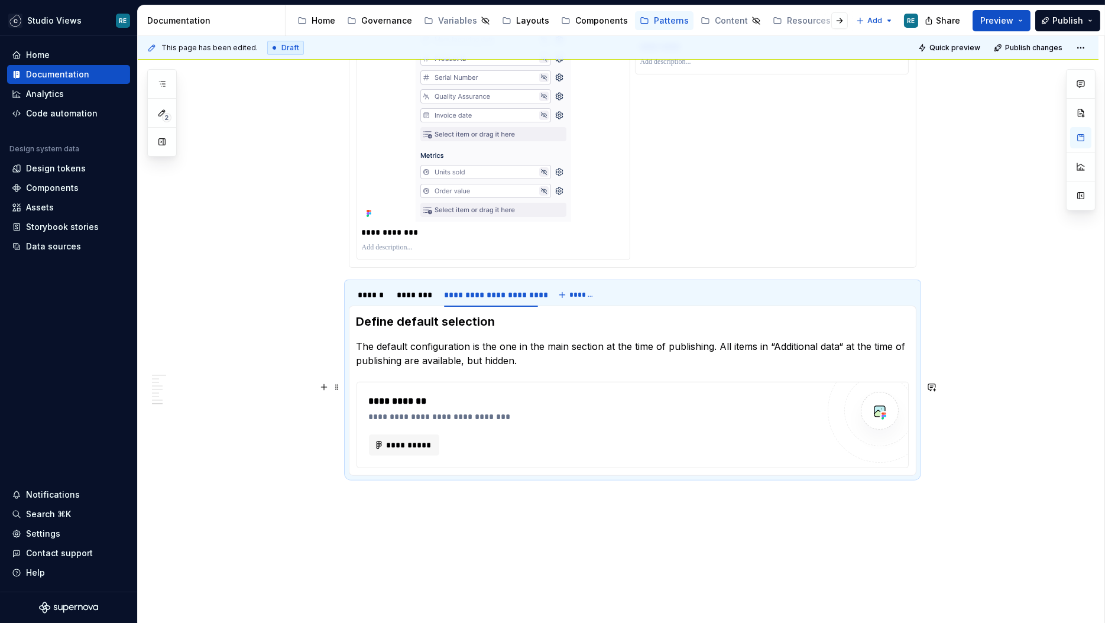
click at [649, 397] on div "**********" at bounding box center [594, 401] width 450 height 14
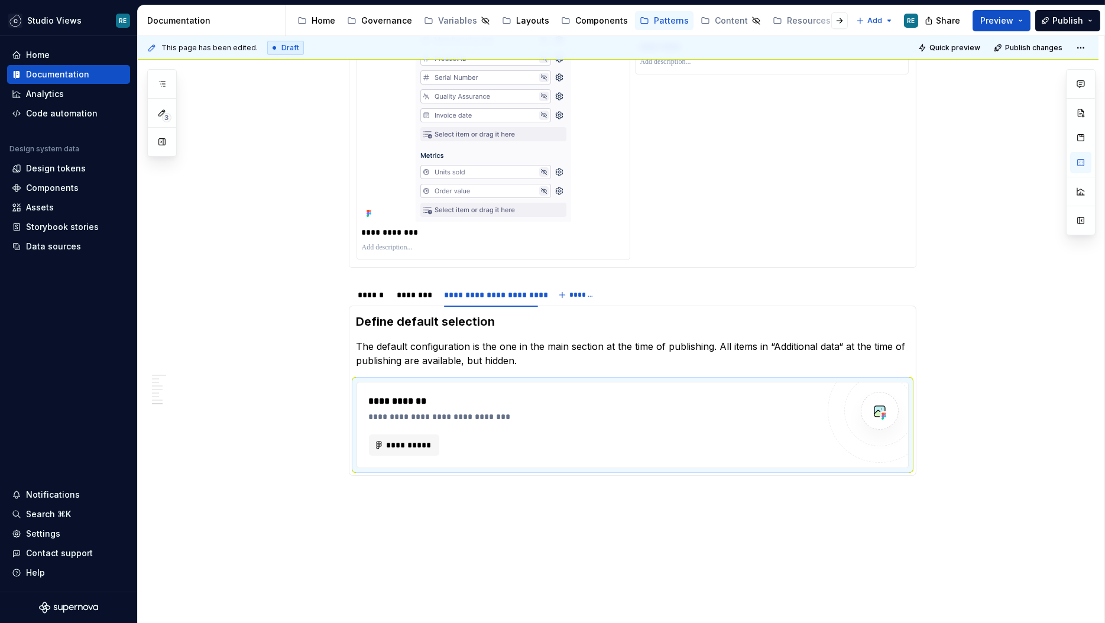
type textarea "*"
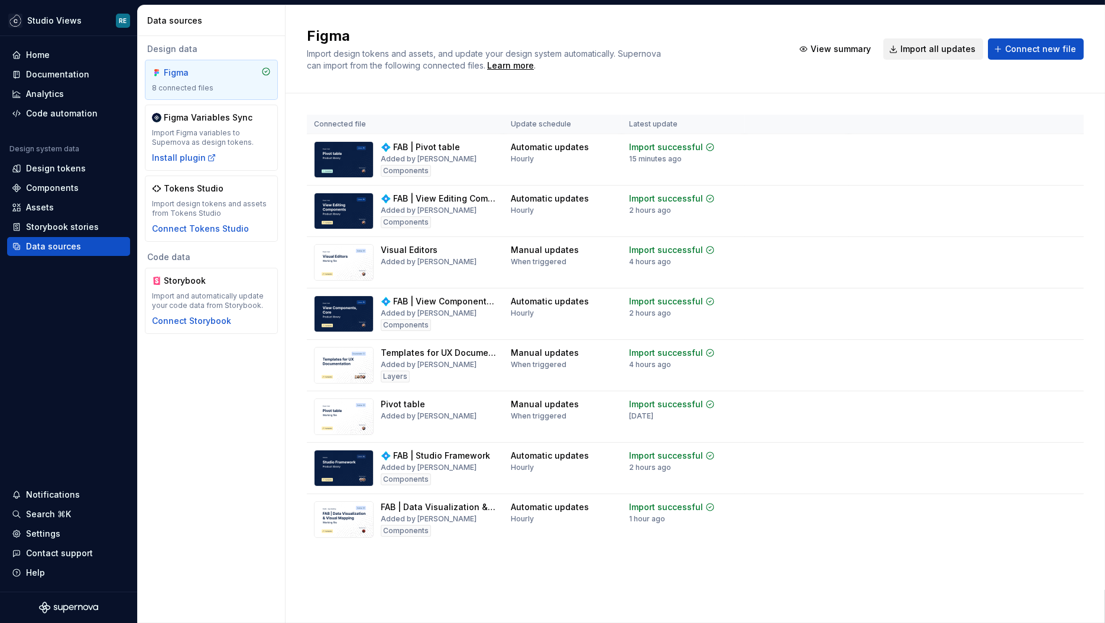
click at [962, 53] on span "Import all updates" at bounding box center [938, 49] width 75 height 12
